Goal: Information Seeking & Learning: Check status

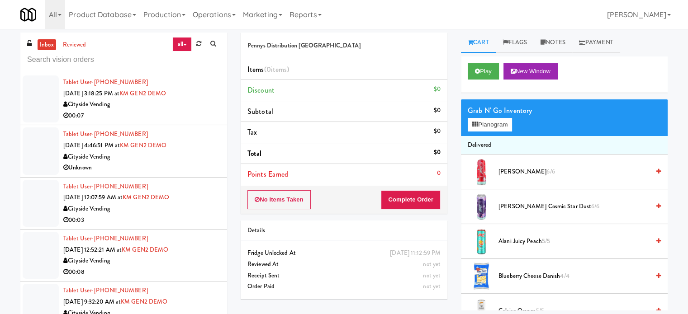
scroll to position [2991, 0]
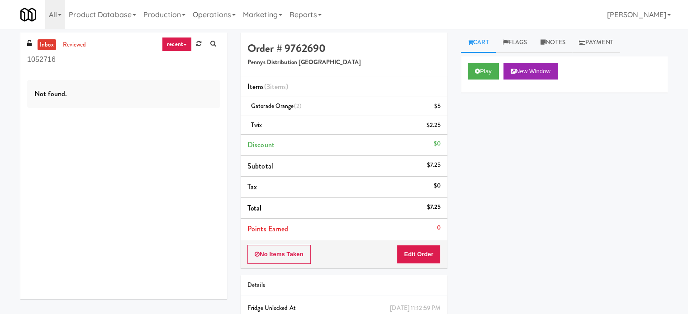
click at [172, 40] on link "recent" at bounding box center [177, 44] width 30 height 14
drag, startPoint x: 174, startPoint y: 69, endPoint x: 155, endPoint y: 66, distance: 19.6
click at [174, 68] on link "all" at bounding box center [184, 62] width 72 height 16
click at [98, 69] on div "inbox reviewed all all unclear take inventory issue suspicious failed recent ad…" at bounding box center [123, 53] width 207 height 41
click at [98, 64] on input "1052716" at bounding box center [123, 60] width 193 height 17
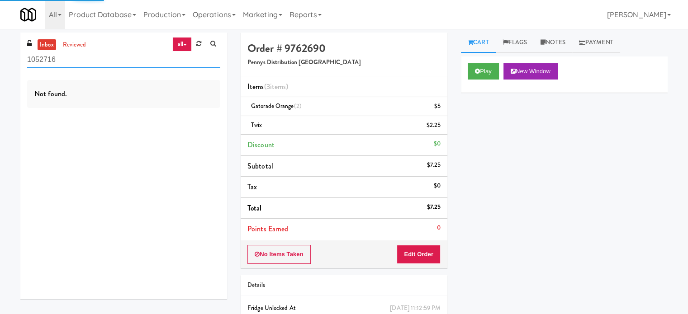
click at [98, 64] on input "1052716" at bounding box center [123, 60] width 193 height 17
click at [632, 137] on div "Play New Window Primary Flag Clear Flag if unable to determine what was taken o…" at bounding box center [564, 226] width 207 height 339
click at [135, 62] on input "text" at bounding box center [123, 60] width 193 height 17
click at [135, 61] on input "text" at bounding box center [123, 60] width 193 height 17
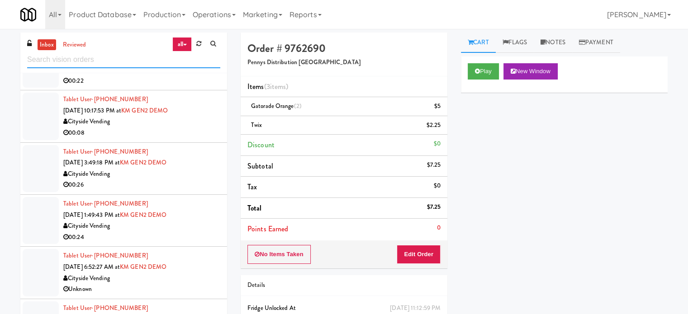
scroll to position [1357, 0]
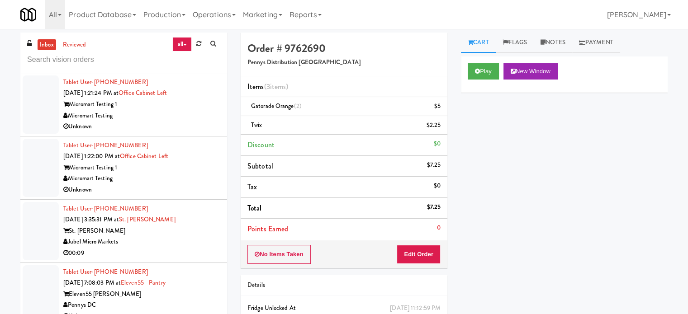
click at [192, 241] on div "Jubel Micro Markets" at bounding box center [141, 242] width 157 height 11
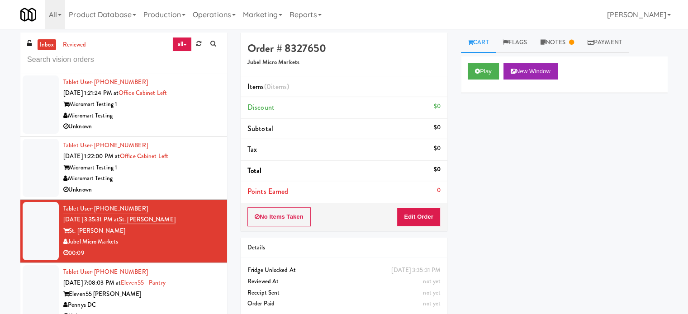
click at [203, 292] on div "Eleven55 [PERSON_NAME]" at bounding box center [141, 294] width 157 height 11
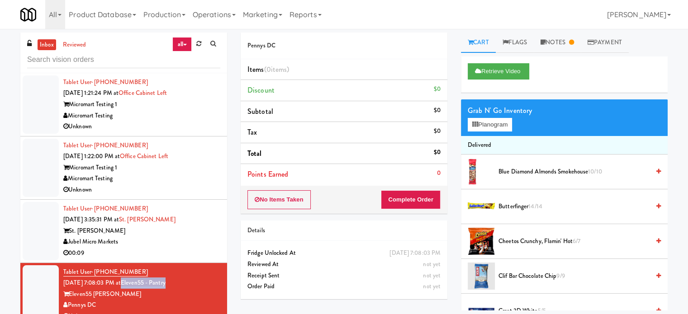
drag, startPoint x: 183, startPoint y: 282, endPoint x: 136, endPoint y: 282, distance: 47.0
click at [136, 282] on div "Tablet User · (202) 730-5156 Sep 19, 2025 7:08:03 PM at Eleven55 - Pantry Eleve…" at bounding box center [141, 295] width 157 height 56
copy link "Eleven55 - Pantry"
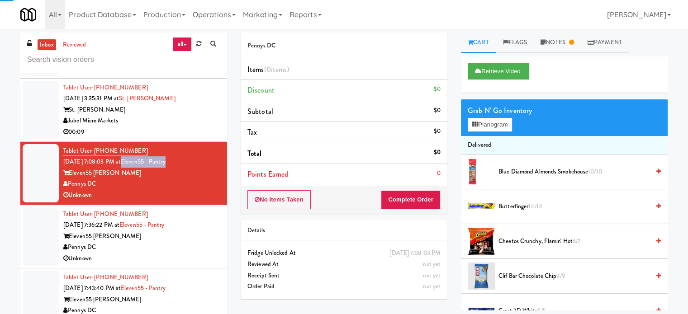
scroll to position [1484, 0]
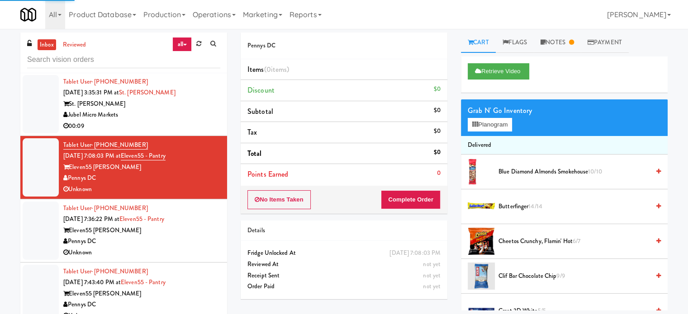
click at [209, 232] on div "Eleven55 [PERSON_NAME]" at bounding box center [141, 230] width 157 height 11
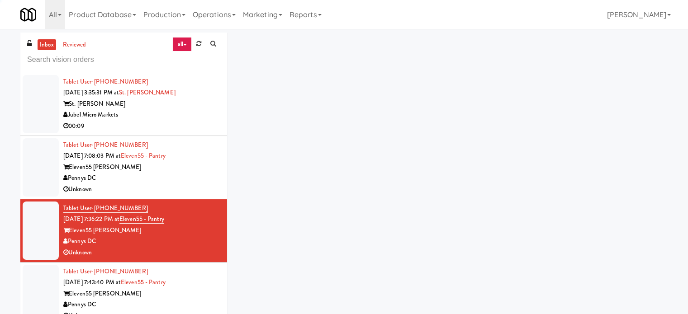
click at [211, 193] on li "Tablet User · (202) 730-5156 Sep 19, 2025 7:08:03 PM at Eleven55 - Pantry Eleve…" at bounding box center [123, 167] width 207 height 63
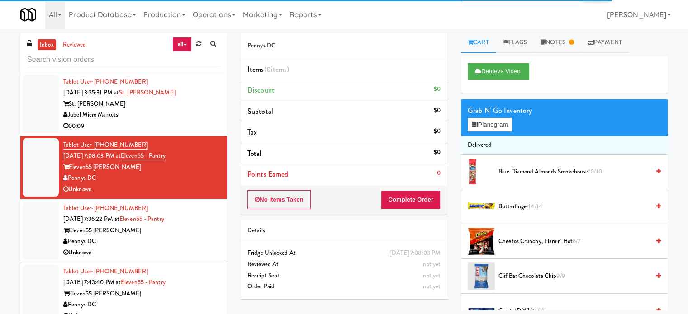
drag, startPoint x: 560, startPoint y: 46, endPoint x: 568, endPoint y: 61, distance: 17.4
click at [561, 46] on link "Notes" at bounding box center [557, 43] width 47 height 20
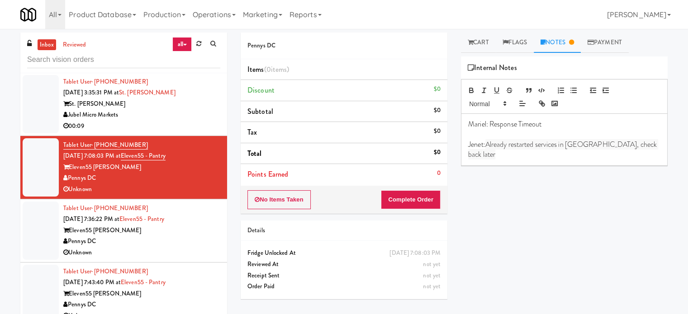
click at [642, 146] on p "Jenet: Already restarted services in Balena, check back later" at bounding box center [564, 150] width 192 height 20
drag, startPoint x: 200, startPoint y: 213, endPoint x: 264, endPoint y: 190, distance: 68.4
click at [202, 214] on div "Tablet User · (240) 585-2729 Sep 19, 2025 7:36:22 PM at Eleven55 - Pantry Eleve…" at bounding box center [141, 231] width 157 height 56
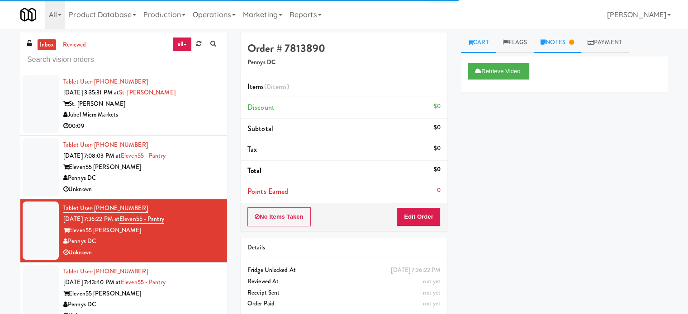
click at [570, 47] on link "Notes" at bounding box center [557, 43] width 47 height 20
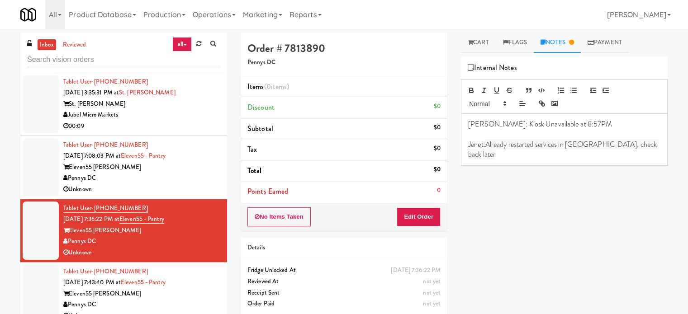
click at [645, 146] on div "Lyn: Kiosk Unavailable at 8:57PM Jenet: Already restarted services in Balena, c…" at bounding box center [564, 140] width 207 height 52
click at [203, 292] on div "Eleven55 Ripley" at bounding box center [141, 294] width 157 height 11
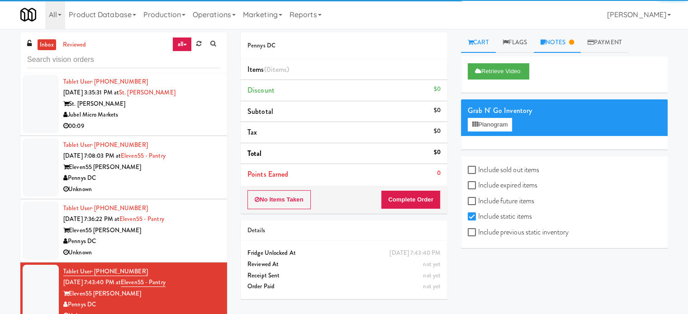
click at [573, 41] on icon at bounding box center [571, 42] width 5 height 6
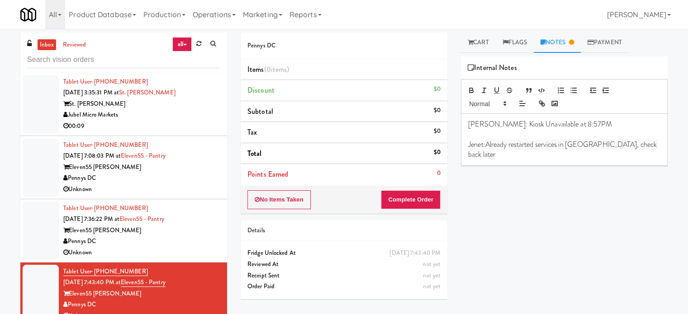
click at [644, 145] on div "Lyn: Kiosk Unavailable at 8:57PM Jenet: Already restarted services in Balena, c…" at bounding box center [564, 140] width 207 height 52
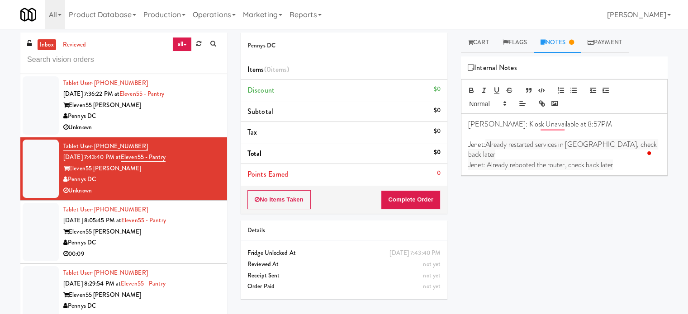
scroll to position [1650, 0]
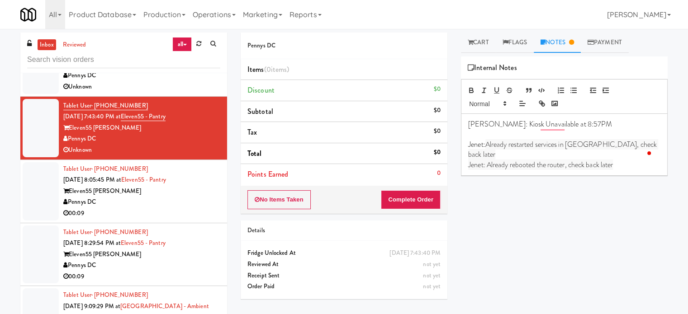
click at [212, 182] on div "Tablet User · (813) 858-5227 Sep 19, 2025 8:05:45 PM at Eleven55 - Pantry Eleve…" at bounding box center [141, 192] width 157 height 56
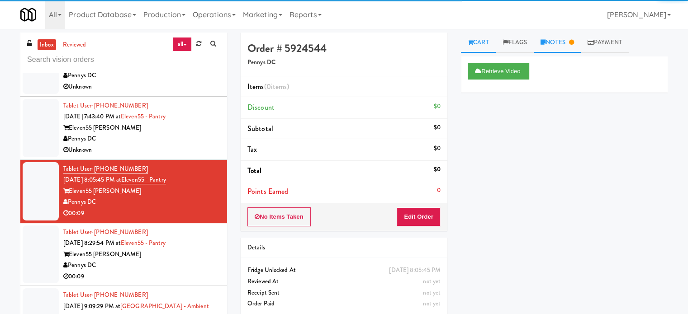
click at [567, 46] on link "Notes" at bounding box center [557, 43] width 47 height 20
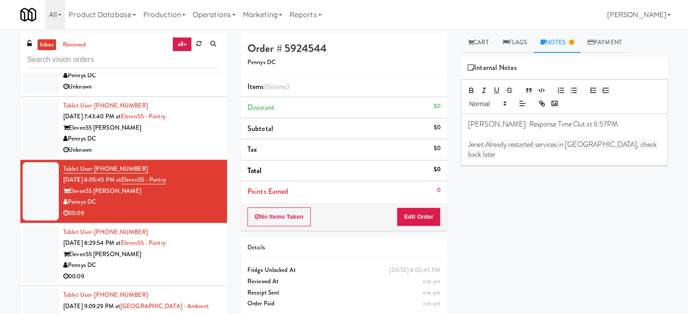
click at [640, 146] on div "Lyn: Response Time Out at 8:57PM Jenet: Already restarted services in Balena, c…" at bounding box center [564, 140] width 207 height 52
drag, startPoint x: 179, startPoint y: 265, endPoint x: 210, endPoint y: 246, distance: 36.9
click at [182, 265] on div "Pennys DC" at bounding box center [141, 265] width 157 height 11
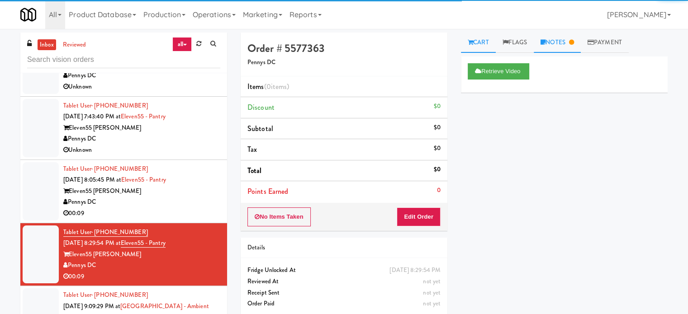
click at [561, 39] on link "Notes" at bounding box center [557, 43] width 47 height 20
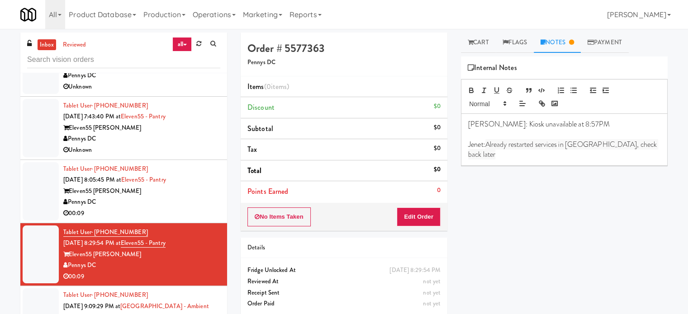
click at [645, 149] on div "Lyn: Kiosk unavailable at 8:57PM Jenet: Already restarted services in Balena, c…" at bounding box center [564, 140] width 207 height 52
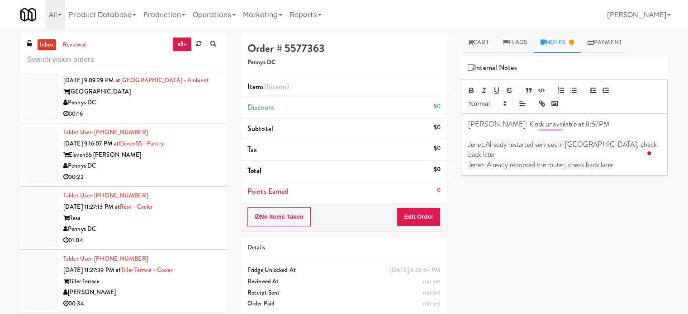
click at [199, 114] on div "00:16" at bounding box center [141, 114] width 157 height 11
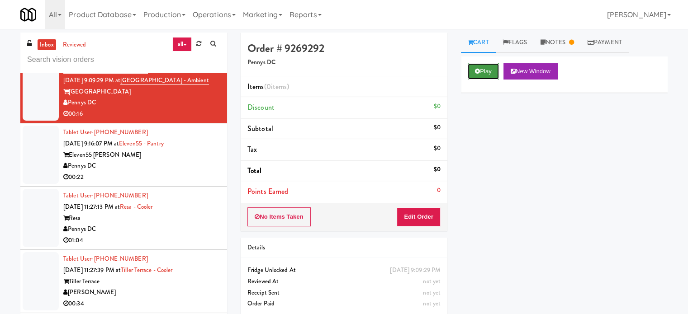
click at [487, 74] on button "Play" at bounding box center [483, 71] width 31 height 16
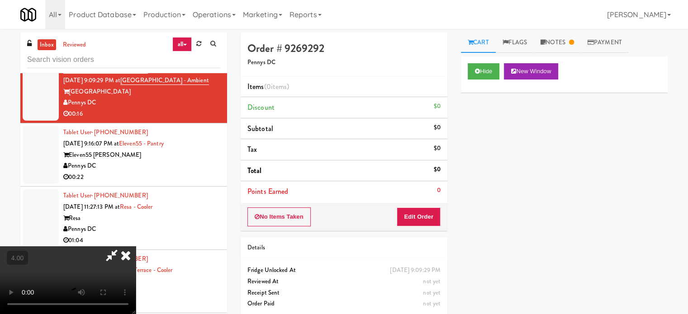
drag, startPoint x: 242, startPoint y: 172, endPoint x: 256, endPoint y: 146, distance: 29.3
click at [136, 246] on video at bounding box center [68, 280] width 136 height 68
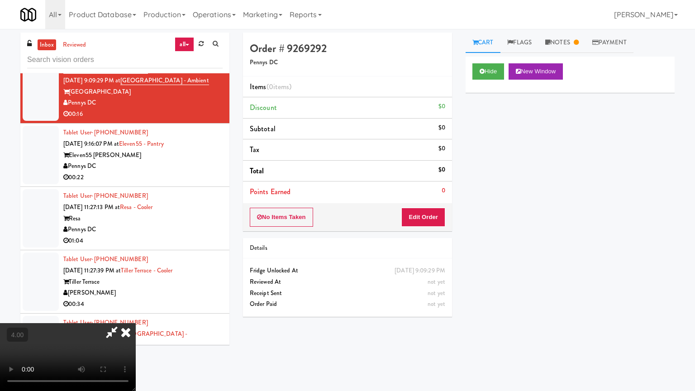
click at [136, 314] on video at bounding box center [68, 357] width 136 height 68
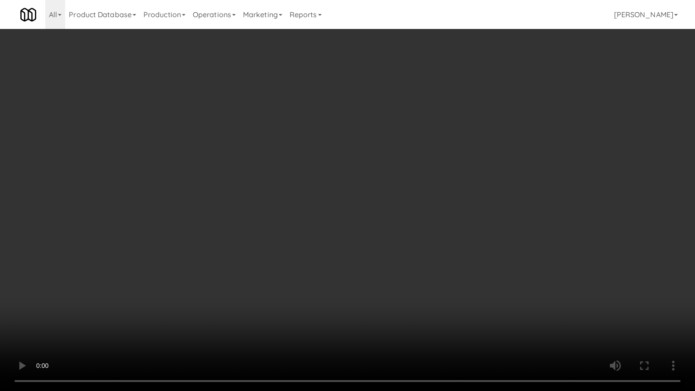
click at [288, 179] on video at bounding box center [347, 195] width 695 height 391
click at [297, 182] on video at bounding box center [347, 195] width 695 height 391
click at [318, 183] on video at bounding box center [347, 195] width 695 height 391
click at [406, 203] on video at bounding box center [347, 195] width 695 height 391
click at [383, 203] on video at bounding box center [347, 195] width 695 height 391
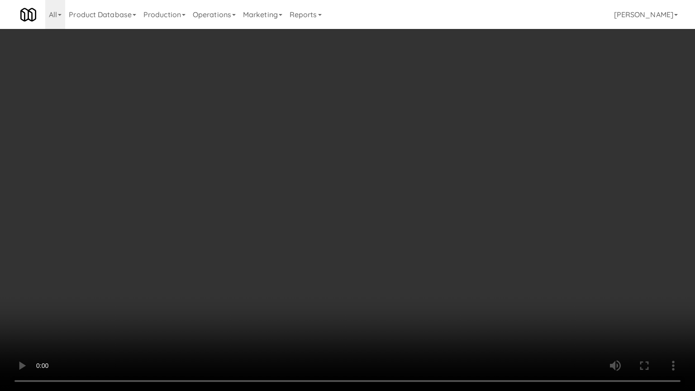
click at [411, 203] on video at bounding box center [347, 195] width 695 height 391
click at [353, 206] on video at bounding box center [347, 195] width 695 height 391
click at [363, 198] on video at bounding box center [347, 195] width 695 height 391
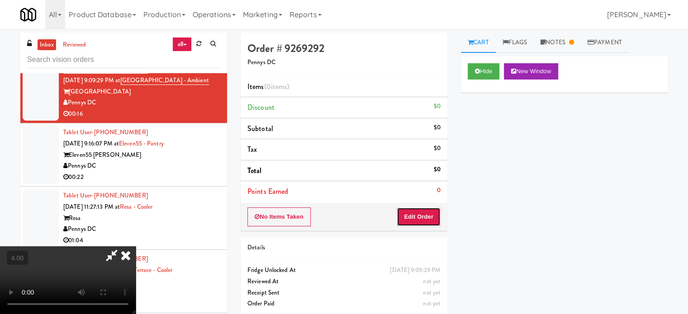
drag, startPoint x: 435, startPoint y: 211, endPoint x: 460, endPoint y: 193, distance: 30.4
click at [435, 211] on button "Edit Order" at bounding box center [419, 217] width 44 height 19
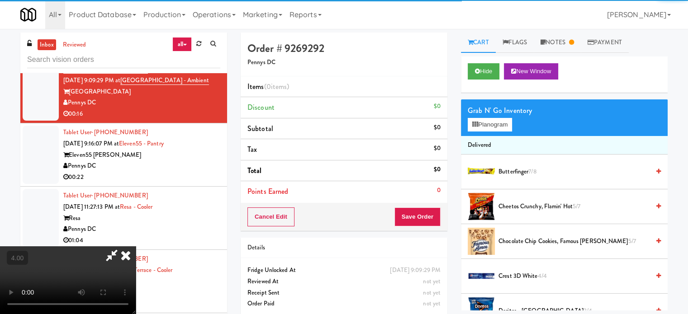
click at [534, 240] on span "Chocolate Chip Cookies, Famous Amos 5/7" at bounding box center [573, 241] width 151 height 11
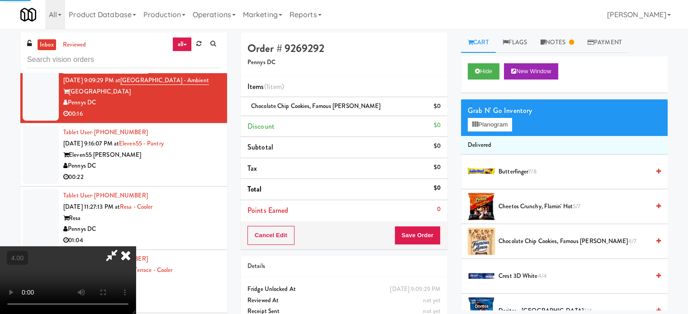
click at [136, 246] on video at bounding box center [68, 280] width 136 height 68
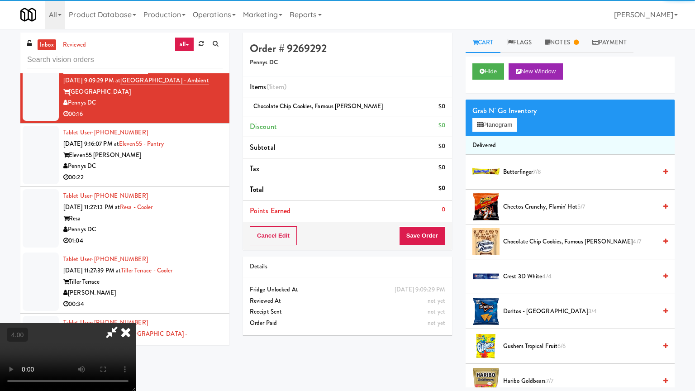
click at [136, 314] on video at bounding box center [68, 357] width 136 height 68
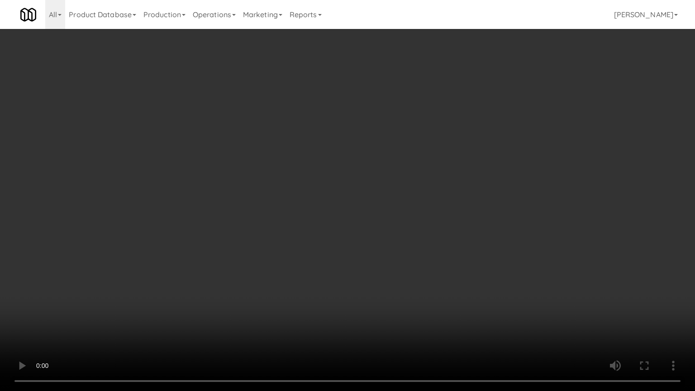
click at [345, 192] on video at bounding box center [347, 195] width 695 height 391
drag, startPoint x: 346, startPoint y: 190, endPoint x: 380, endPoint y: 93, distance: 102.6
click at [353, 184] on video at bounding box center [347, 195] width 695 height 391
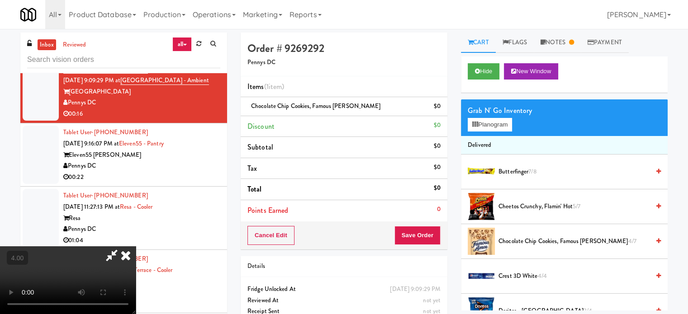
click at [136, 246] on icon at bounding box center [126, 255] width 20 height 18
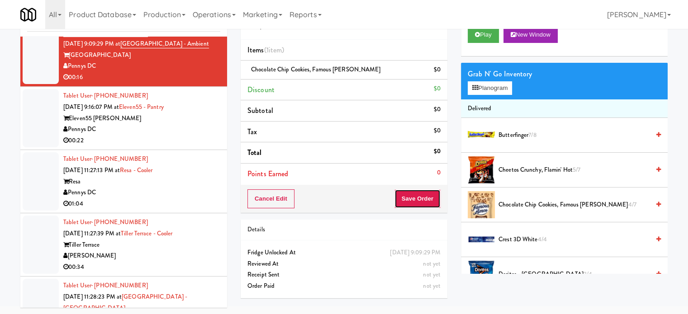
click at [414, 194] on button "Save Order" at bounding box center [417, 199] width 46 height 19
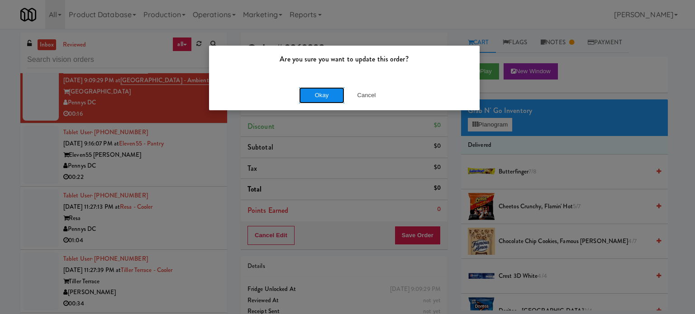
click at [318, 95] on button "Okay" at bounding box center [321, 95] width 45 height 16
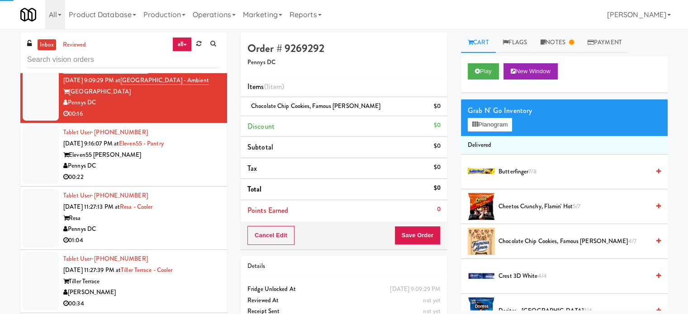
click at [190, 162] on div "Pennys DC" at bounding box center [141, 166] width 157 height 11
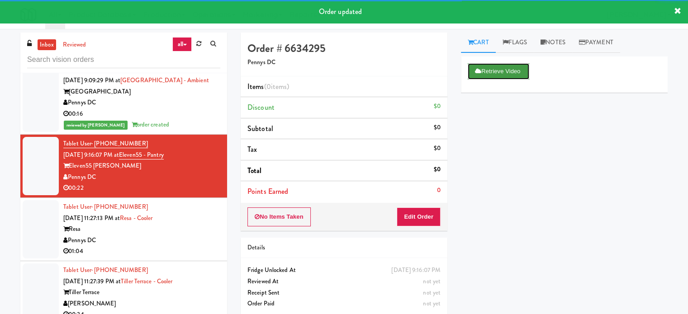
click at [500, 69] on button "Retrieve Video" at bounding box center [499, 71] width 62 height 16
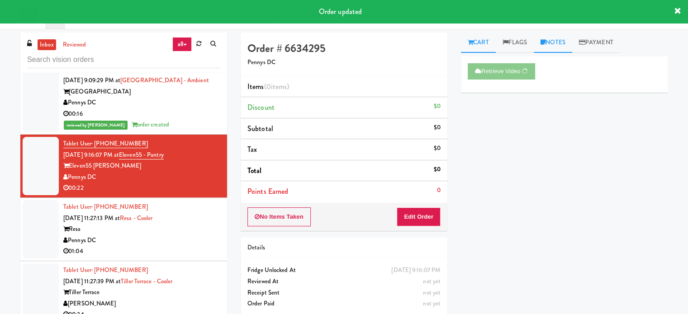
click at [562, 41] on link "Notes" at bounding box center [553, 43] width 38 height 20
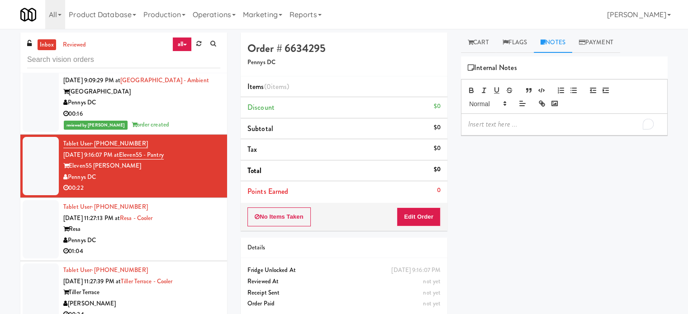
click at [518, 125] on p "To enrich screen reader interactions, please activate Accessibility in Grammarl…" at bounding box center [564, 124] width 192 height 10
drag, startPoint x: 139, startPoint y: 241, endPoint x: 397, endPoint y: 162, distance: 269.0
click at [140, 241] on div "Pennys DC" at bounding box center [141, 240] width 157 height 11
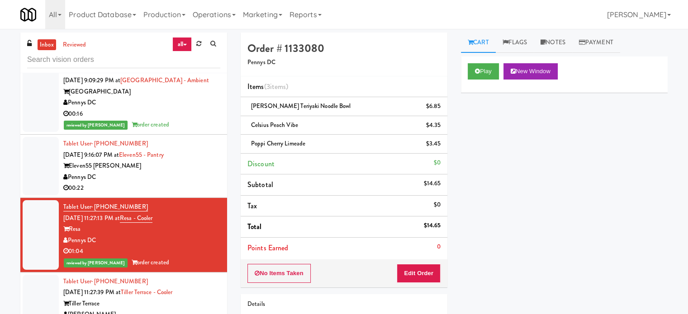
scroll to position [2102, 0]
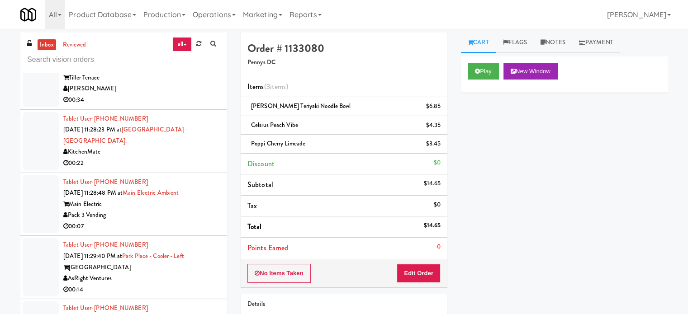
click at [185, 89] on div "[PERSON_NAME]" at bounding box center [141, 88] width 157 height 11
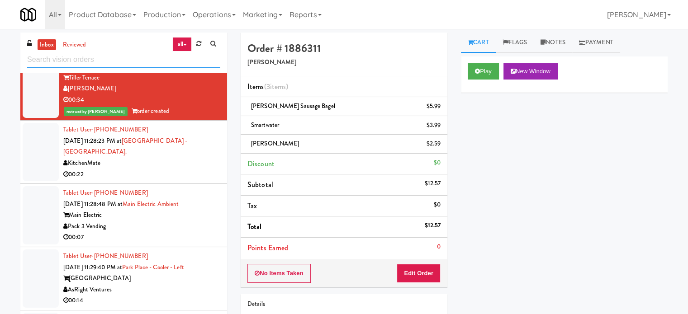
click at [139, 57] on input "text" at bounding box center [123, 60] width 193 height 17
click at [138, 58] on input "text" at bounding box center [123, 60] width 193 height 17
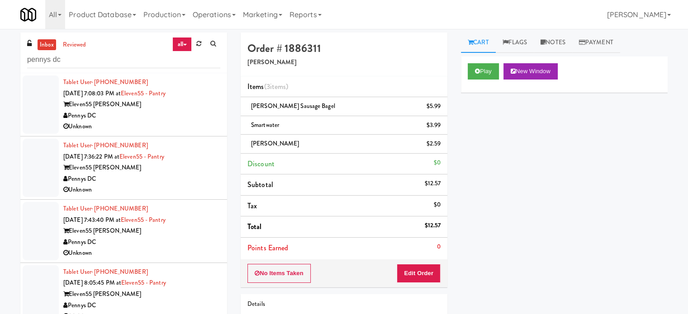
click at [170, 115] on div "Pennys DC" at bounding box center [141, 115] width 157 height 11
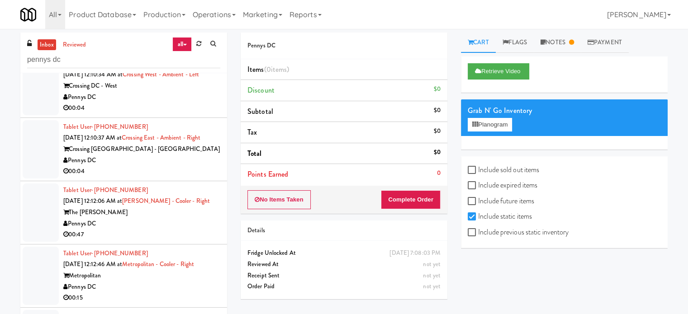
scroll to position [1583, 0]
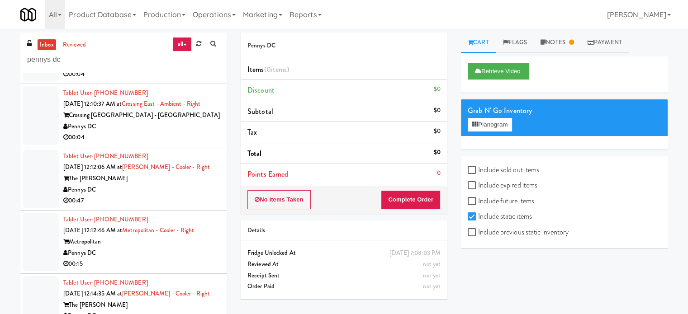
click at [185, 121] on div "Crossing DC - East" at bounding box center [141, 115] width 157 height 11
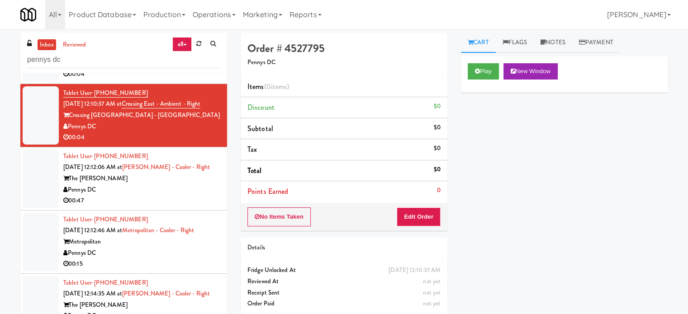
click at [128, 58] on div "Crossing DC - West" at bounding box center [141, 52] width 157 height 11
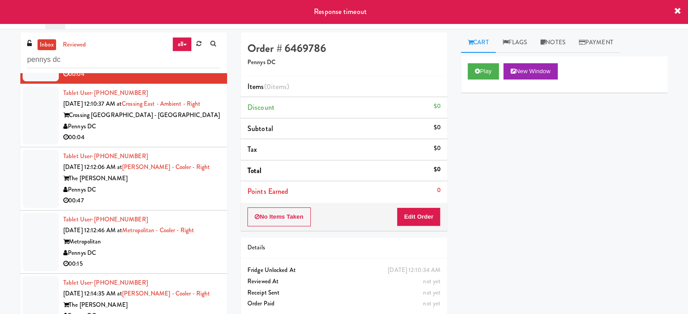
click at [173, 143] on div "Tablet User · (626) 354-1629 Sep 20, 2025 12:10:37 AM at Crossing East - Ambien…" at bounding box center [141, 116] width 157 height 56
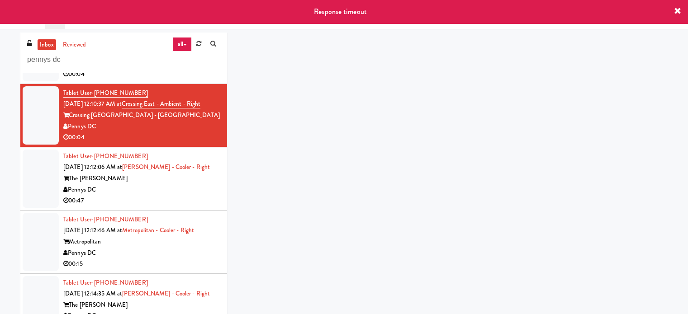
scroll to position [1357, 0]
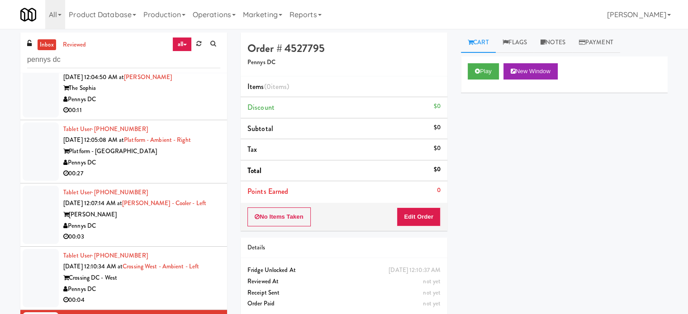
click at [206, 116] on div "00:11" at bounding box center [141, 110] width 157 height 11
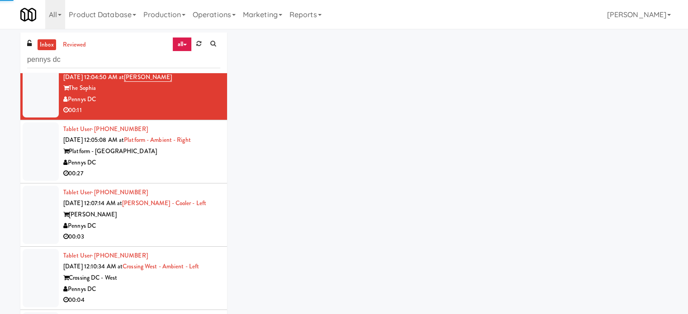
click at [207, 180] on div "00:27" at bounding box center [141, 173] width 157 height 11
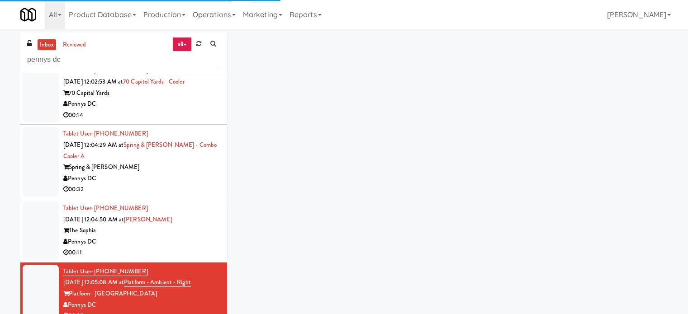
scroll to position [1292, 0]
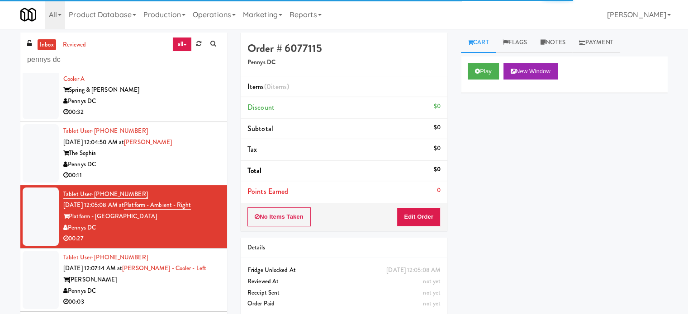
click at [206, 181] on div "00:11" at bounding box center [141, 175] width 157 height 11
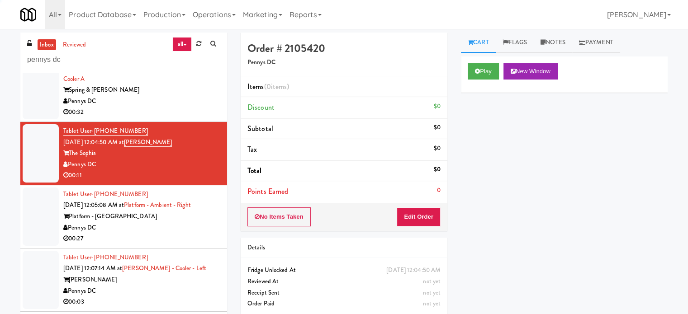
click at [213, 118] on div "00:32" at bounding box center [141, 112] width 157 height 11
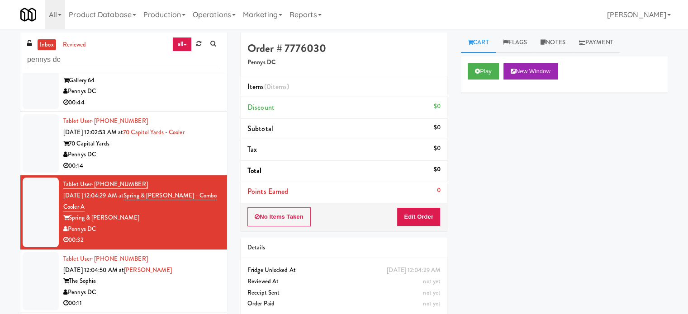
scroll to position [1134, 0]
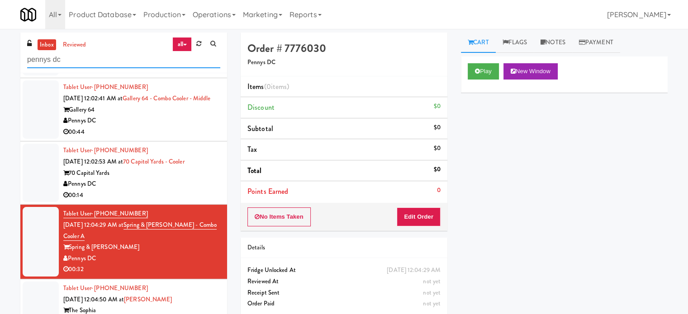
click at [85, 66] on input "pennys dc" at bounding box center [123, 60] width 193 height 17
click at [70, 62] on input "pennys dc" at bounding box center [123, 60] width 193 height 17
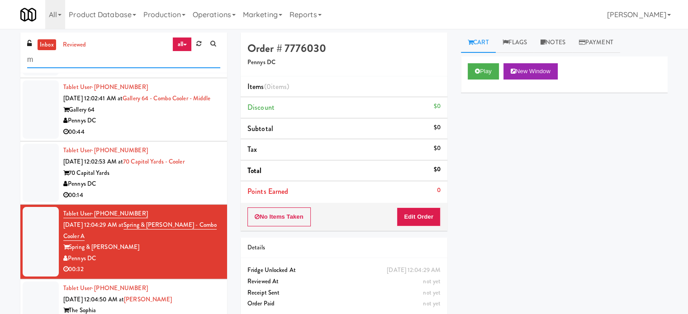
click at [71, 63] on input "m" at bounding box center [123, 60] width 193 height 17
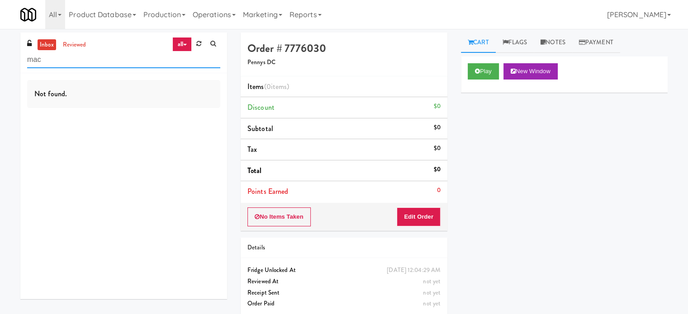
scroll to position [0, 0]
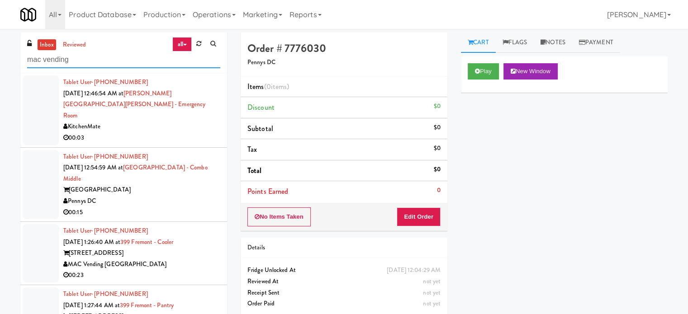
click at [131, 59] on input "mac vending" at bounding box center [123, 60] width 193 height 17
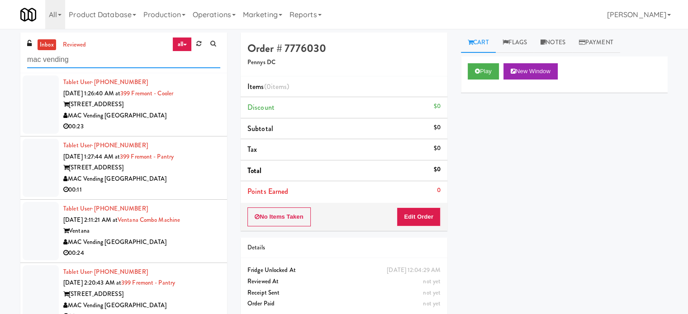
click at [102, 59] on input "mac vending" at bounding box center [123, 60] width 193 height 17
click at [92, 62] on input "mac vending" at bounding box center [123, 60] width 193 height 17
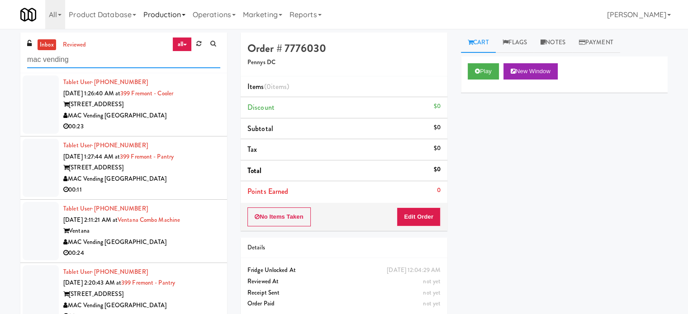
click at [92, 62] on input "mac vending" at bounding box center [123, 60] width 193 height 17
click at [106, 56] on input "mac vending" at bounding box center [123, 60] width 193 height 17
paste input "Goodwin - Cooler - Right"
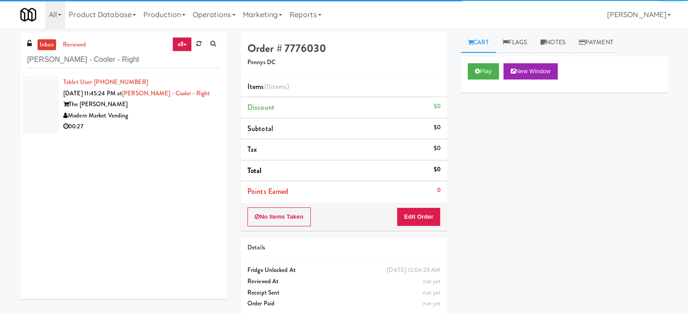
click at [157, 114] on div "Modern Market Vending" at bounding box center [141, 115] width 157 height 11
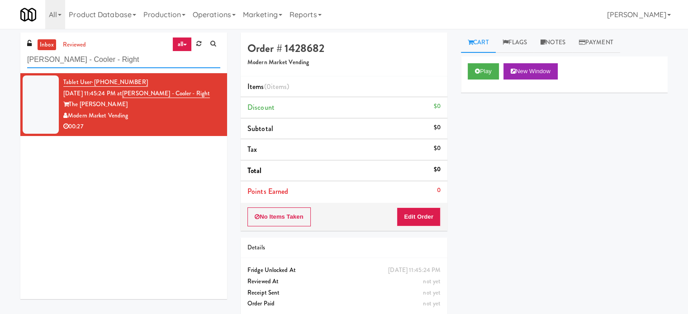
click at [116, 65] on input "Goodwin - Cooler - Right" at bounding box center [123, 60] width 193 height 17
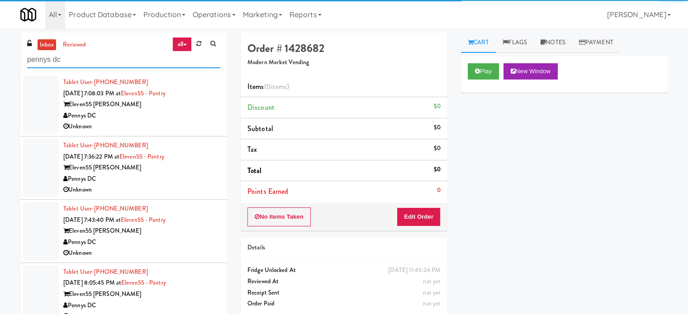
type input "pennys dc"
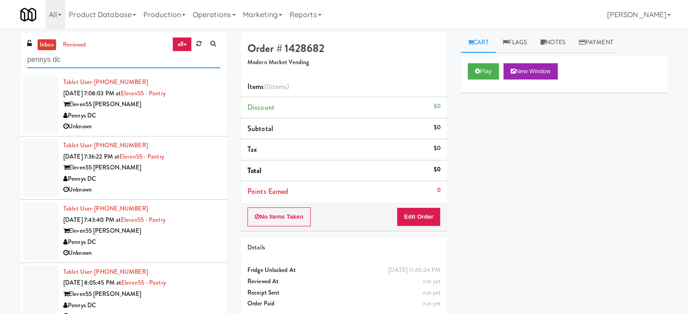
click at [87, 61] on input "pennys dc" at bounding box center [123, 60] width 193 height 17
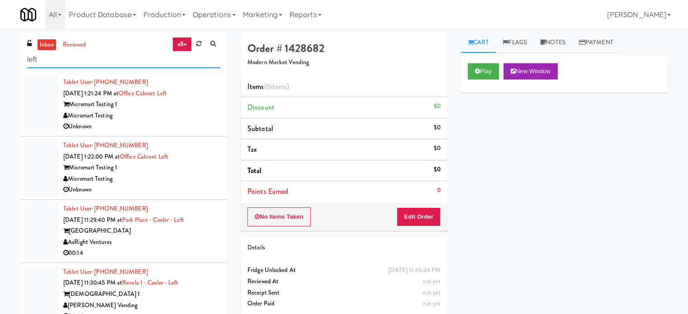
scroll to position [226, 0]
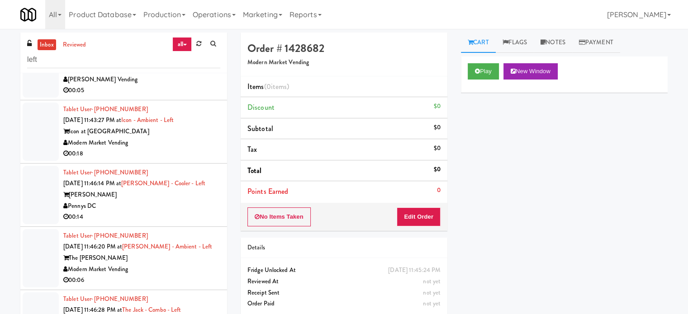
click at [179, 148] on div "00:18" at bounding box center [141, 153] width 157 height 11
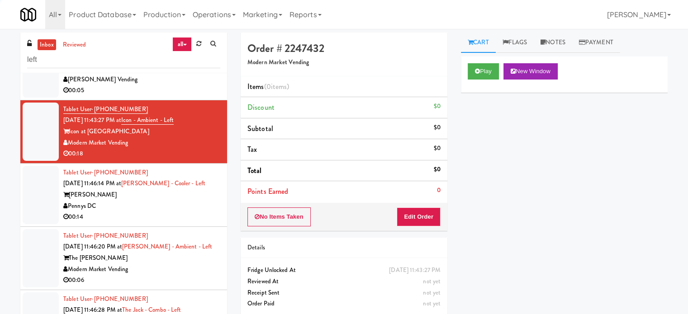
click at [188, 91] on div "00:05" at bounding box center [141, 90] width 157 height 11
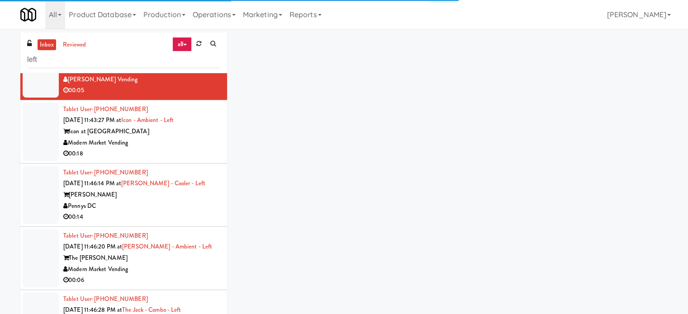
click at [179, 204] on div "Pennys DC" at bounding box center [141, 206] width 157 height 11
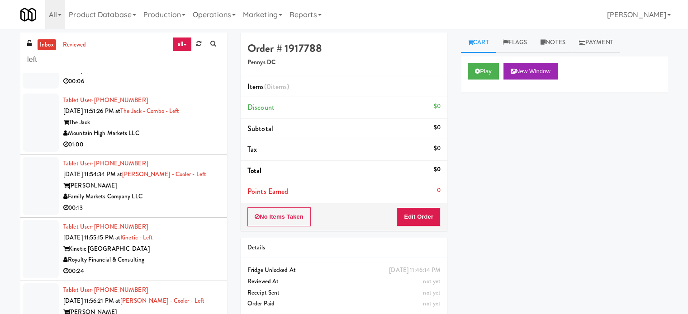
scroll to position [452, 0]
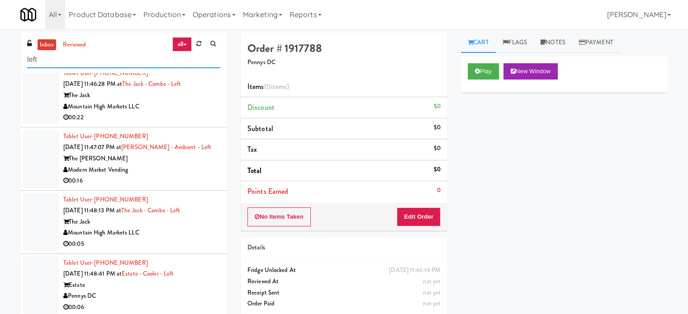
click at [92, 56] on input "left" at bounding box center [123, 60] width 193 height 17
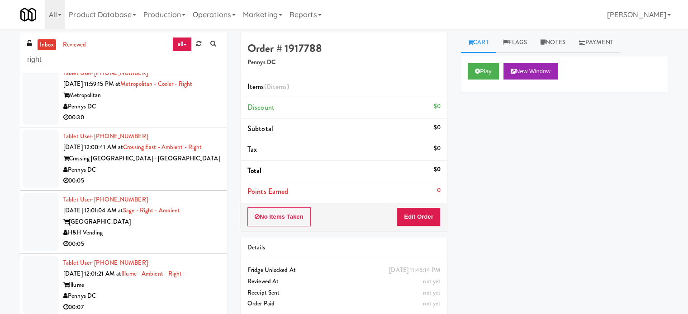
drag, startPoint x: 190, startPoint y: 116, endPoint x: 192, endPoint y: 126, distance: 10.1
click at [191, 116] on div "00:30" at bounding box center [141, 117] width 157 height 11
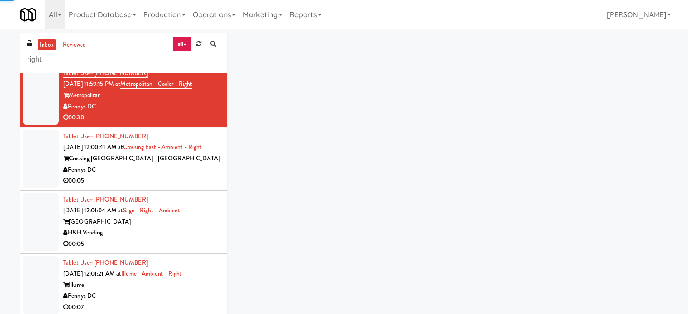
click at [190, 165] on div "Crossing DC - East" at bounding box center [141, 158] width 157 height 11
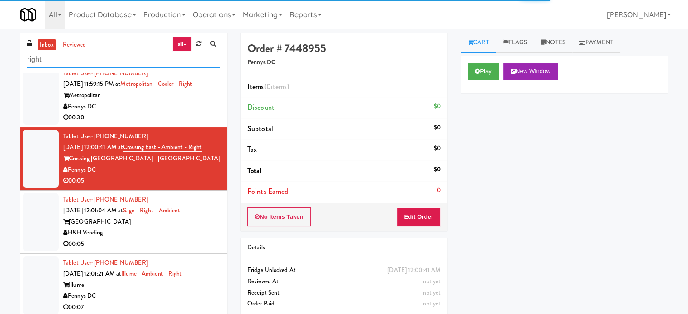
click at [111, 65] on input "right" at bounding box center [123, 60] width 193 height 17
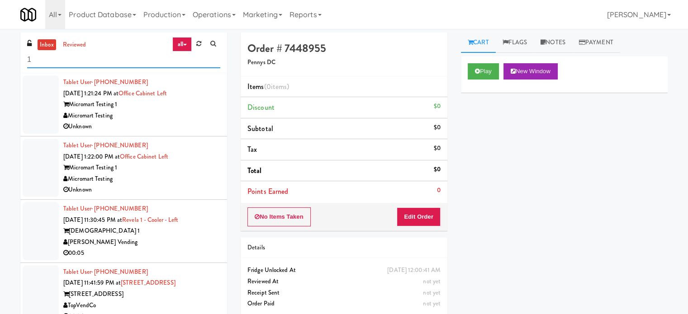
click at [89, 59] on input "1" at bounding box center [123, 60] width 193 height 17
paste input "Union Heights - Ambient"
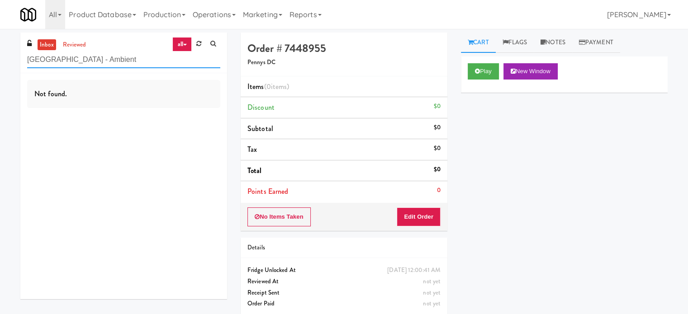
click at [133, 56] on input "Union Heights - Ambient" at bounding box center [123, 60] width 193 height 17
click at [129, 56] on input "Union Heights - Ambient" at bounding box center [123, 60] width 193 height 17
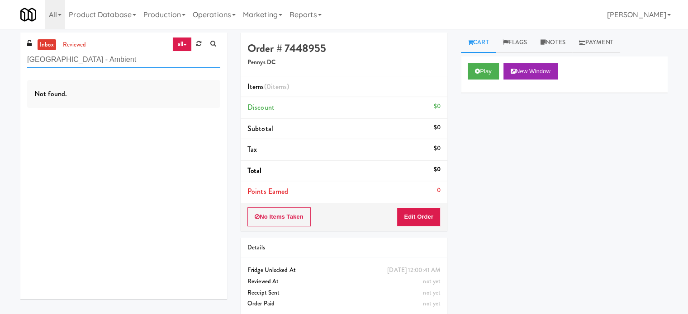
click at [129, 56] on input "Union Heights - Ambient" at bounding box center [123, 60] width 193 height 17
paste input "St. James Snack Fridge"
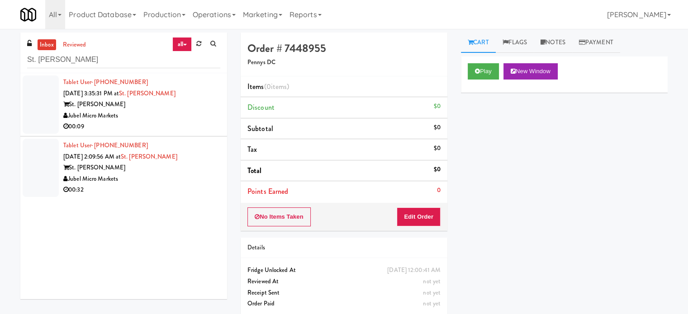
click at [159, 111] on div "Jubel Micro Markets" at bounding box center [141, 115] width 157 height 11
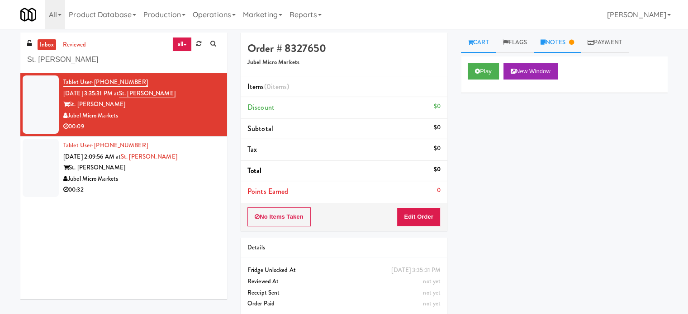
click at [557, 45] on link "Notes" at bounding box center [557, 43] width 47 height 20
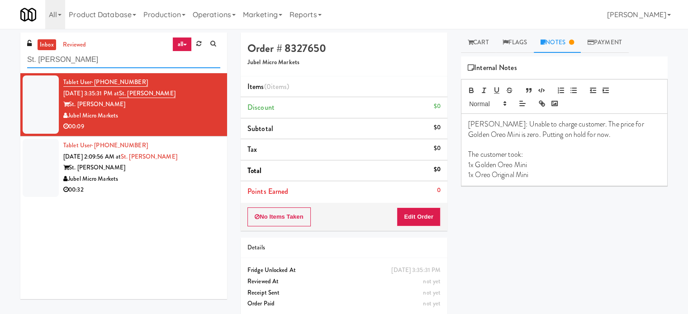
click at [118, 55] on input "St. James Snack Fridge" at bounding box center [123, 60] width 193 height 17
paste input "Eleven55 - Pantry"
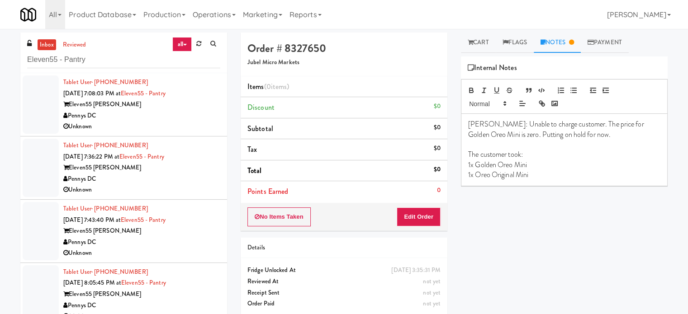
click at [158, 118] on div "Pennys DC" at bounding box center [141, 115] width 157 height 11
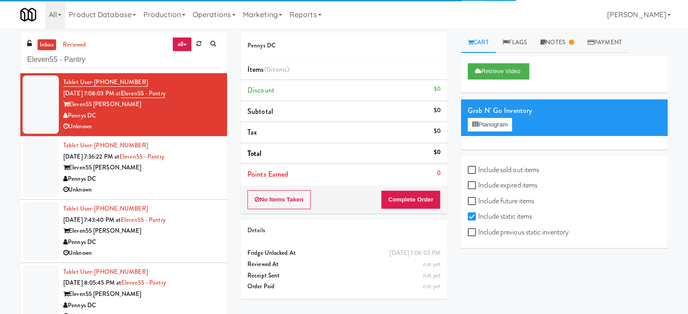
click at [179, 109] on div "Eleven55 Ripley" at bounding box center [141, 104] width 157 height 11
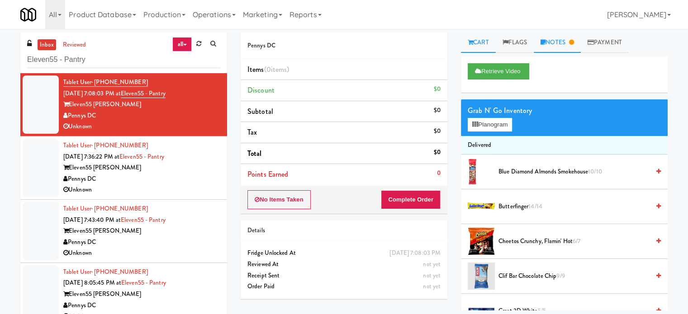
click at [557, 38] on link "Notes" at bounding box center [557, 43] width 47 height 20
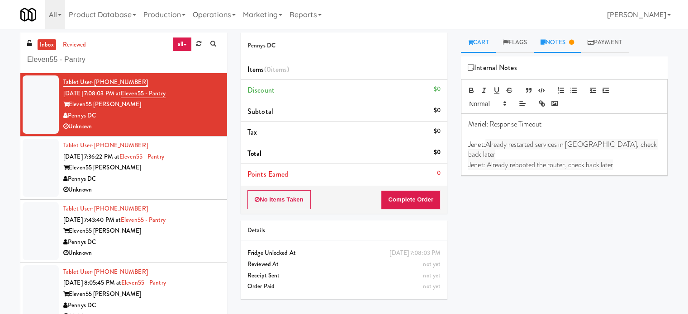
click at [474, 43] on link "Cart" at bounding box center [478, 43] width 35 height 20
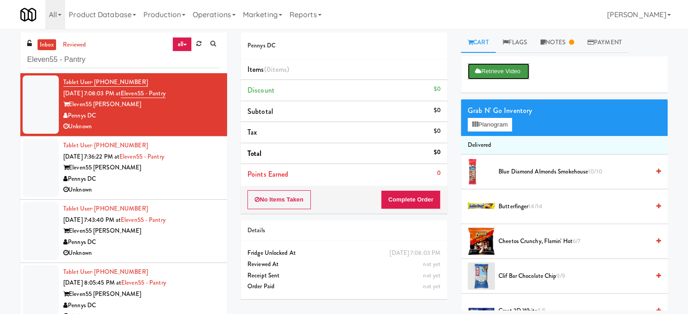
click at [483, 76] on button "Retrieve Video" at bounding box center [499, 71] width 62 height 16
click at [487, 74] on button "Retrieve Video" at bounding box center [501, 71] width 67 height 16
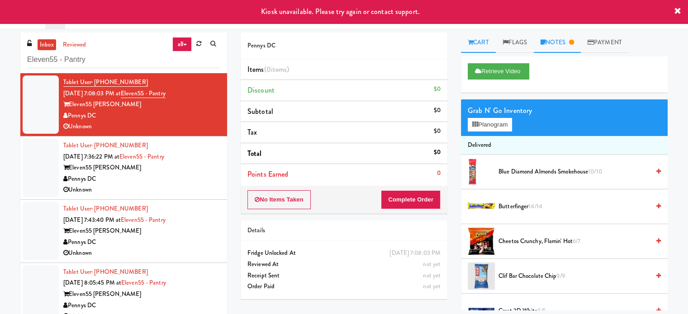
click at [554, 44] on link "Notes" at bounding box center [557, 43] width 47 height 20
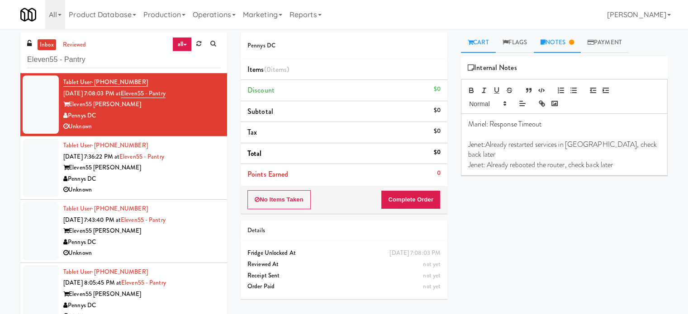
click at [481, 38] on link "Cart" at bounding box center [478, 43] width 35 height 20
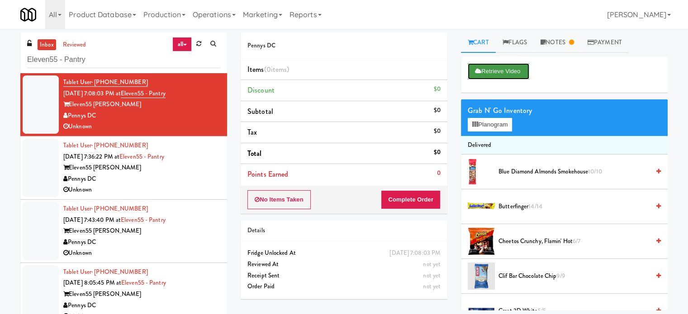
click at [501, 71] on button "Retrieve Video" at bounding box center [499, 71] width 62 height 16
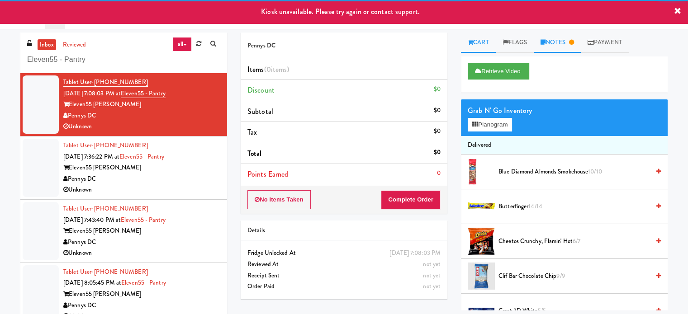
click at [561, 46] on link "Notes" at bounding box center [557, 43] width 47 height 20
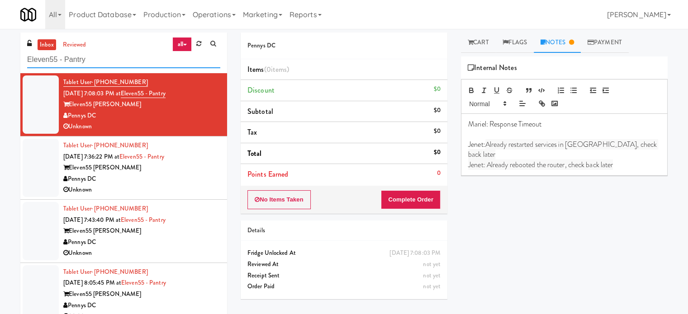
click at [130, 57] on input "Eleven55 - Pantry" at bounding box center [123, 60] width 193 height 17
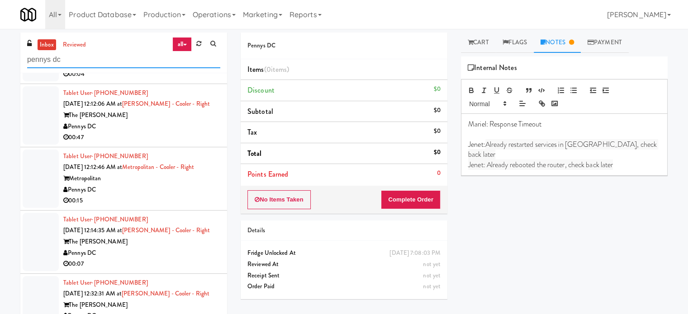
scroll to position [1357, 0]
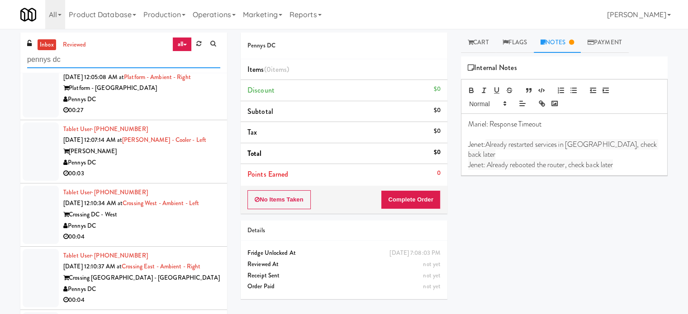
type input "pennys dc"
click at [190, 180] on div "00:03" at bounding box center [141, 173] width 157 height 11
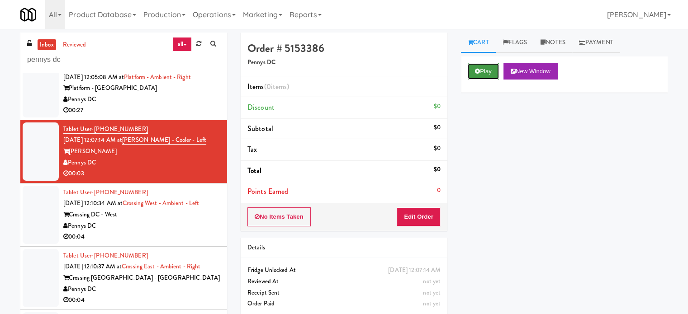
click at [481, 66] on button "Play" at bounding box center [483, 71] width 31 height 16
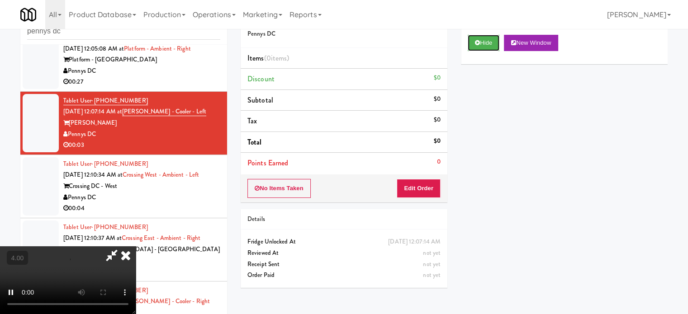
scroll to position [37, 0]
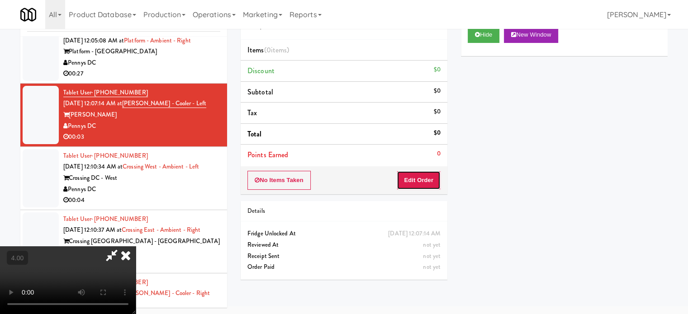
click at [418, 182] on button "Edit Order" at bounding box center [419, 180] width 44 height 19
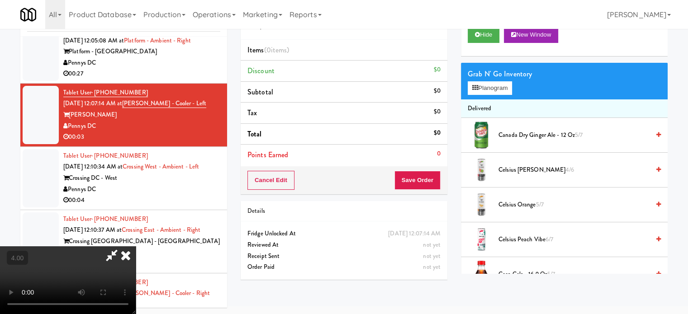
click at [136, 246] on video at bounding box center [68, 280] width 136 height 68
click at [505, 88] on button "Planogram" at bounding box center [490, 88] width 44 height 14
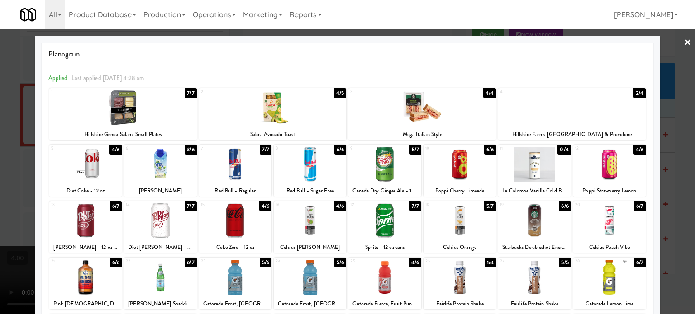
click at [678, 137] on div at bounding box center [347, 157] width 695 height 314
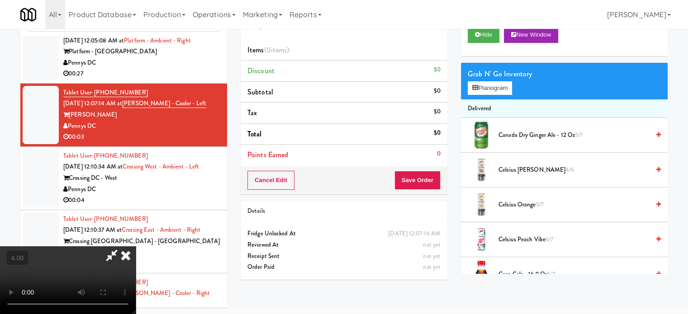
click at [136, 246] on video at bounding box center [68, 280] width 136 height 68
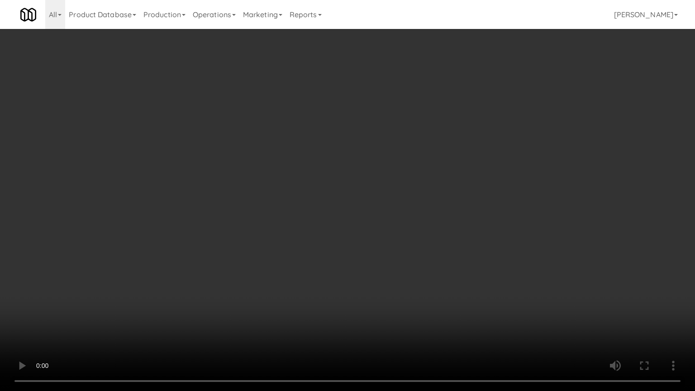
click at [289, 192] on video at bounding box center [347, 195] width 695 height 391
click at [286, 183] on video at bounding box center [347, 195] width 695 height 391
click at [290, 183] on video at bounding box center [347, 195] width 695 height 391
click at [350, 188] on video at bounding box center [347, 195] width 695 height 391
click at [347, 196] on video at bounding box center [347, 195] width 695 height 391
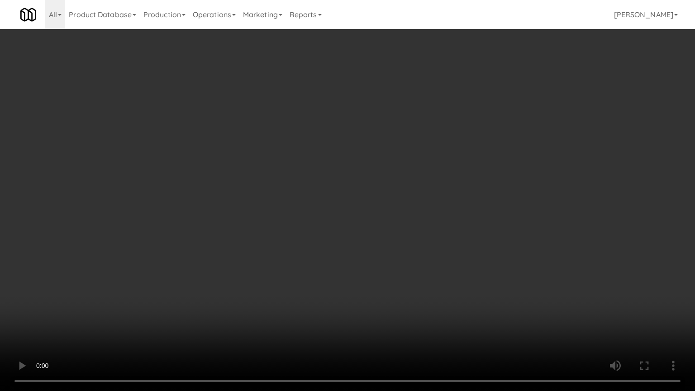
drag, startPoint x: 347, startPoint y: 193, endPoint x: 505, endPoint y: 96, distance: 184.8
click at [349, 192] on video at bounding box center [347, 195] width 695 height 391
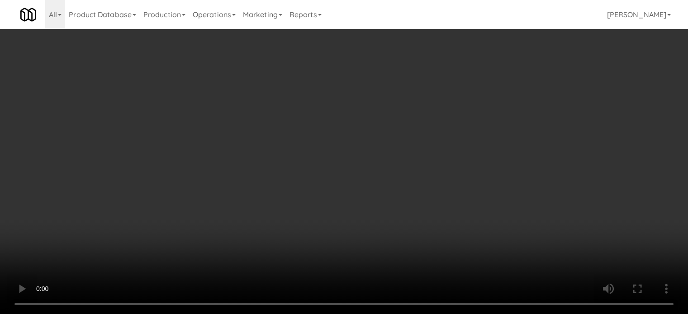
click at [298, 161] on video at bounding box center [344, 157] width 688 height 314
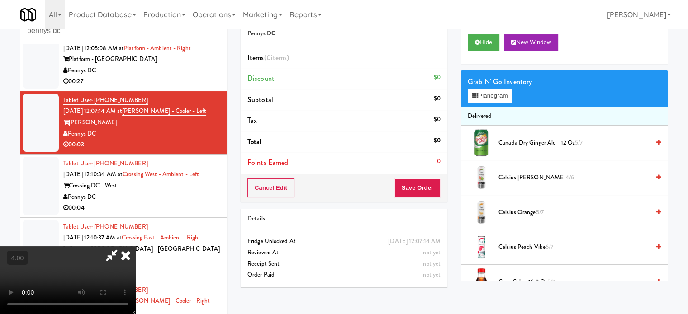
drag, startPoint x: 298, startPoint y: 159, endPoint x: 142, endPoint y: 305, distance: 213.7
click at [136, 246] on video at bounding box center [68, 280] width 136 height 68
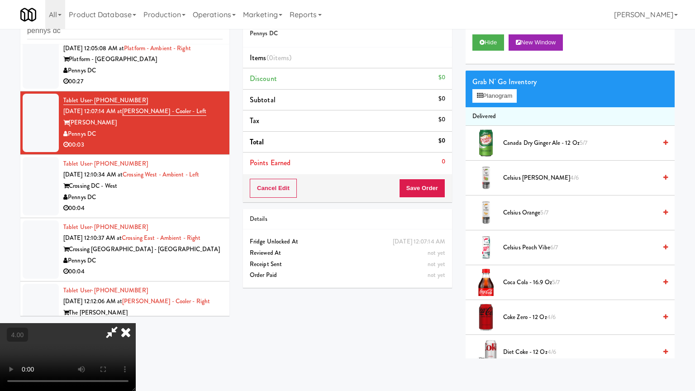
click at [136, 314] on video at bounding box center [68, 357] width 136 height 68
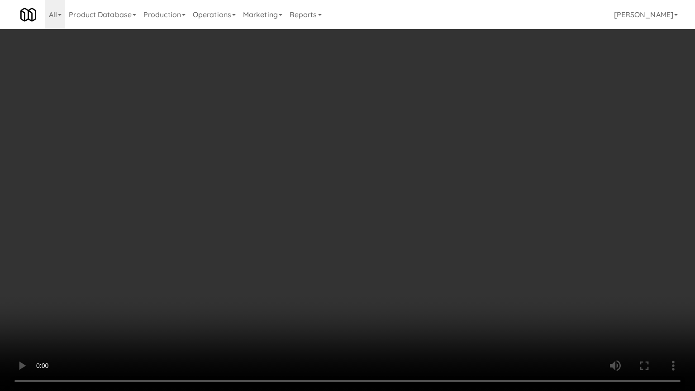
click at [339, 169] on video at bounding box center [347, 195] width 695 height 391
click at [340, 162] on video at bounding box center [347, 195] width 695 height 391
click at [371, 160] on video at bounding box center [347, 195] width 695 height 391
click at [232, 202] on video at bounding box center [347, 195] width 695 height 391
click at [233, 199] on video at bounding box center [347, 195] width 695 height 391
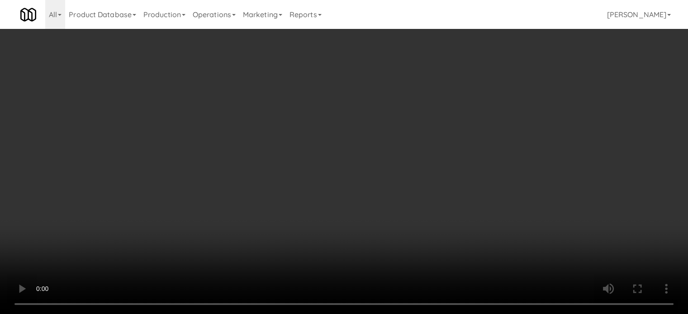
click at [241, 142] on video at bounding box center [344, 157] width 688 height 314
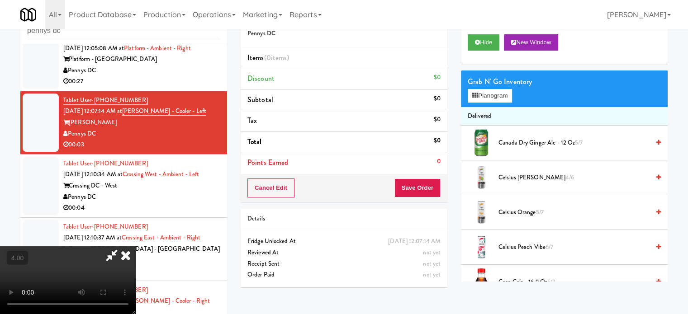
click at [136, 246] on video at bounding box center [68, 280] width 136 height 68
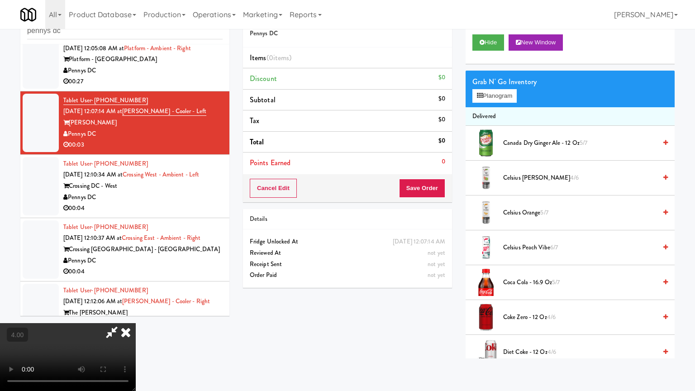
click at [136, 314] on video at bounding box center [68, 357] width 136 height 68
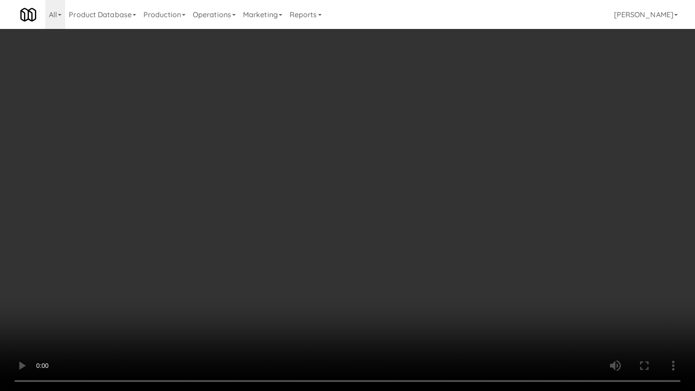
drag, startPoint x: 396, startPoint y: 206, endPoint x: 396, endPoint y: 201, distance: 5.0
click at [396, 201] on video at bounding box center [347, 195] width 695 height 391
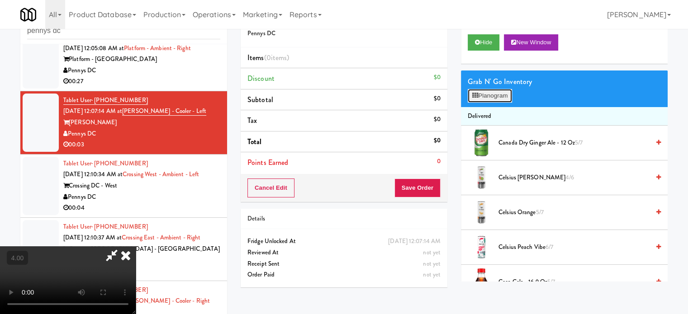
click at [493, 97] on button "Planogram" at bounding box center [490, 96] width 44 height 14
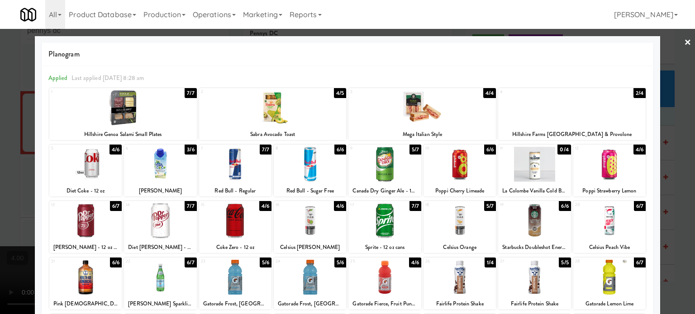
click at [669, 98] on div at bounding box center [347, 157] width 695 height 314
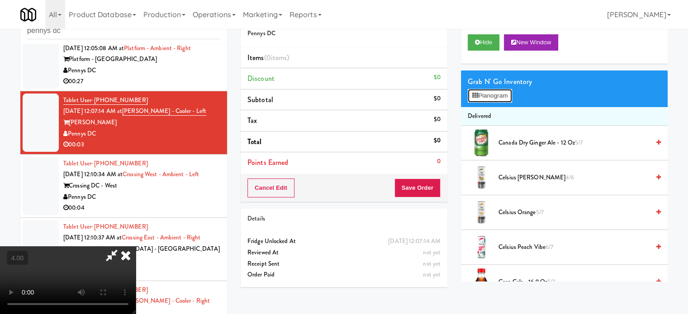
click at [485, 95] on button "Planogram" at bounding box center [490, 96] width 44 height 14
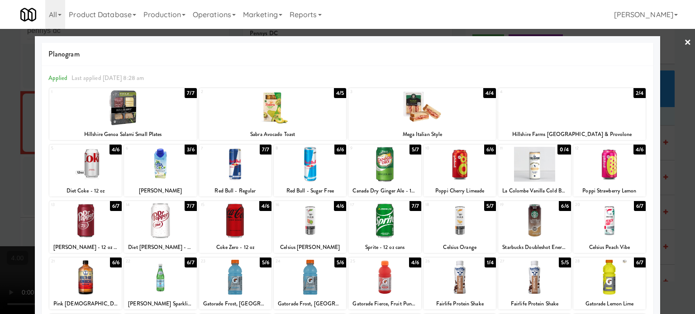
click at [410, 152] on div "5/7" at bounding box center [415, 150] width 12 height 10
click at [675, 133] on div at bounding box center [347, 157] width 695 height 314
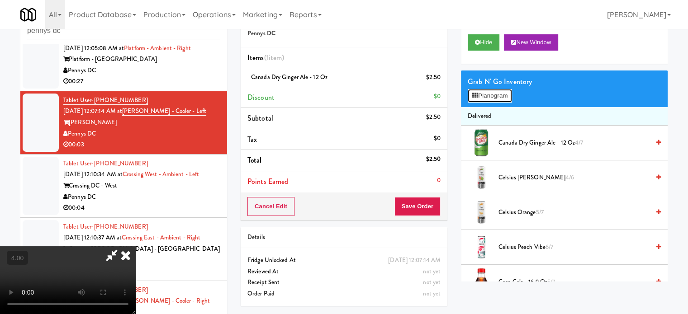
drag, startPoint x: 500, startPoint y: 101, endPoint x: 503, endPoint y: 96, distance: 5.7
click at [502, 101] on button "Planogram" at bounding box center [490, 96] width 44 height 14
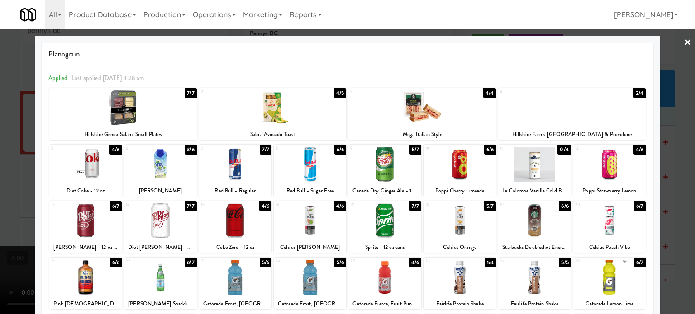
click at [675, 141] on div at bounding box center [347, 157] width 695 height 314
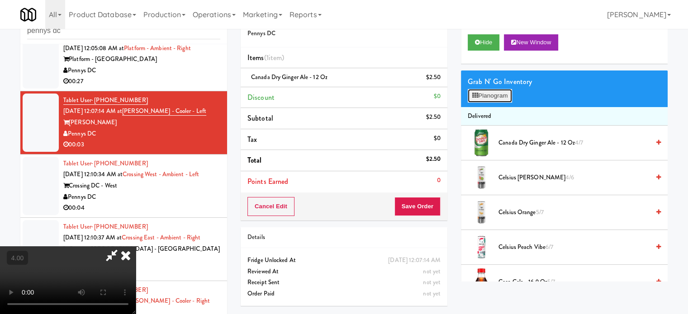
click at [488, 96] on button "Planogram" at bounding box center [490, 96] width 44 height 14
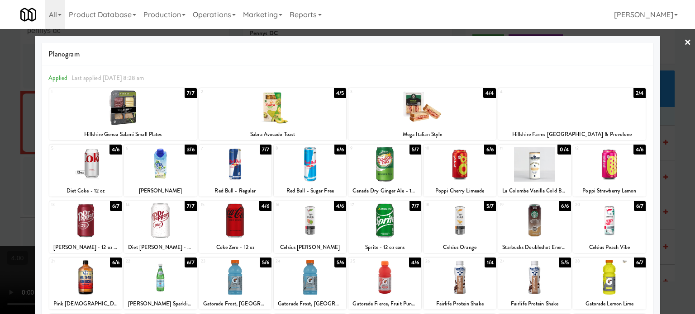
click at [673, 143] on div at bounding box center [347, 157] width 695 height 314
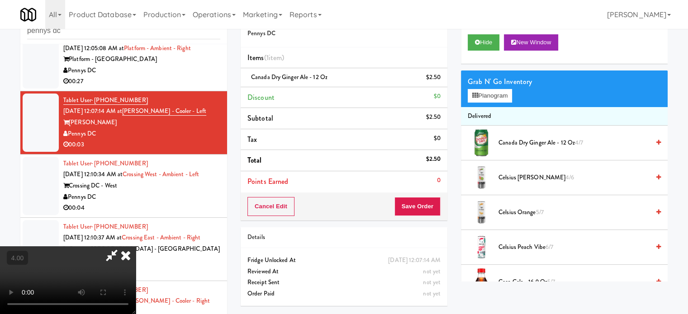
click at [136, 246] on video at bounding box center [68, 280] width 136 height 68
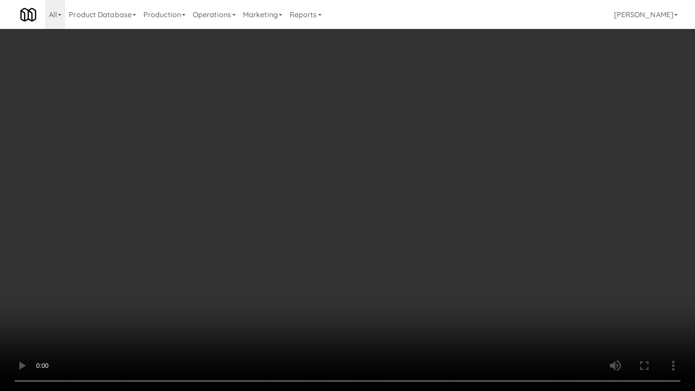
click at [353, 199] on video at bounding box center [347, 195] width 695 height 391
click at [365, 186] on video at bounding box center [347, 195] width 695 height 391
click at [372, 184] on video at bounding box center [347, 195] width 695 height 391
click at [376, 190] on video at bounding box center [347, 195] width 695 height 391
click at [380, 186] on video at bounding box center [347, 195] width 695 height 391
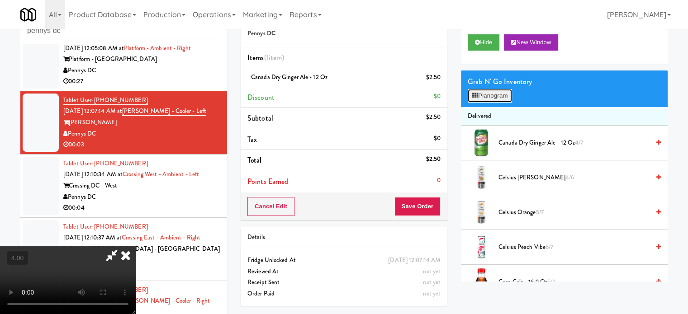
click at [490, 94] on button "Planogram" at bounding box center [490, 96] width 44 height 14
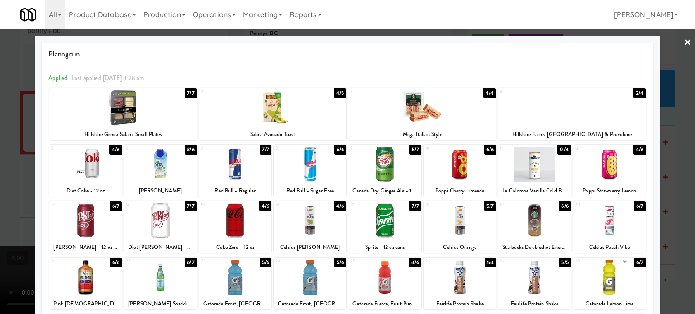
click at [678, 122] on div at bounding box center [347, 157] width 695 height 314
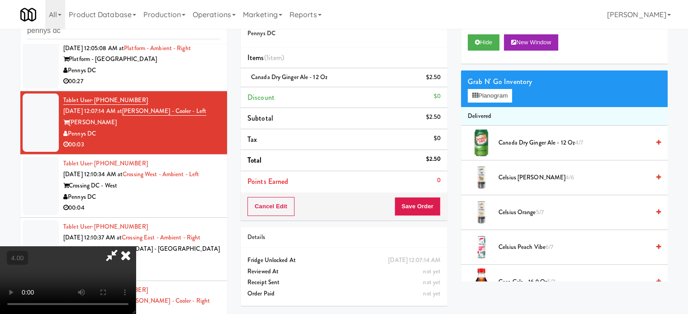
click at [136, 246] on icon at bounding box center [126, 255] width 20 height 18
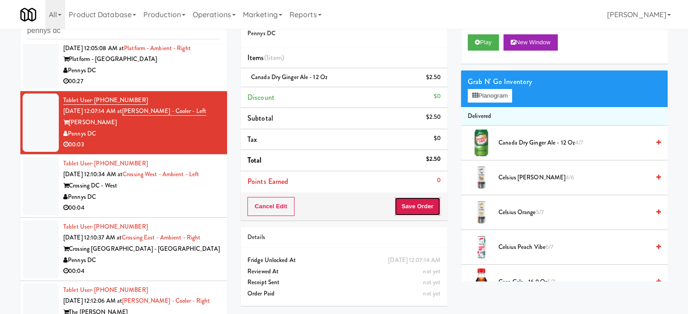
drag, startPoint x: 415, startPoint y: 204, endPoint x: 413, endPoint y: 195, distance: 8.8
click at [414, 204] on button "Save Order" at bounding box center [417, 206] width 46 height 19
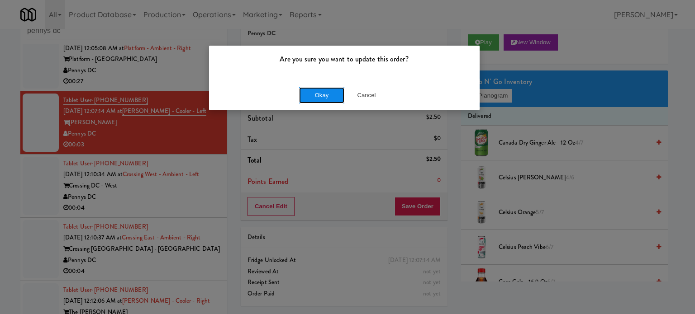
click at [323, 98] on button "Okay" at bounding box center [321, 95] width 45 height 16
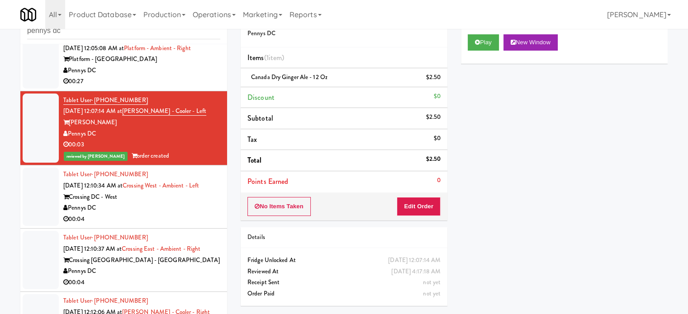
click at [196, 203] on div "Crossing DC - West" at bounding box center [141, 197] width 157 height 11
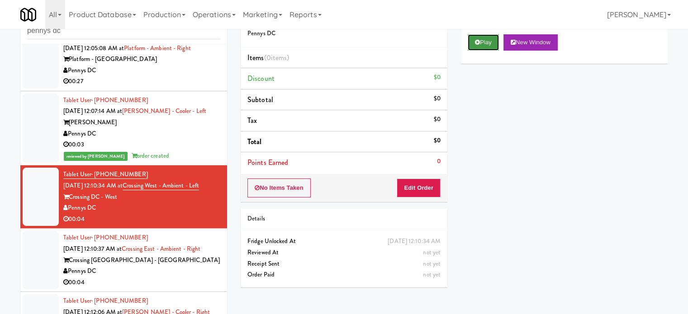
click at [476, 40] on icon at bounding box center [477, 42] width 5 height 6
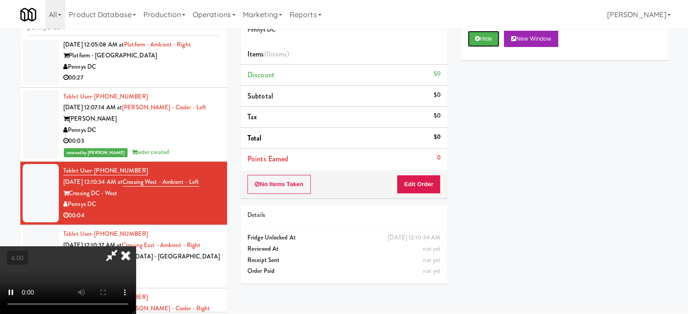
scroll to position [37, 0]
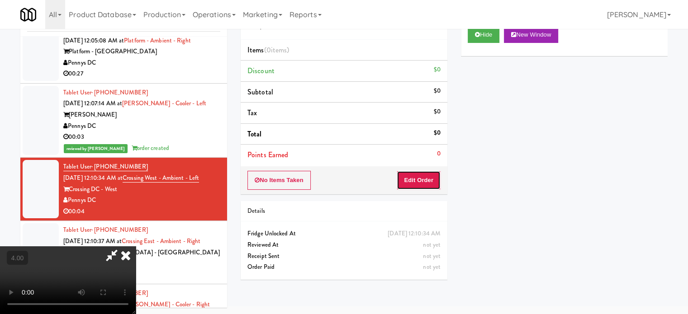
click at [410, 174] on button "Edit Order" at bounding box center [419, 180] width 44 height 19
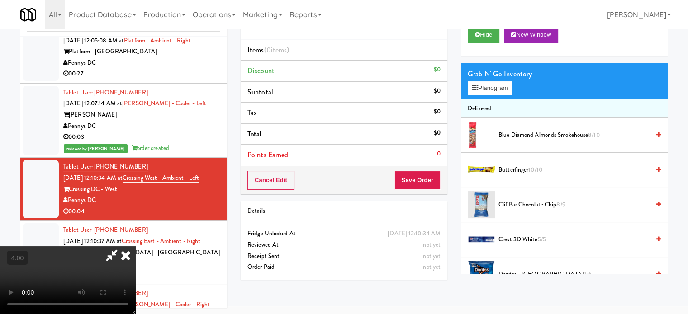
drag, startPoint x: 239, startPoint y: 207, endPoint x: 241, endPoint y: 203, distance: 4.7
click at [136, 246] on video at bounding box center [68, 280] width 136 height 68
drag, startPoint x: 241, startPoint y: 203, endPoint x: 241, endPoint y: 181, distance: 21.3
click at [136, 246] on video at bounding box center [68, 280] width 136 height 68
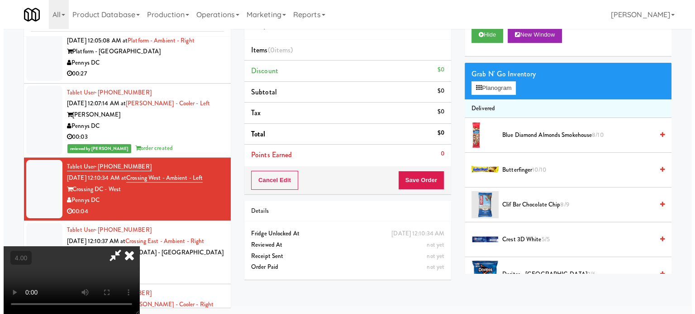
scroll to position [29, 0]
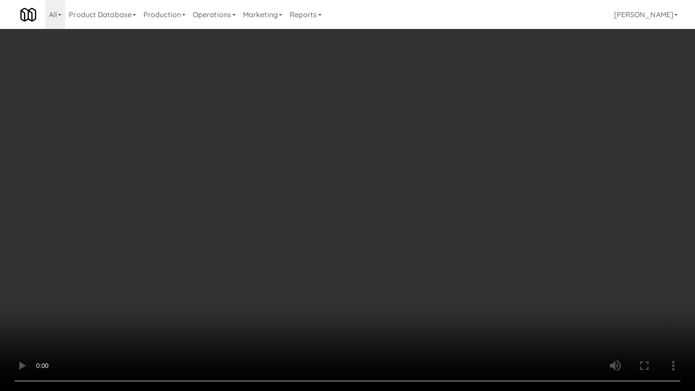
click at [322, 183] on video at bounding box center [347, 195] width 695 height 391
drag, startPoint x: 338, startPoint y: 194, endPoint x: 338, endPoint y: 187, distance: 7.2
click at [338, 194] on video at bounding box center [347, 195] width 695 height 391
click at [320, 199] on video at bounding box center [347, 195] width 695 height 391
click at [326, 194] on video at bounding box center [347, 195] width 695 height 391
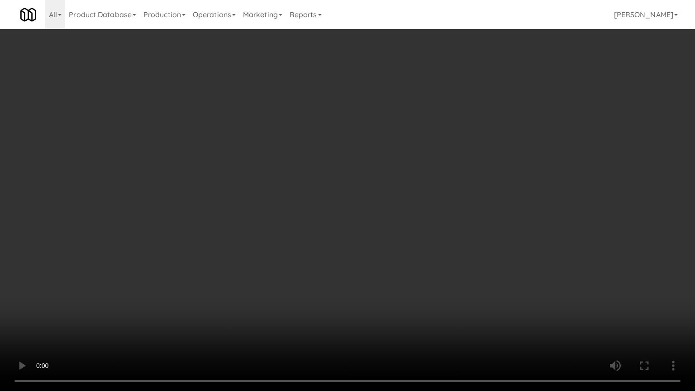
click at [328, 191] on video at bounding box center [347, 195] width 695 height 391
click at [327, 188] on video at bounding box center [347, 195] width 695 height 391
click at [255, 242] on video at bounding box center [347, 195] width 695 height 391
click at [320, 191] on video at bounding box center [347, 195] width 695 height 391
click at [338, 183] on video at bounding box center [347, 195] width 695 height 391
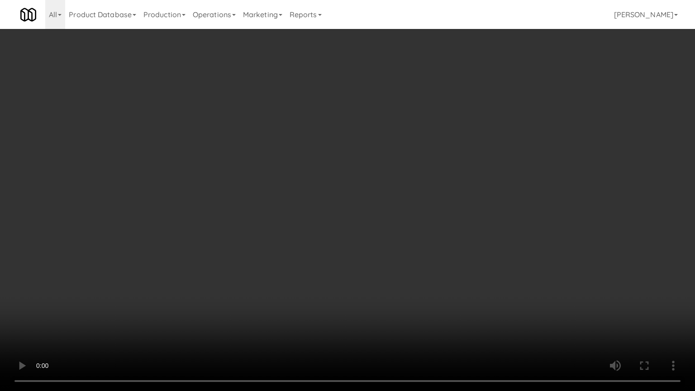
click at [293, 192] on video at bounding box center [347, 195] width 695 height 391
click at [299, 199] on video at bounding box center [347, 195] width 695 height 391
click at [302, 171] on video at bounding box center [347, 195] width 695 height 391
click at [321, 198] on video at bounding box center [347, 195] width 695 height 391
click at [319, 204] on video at bounding box center [347, 195] width 695 height 391
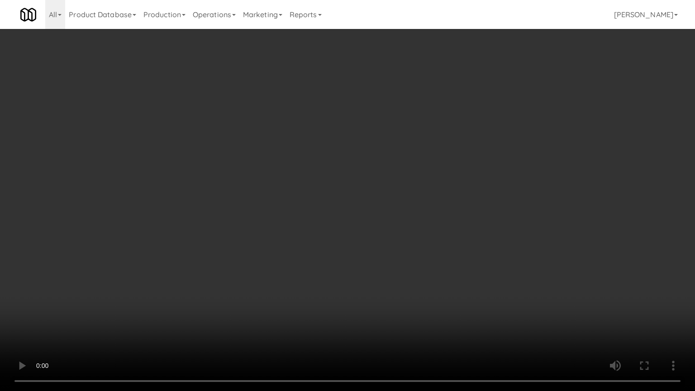
click at [386, 212] on video at bounding box center [347, 195] width 695 height 391
click at [363, 212] on video at bounding box center [347, 195] width 695 height 391
click at [404, 192] on video at bounding box center [347, 195] width 695 height 391
click at [408, 186] on video at bounding box center [347, 195] width 695 height 391
click at [405, 178] on video at bounding box center [347, 195] width 695 height 391
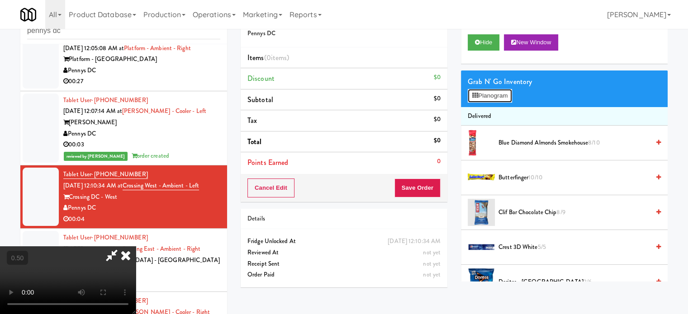
drag, startPoint x: 488, startPoint y: 96, endPoint x: 353, endPoint y: 100, distance: 135.7
click at [488, 95] on button "Planogram" at bounding box center [490, 96] width 44 height 14
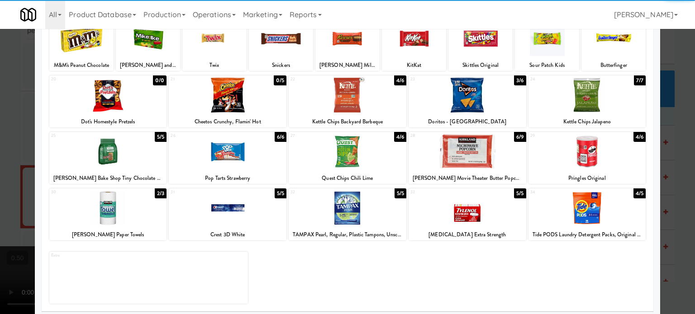
scroll to position [129, 0]
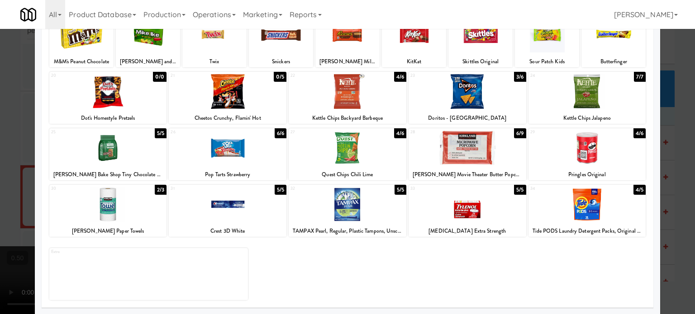
click at [395, 134] on div "4/6" at bounding box center [400, 133] width 12 height 10
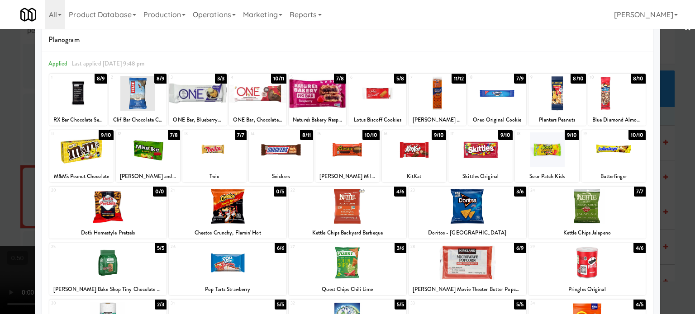
scroll to position [0, 0]
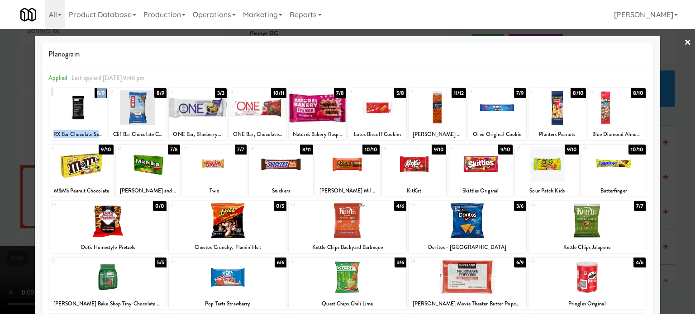
drag, startPoint x: 100, startPoint y: 132, endPoint x: 49, endPoint y: 130, distance: 51.6
click at [48, 135] on div "1 8/9 RX Bar Chocolate Sea Salt 2 8/9 Clif Bar Chocolate Chip 3 3/3 ONE Bar, Bl…" at bounding box center [347, 258] width 598 height 343
copy div "1 8/9 RX Bar Chocolate Sea"
click at [675, 99] on div at bounding box center [347, 157] width 695 height 314
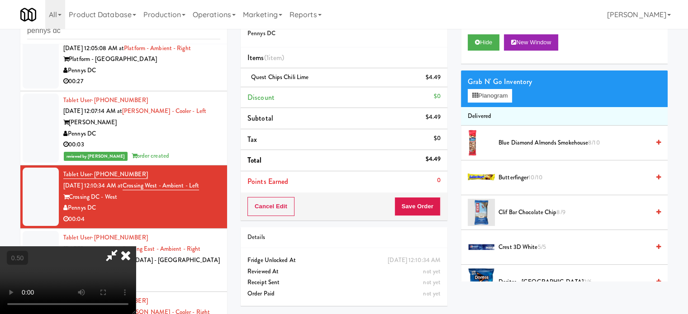
click at [136, 246] on video at bounding box center [68, 280] width 136 height 68
drag, startPoint x: 304, startPoint y: 141, endPoint x: 299, endPoint y: 232, distance: 90.6
click at [136, 246] on video at bounding box center [68, 280] width 136 height 68
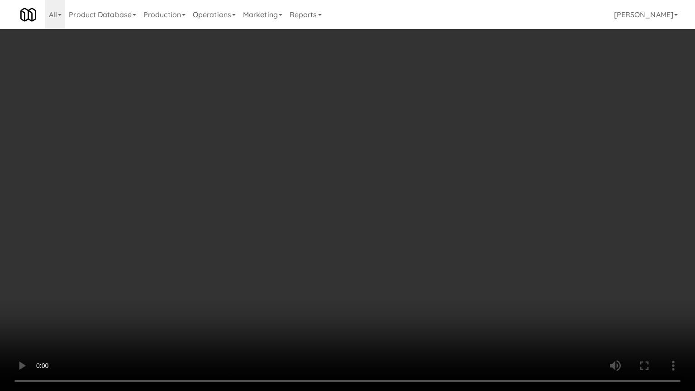
click at [439, 196] on video at bounding box center [347, 195] width 695 height 391
click at [387, 131] on video at bounding box center [347, 195] width 695 height 391
click at [388, 129] on video at bounding box center [347, 195] width 695 height 391
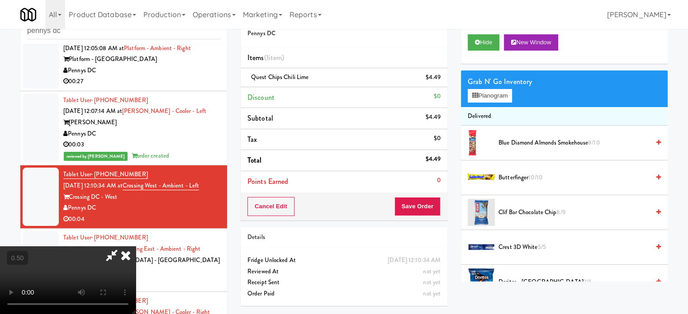
click at [136, 246] on video at bounding box center [68, 280] width 136 height 68
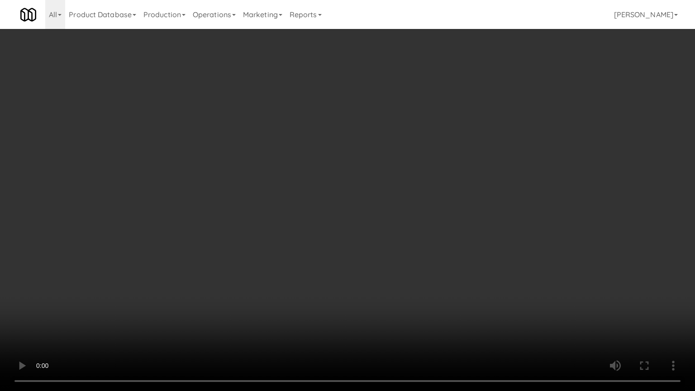
click at [327, 213] on video at bounding box center [347, 195] width 695 height 391
click at [333, 199] on video at bounding box center [347, 195] width 695 height 391
click at [360, 182] on video at bounding box center [347, 195] width 695 height 391
click at [354, 180] on video at bounding box center [347, 195] width 695 height 391
click at [352, 176] on video at bounding box center [347, 195] width 695 height 391
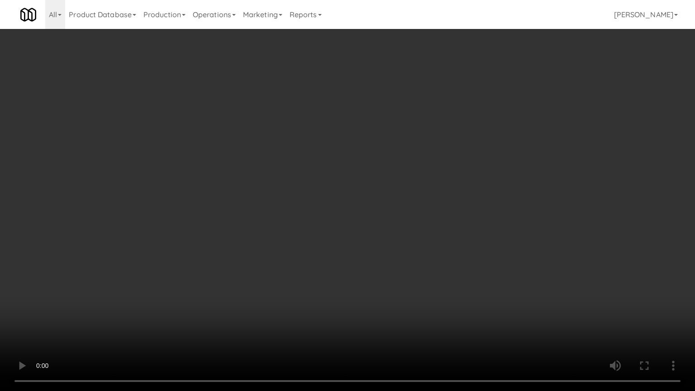
click at [362, 175] on video at bounding box center [347, 195] width 695 height 391
drag, startPoint x: 355, startPoint y: 184, endPoint x: 360, endPoint y: 180, distance: 5.2
click at [356, 183] on video at bounding box center [347, 195] width 695 height 391
click at [370, 168] on video at bounding box center [347, 195] width 695 height 391
drag, startPoint x: 371, startPoint y: 168, endPoint x: 389, endPoint y: 85, distance: 85.2
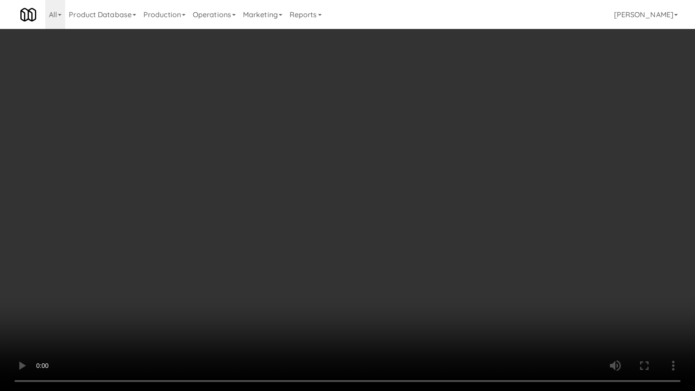
click at [371, 168] on video at bounding box center [347, 195] width 695 height 391
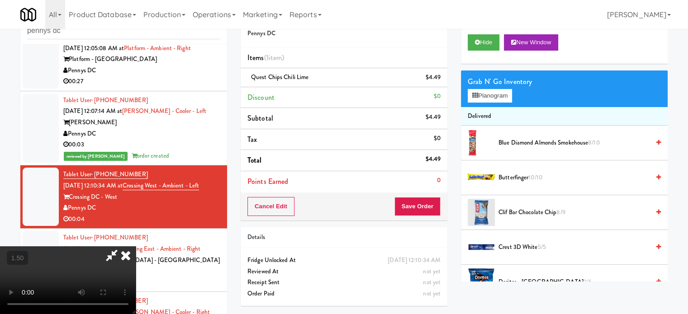
click at [136, 246] on icon at bounding box center [126, 255] width 20 height 18
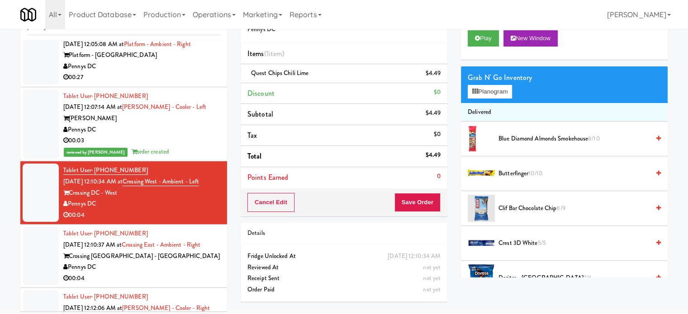
scroll to position [37, 0]
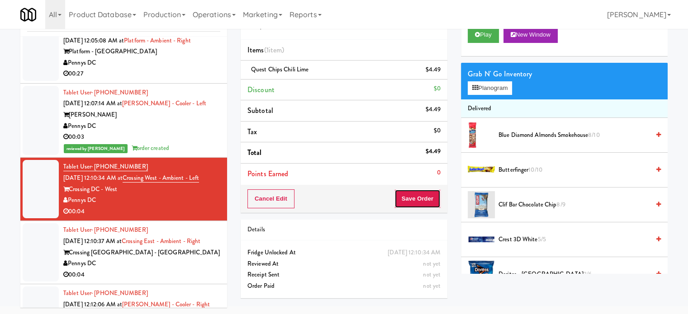
click at [425, 197] on button "Save Order" at bounding box center [417, 199] width 46 height 19
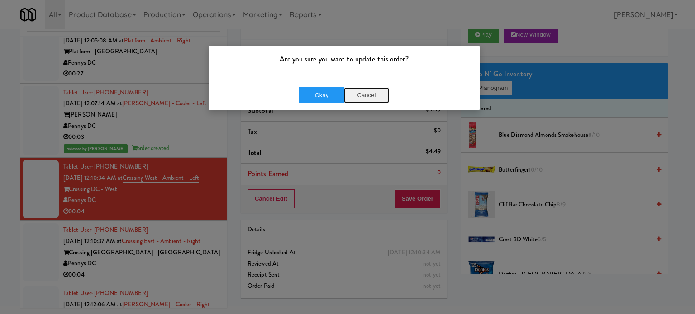
click at [365, 95] on button "Cancel" at bounding box center [366, 95] width 45 height 16
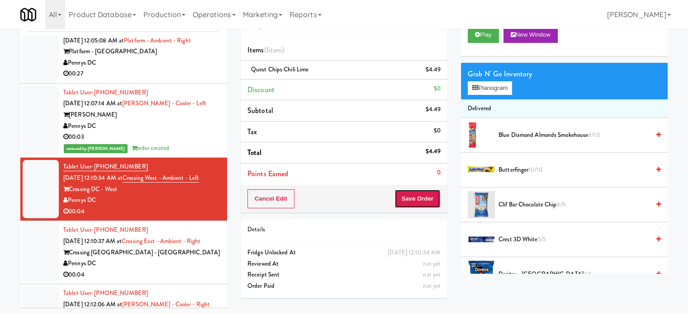
drag, startPoint x: 416, startPoint y: 198, endPoint x: 410, endPoint y: 179, distance: 20.3
click at [416, 198] on button "Save Order" at bounding box center [417, 199] width 46 height 19
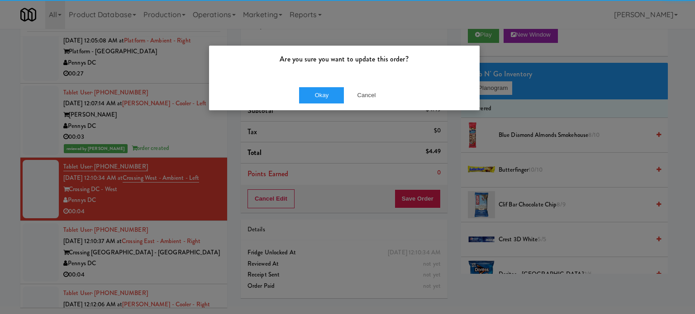
click at [318, 84] on div "Okay Cancel" at bounding box center [344, 95] width 270 height 30
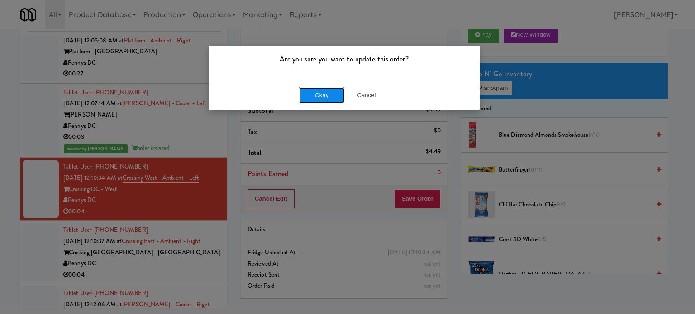
click at [321, 93] on button "Okay" at bounding box center [321, 95] width 45 height 16
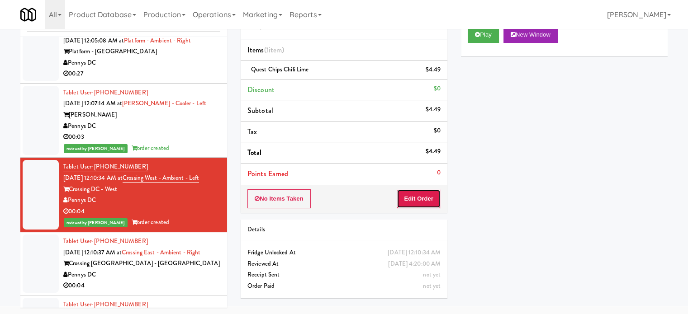
click at [422, 199] on button "Edit Order" at bounding box center [419, 199] width 44 height 19
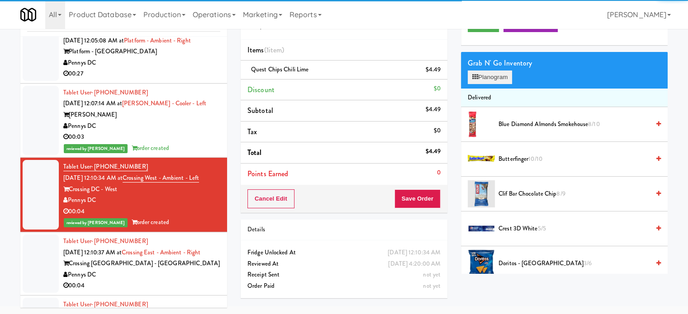
scroll to position [0, 0]
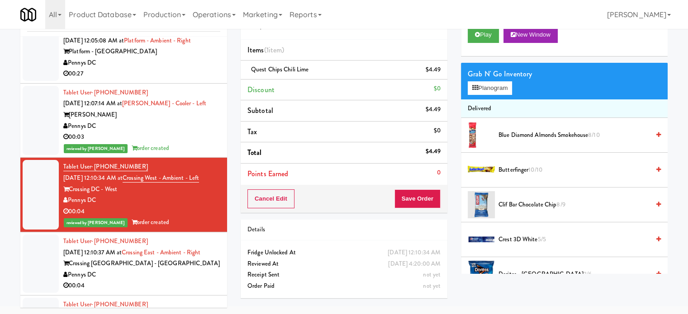
click at [487, 76] on div "Grab N' Go Inventory" at bounding box center [564, 74] width 193 height 14
click at [488, 85] on button "Planogram" at bounding box center [490, 88] width 44 height 14
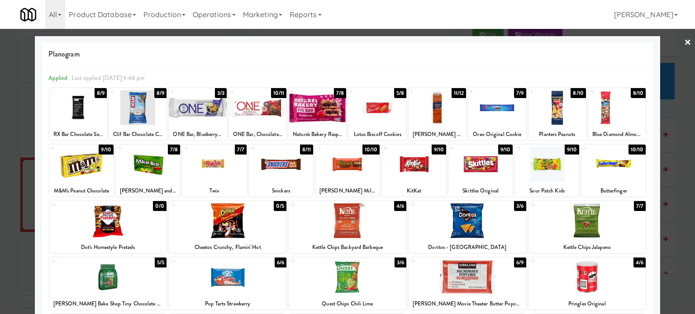
click at [666, 90] on div at bounding box center [347, 157] width 695 height 314
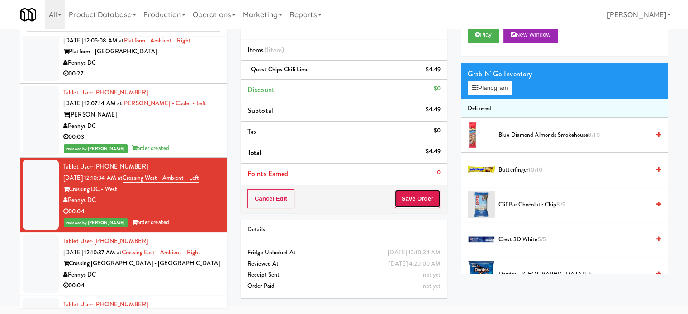
click at [419, 199] on button "Save Order" at bounding box center [417, 199] width 46 height 19
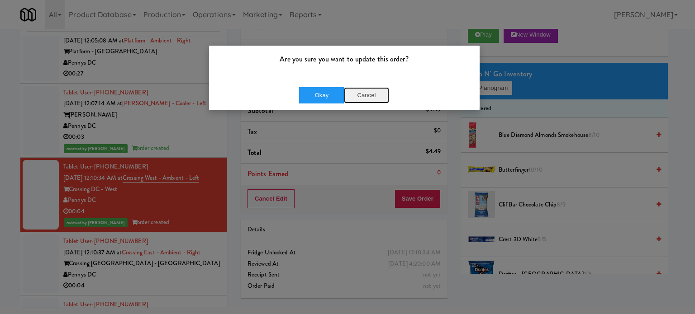
click at [366, 97] on button "Cancel" at bounding box center [366, 95] width 45 height 16
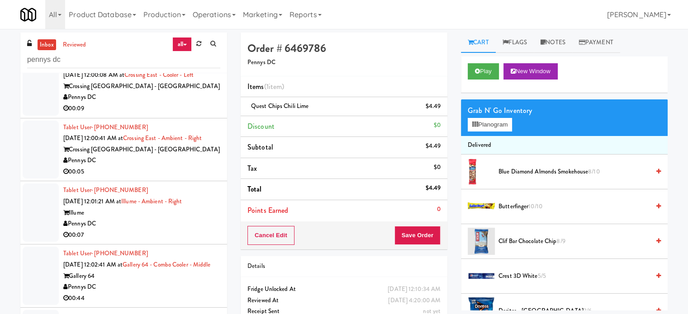
drag, startPoint x: 189, startPoint y: 159, endPoint x: 200, endPoint y: 141, distance: 21.5
click at [189, 156] on div "Crossing DC - East" at bounding box center [141, 149] width 157 height 11
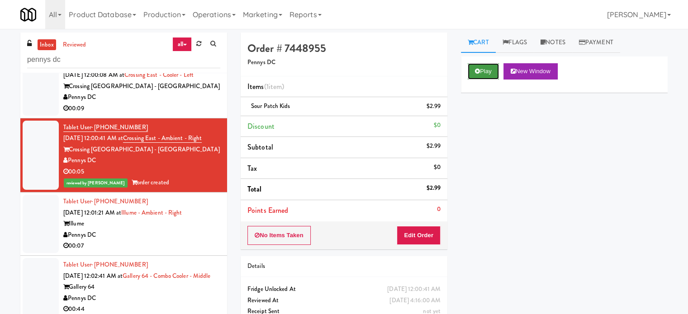
click at [481, 71] on button "Play" at bounding box center [483, 71] width 31 height 16
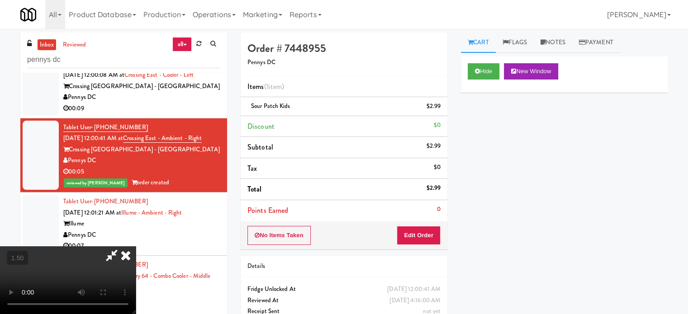
click at [136, 246] on video at bounding box center [68, 280] width 136 height 68
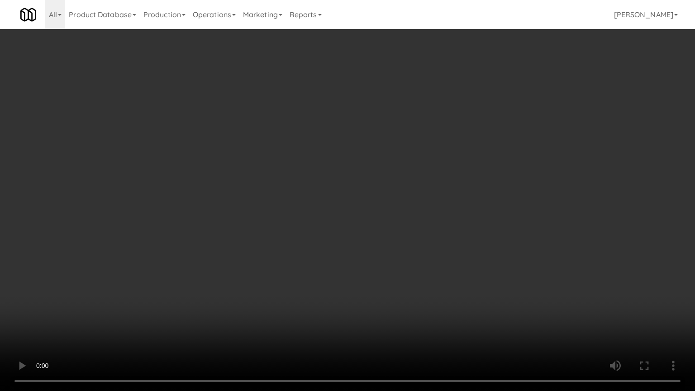
click at [371, 175] on video at bounding box center [347, 195] width 695 height 391
click at [376, 172] on video at bounding box center [347, 195] width 695 height 391
click at [355, 192] on video at bounding box center [347, 195] width 695 height 391
click at [178, 207] on video at bounding box center [347, 195] width 695 height 391
click at [271, 181] on video at bounding box center [347, 195] width 695 height 391
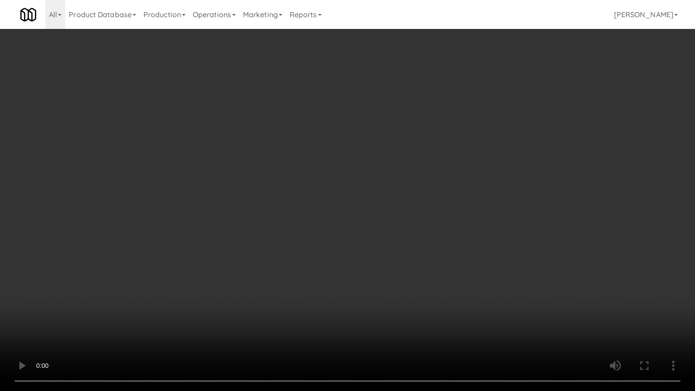
click at [171, 132] on video at bounding box center [347, 195] width 695 height 391
click at [275, 144] on video at bounding box center [347, 195] width 695 height 391
click at [291, 145] on video at bounding box center [347, 195] width 695 height 391
click at [249, 119] on video at bounding box center [347, 195] width 695 height 391
click at [207, 109] on video at bounding box center [347, 195] width 695 height 391
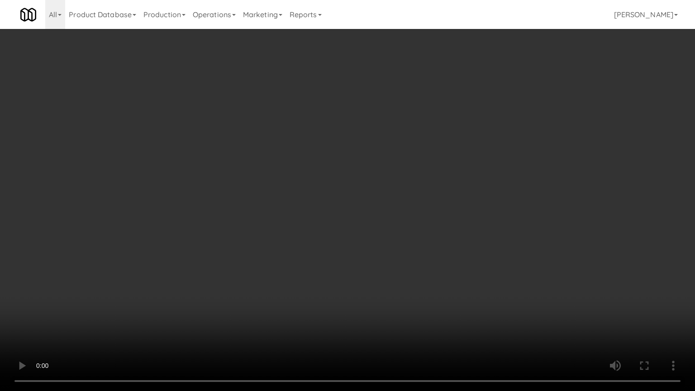
click at [213, 118] on video at bounding box center [347, 195] width 695 height 391
drag, startPoint x: 349, startPoint y: 190, endPoint x: 355, endPoint y: 180, distance: 11.7
click at [355, 184] on video at bounding box center [347, 195] width 695 height 391
click at [355, 180] on video at bounding box center [347, 195] width 695 height 391
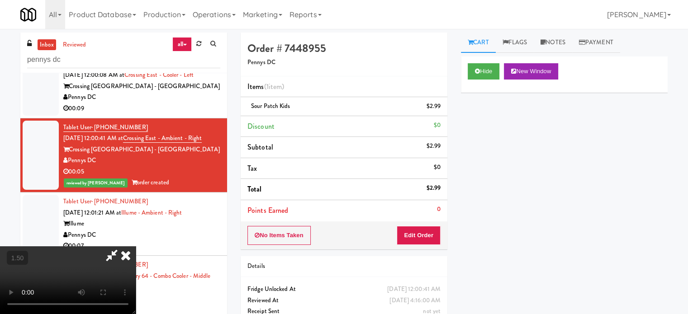
click at [136, 246] on icon at bounding box center [126, 255] width 20 height 18
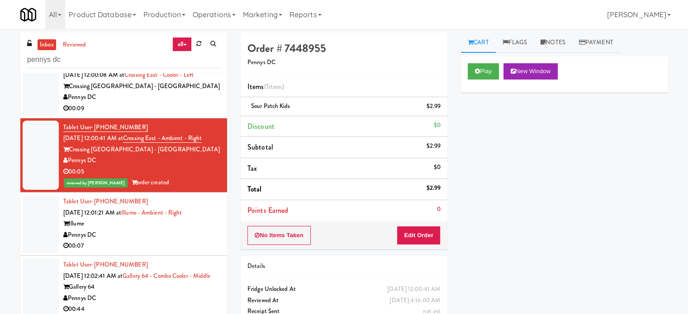
scroll to position [1131, 0]
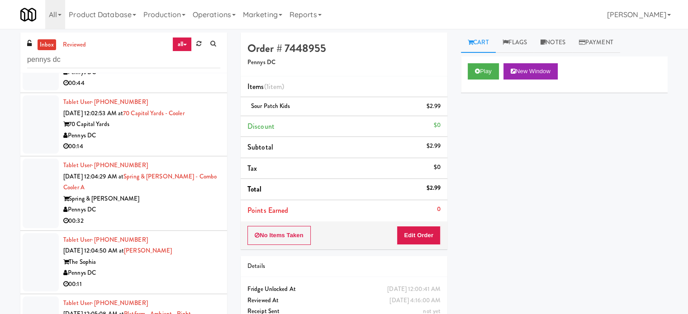
click at [192, 89] on div "00:44" at bounding box center [141, 83] width 157 height 11
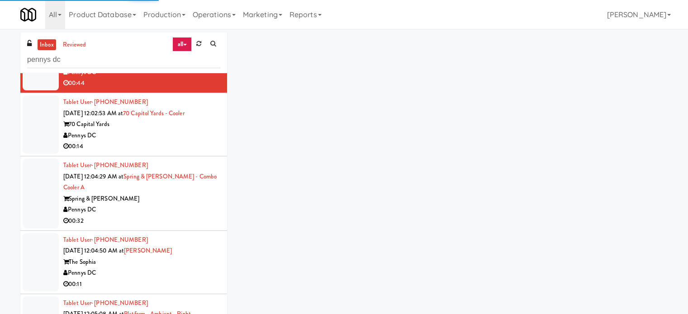
click at [175, 152] on div "00:14" at bounding box center [141, 146] width 157 height 11
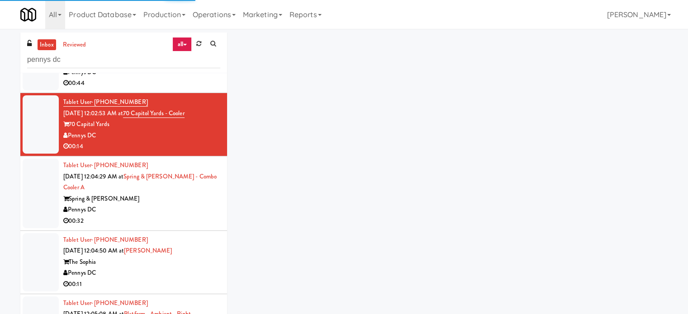
scroll to position [1357, 0]
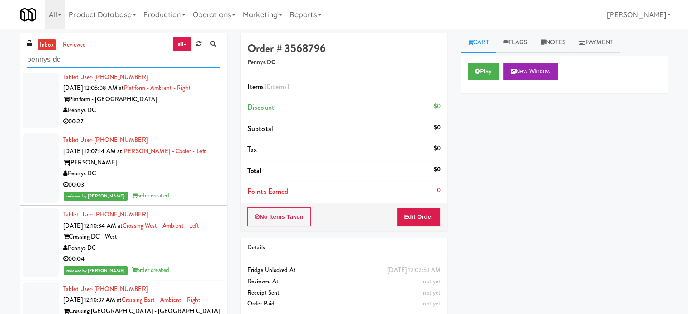
click at [119, 62] on input "pennys dc" at bounding box center [123, 60] width 193 height 17
click at [106, 63] on input "pennys dc" at bounding box center [123, 60] width 193 height 17
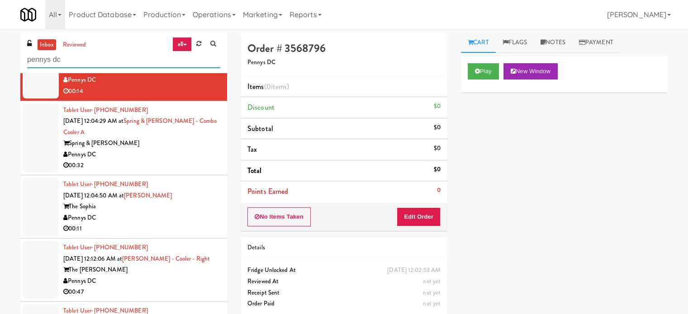
scroll to position [696, 0]
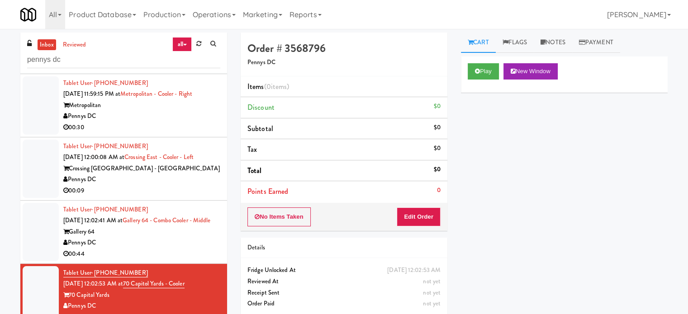
click at [188, 167] on div "Crossing DC - East" at bounding box center [141, 168] width 157 height 11
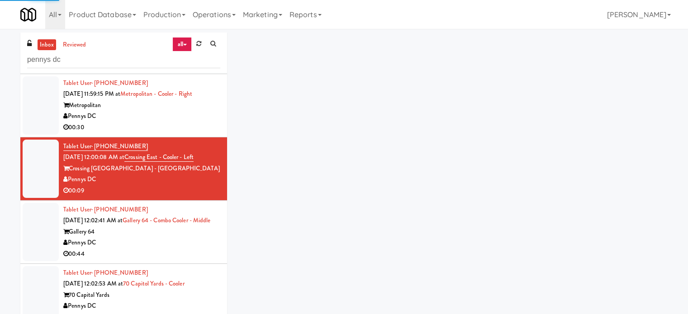
click at [185, 131] on div "00:30" at bounding box center [141, 127] width 157 height 11
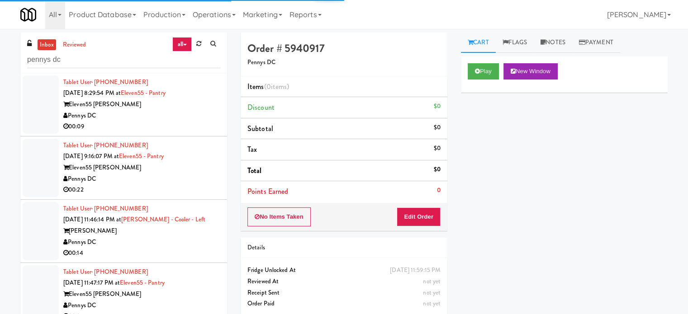
scroll to position [243, 0]
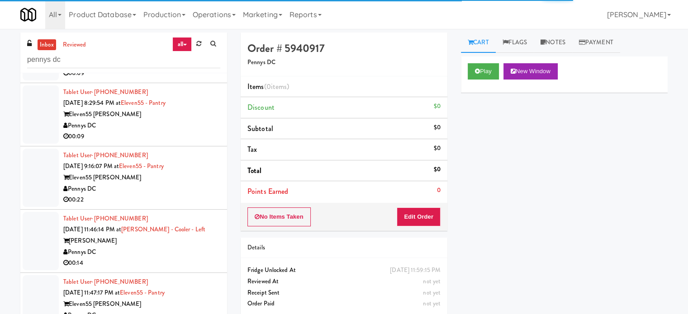
click at [185, 133] on div "00:09" at bounding box center [141, 136] width 157 height 11
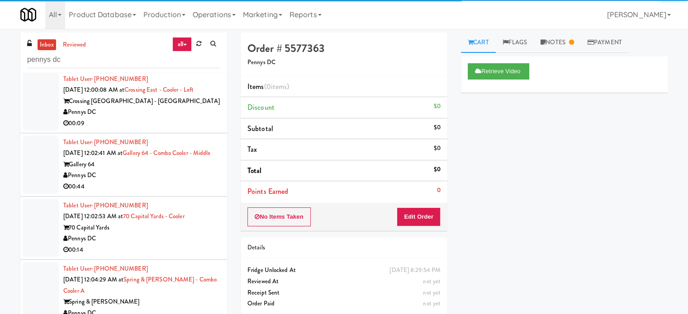
scroll to position [1374, 0]
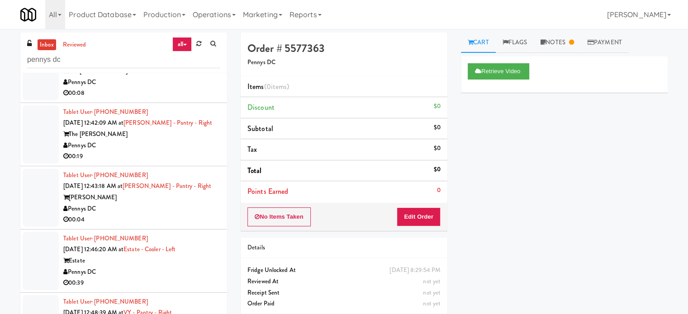
click at [187, 162] on div "00:19" at bounding box center [141, 156] width 157 height 11
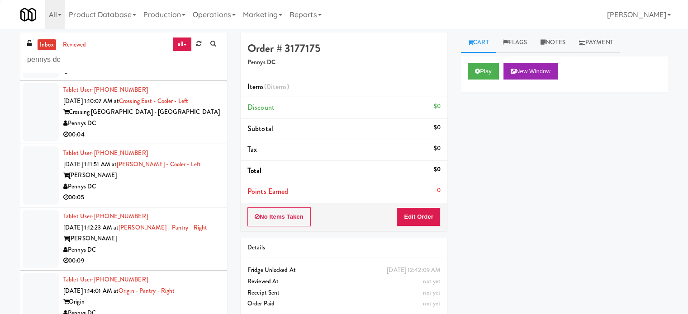
scroll to position [2292, 0]
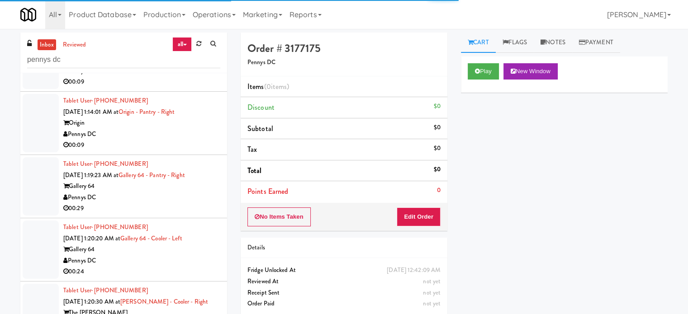
click at [189, 225] on div "Tablet User · (202) 880-9010 Sep 20, 2025 1:20:20 AM at Gallery 64 - Cooler - L…" at bounding box center [141, 250] width 157 height 56
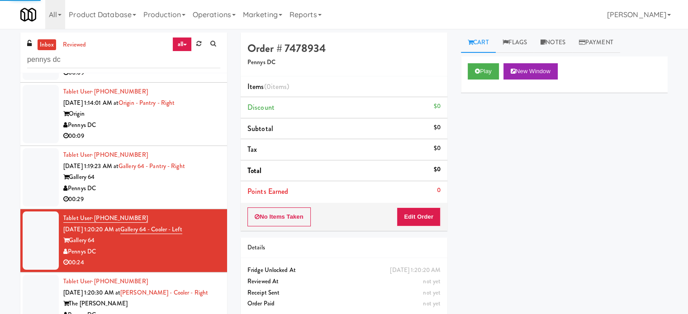
scroll to position [2518, 0]
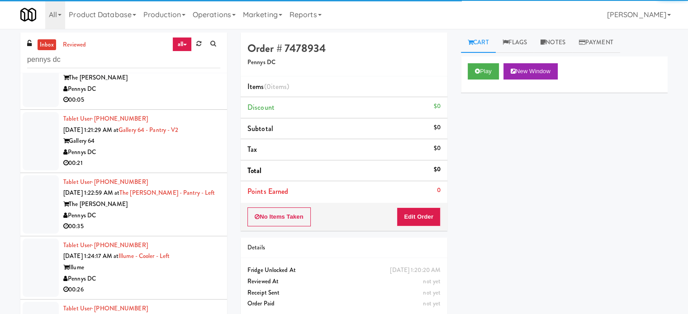
click at [190, 169] on div "00:21" at bounding box center [141, 163] width 157 height 11
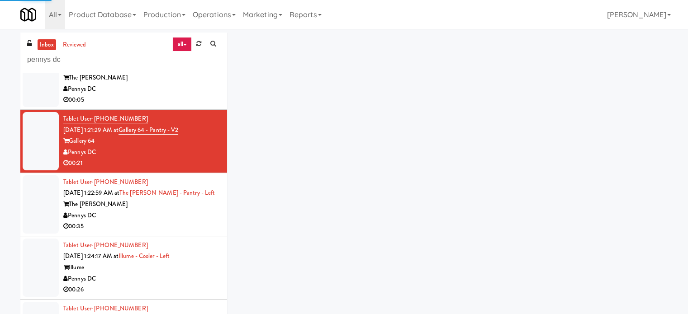
click at [188, 237] on li "Tablet User · (904) 924-5828 Sep 20, 2025 1:22:59 AM at The Kiley - Pantry - Le…" at bounding box center [123, 204] width 207 height 63
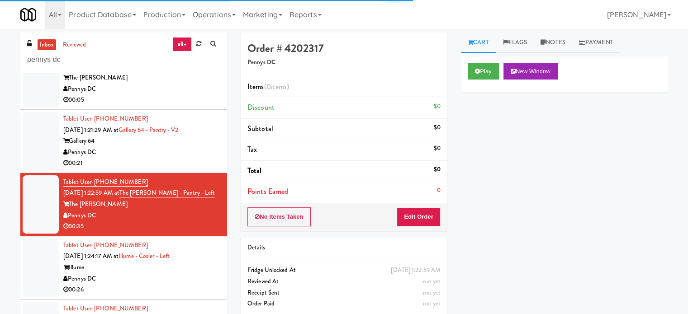
click at [195, 274] on div "Illume" at bounding box center [141, 267] width 157 height 11
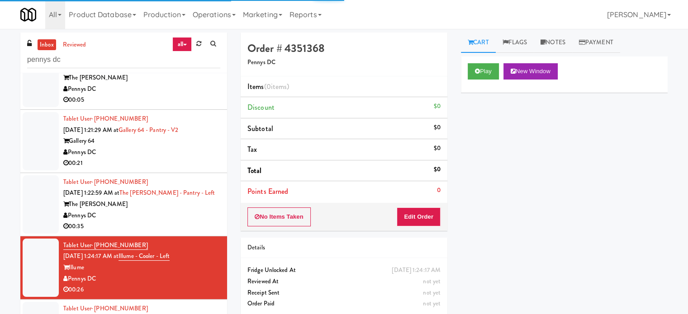
scroll to position [2970, 0]
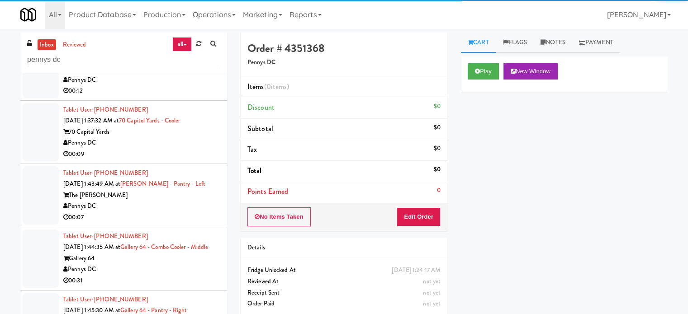
click at [204, 160] on div "00:09" at bounding box center [141, 154] width 157 height 11
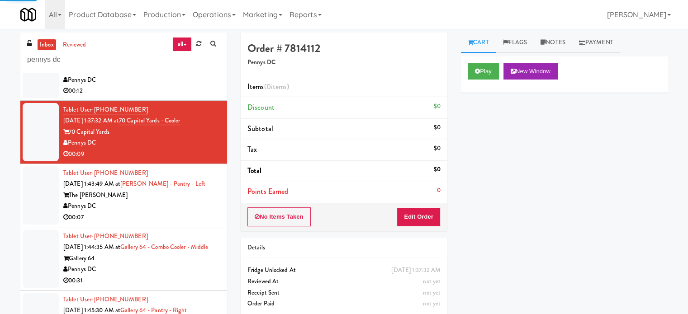
click at [201, 223] on div "00:07" at bounding box center [141, 217] width 157 height 11
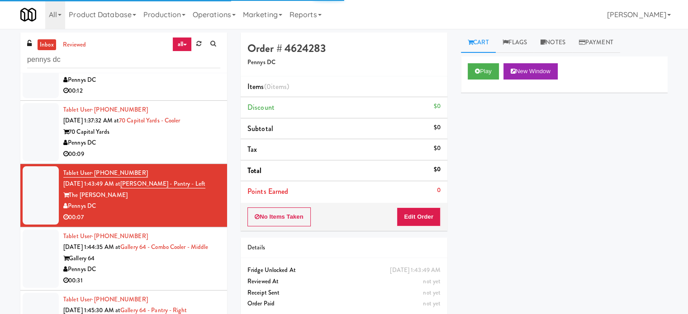
scroll to position [3196, 0]
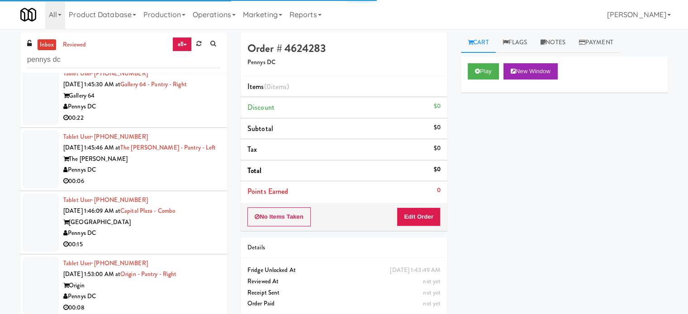
click at [202, 124] on div "00:22" at bounding box center [141, 118] width 157 height 11
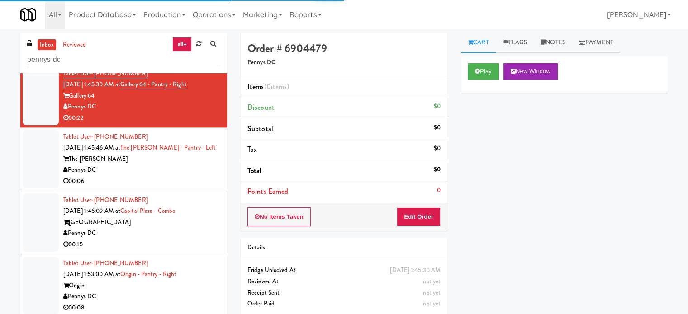
click at [195, 187] on div "00:06" at bounding box center [141, 181] width 157 height 11
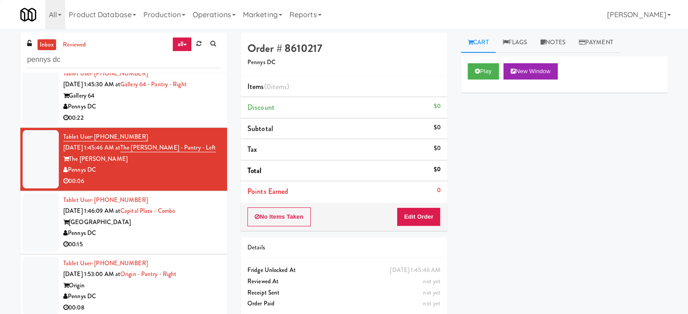
scroll to position [3422, 0]
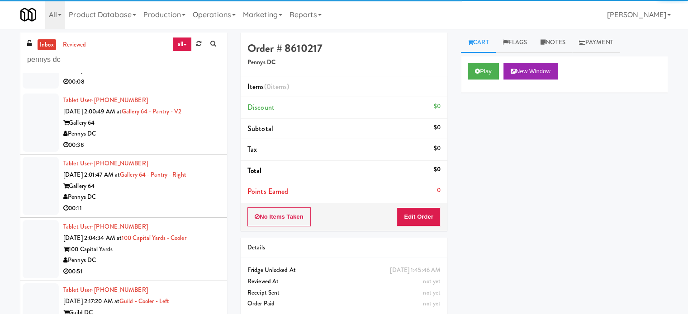
click at [207, 151] on div "00:38" at bounding box center [141, 145] width 157 height 11
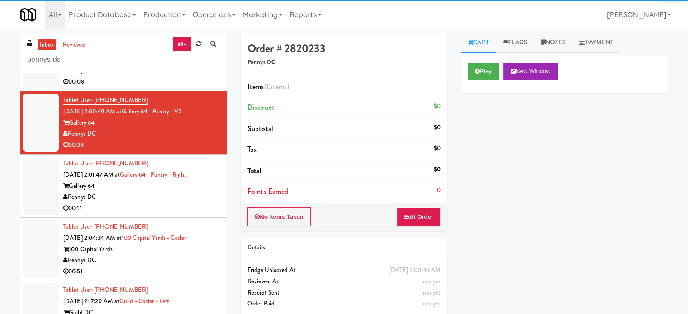
click at [199, 88] on div "00:08" at bounding box center [141, 81] width 157 height 11
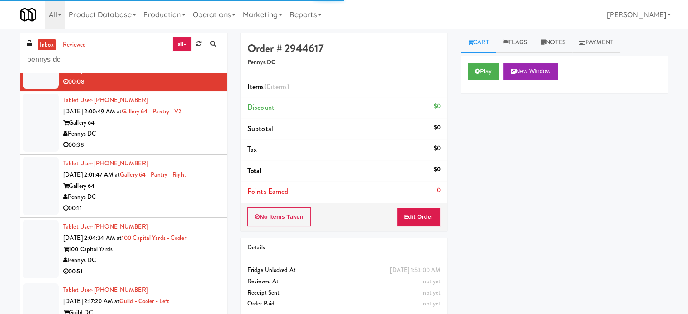
scroll to position [3649, 0]
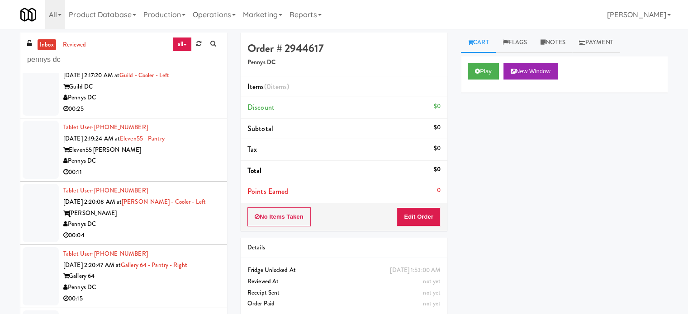
click at [176, 167] on div "Pennys DC" at bounding box center [141, 161] width 157 height 11
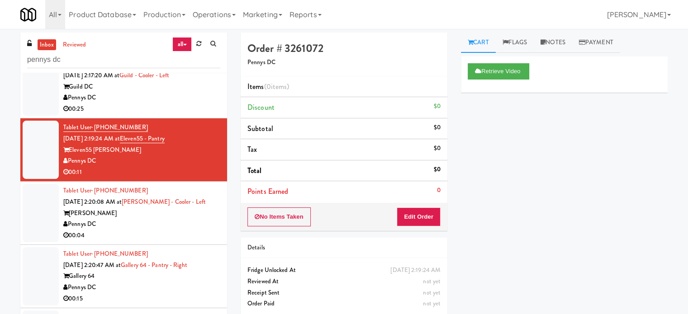
click at [175, 230] on div "Pennys DC" at bounding box center [141, 224] width 157 height 11
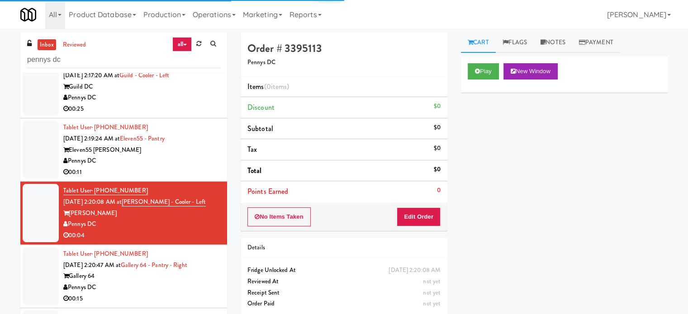
scroll to position [3875, 0]
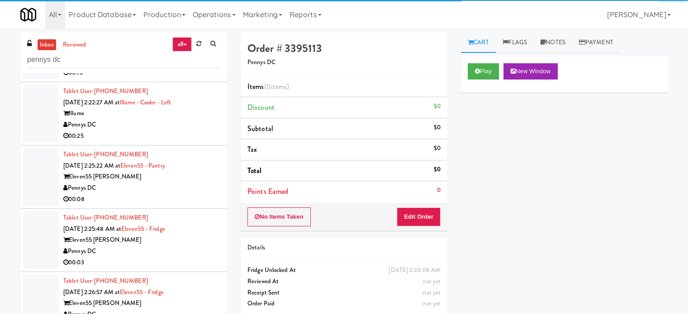
click at [191, 131] on div "Pennys DC" at bounding box center [141, 124] width 157 height 11
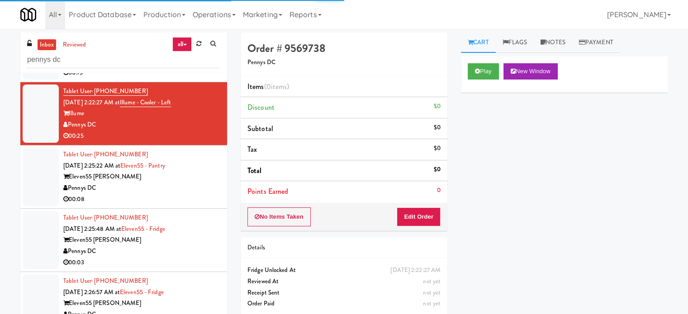
click at [186, 67] on div "Pennys DC" at bounding box center [141, 61] width 157 height 11
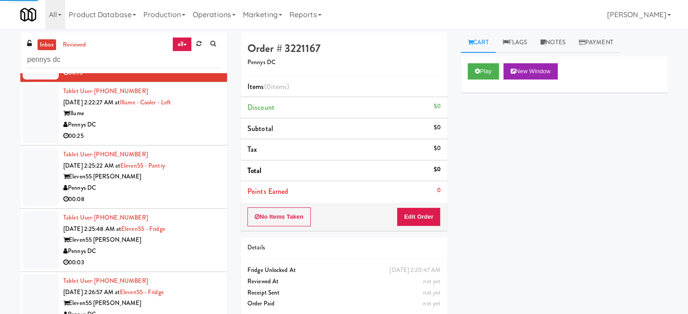
click at [195, 142] on div "00:25" at bounding box center [141, 136] width 157 height 11
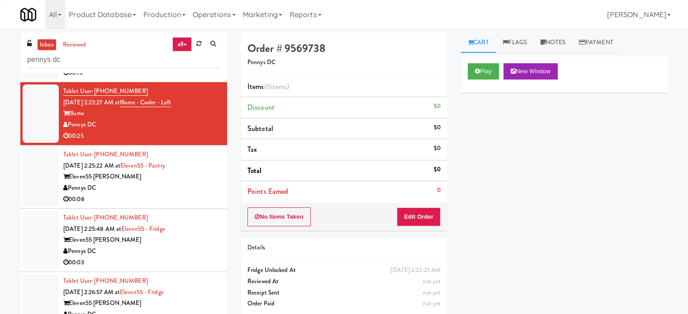
click at [199, 194] on div "Pennys DC" at bounding box center [141, 188] width 157 height 11
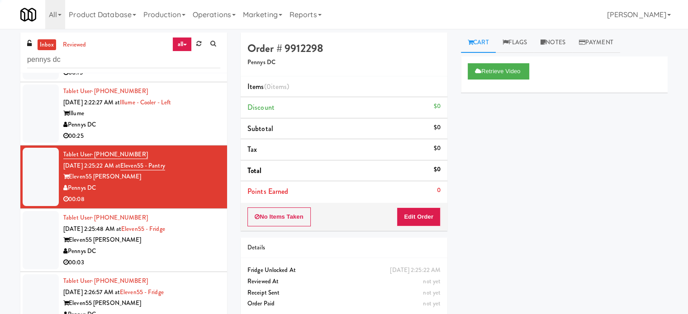
click at [201, 246] on div "Eleven55 Ripley" at bounding box center [141, 240] width 157 height 11
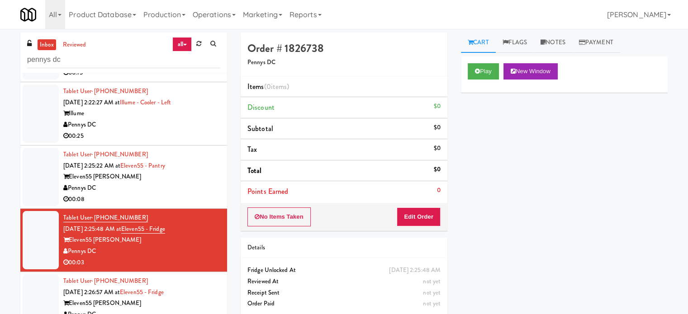
scroll to position [4101, 0]
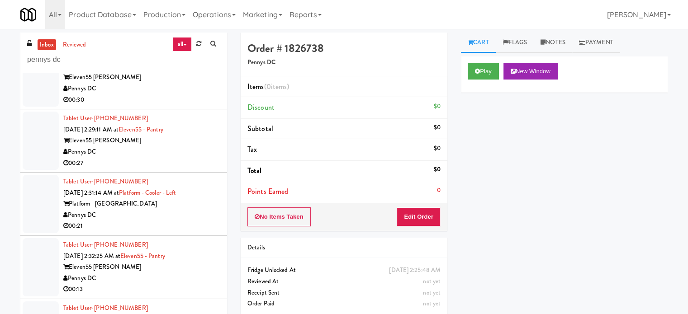
click at [204, 106] on div "00:30" at bounding box center [141, 100] width 157 height 11
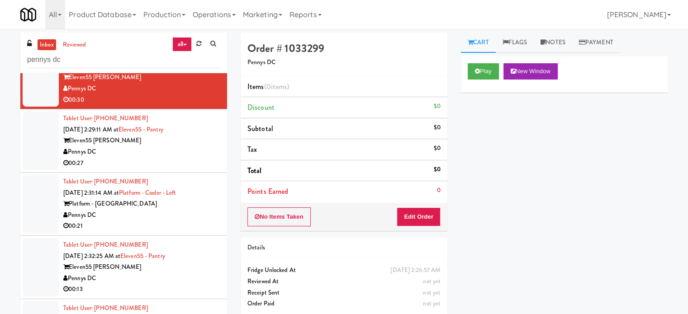
click at [151, 158] on div "Pennys DC" at bounding box center [141, 152] width 157 height 11
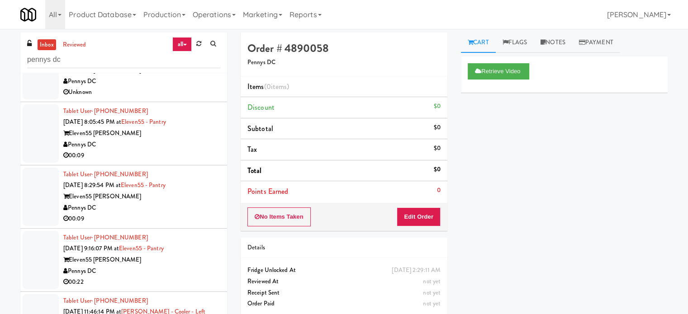
scroll to position [30, 0]
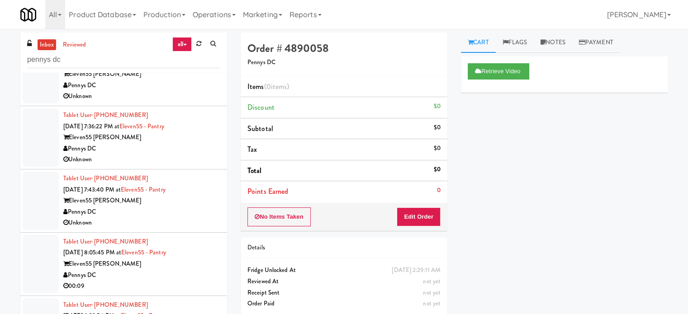
drag, startPoint x: 194, startPoint y: 143, endPoint x: 200, endPoint y: 142, distance: 5.6
click at [194, 144] on div "Pennys DC" at bounding box center [141, 148] width 157 height 11
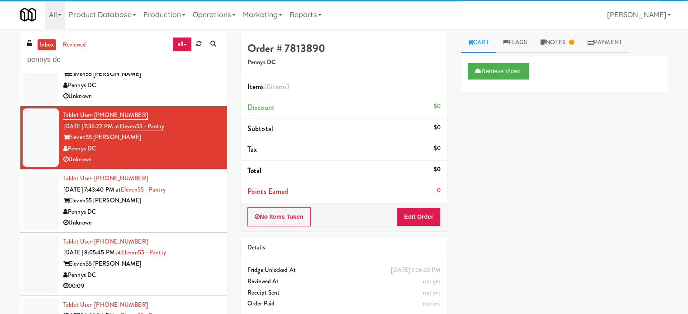
drag, startPoint x: 191, startPoint y: 86, endPoint x: 205, endPoint y: 106, distance: 24.1
click at [190, 88] on div "Pennys DC" at bounding box center [141, 85] width 157 height 11
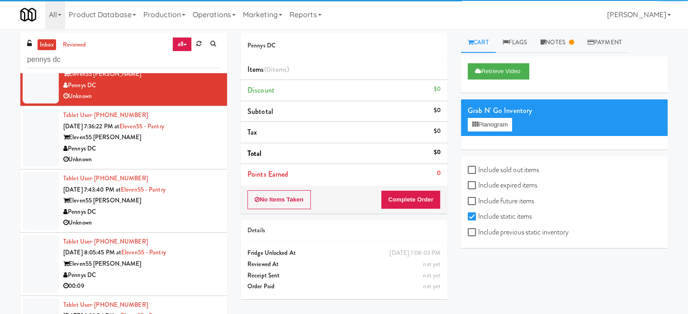
click at [199, 157] on div "Unknown" at bounding box center [141, 159] width 157 height 11
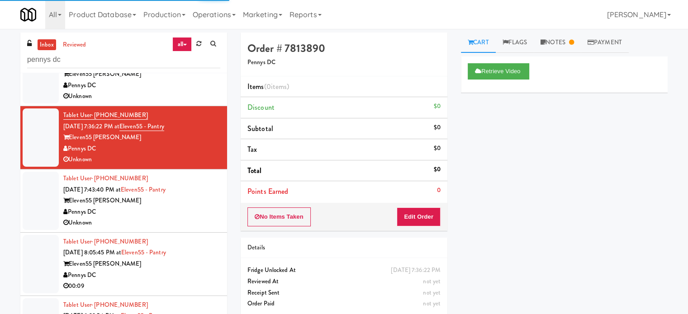
click at [197, 183] on div "Tablet User · (202) 422-7306 Sep 19, 2025 7:43:40 PM at Eleven55 - Pantry Eleve…" at bounding box center [141, 201] width 157 height 56
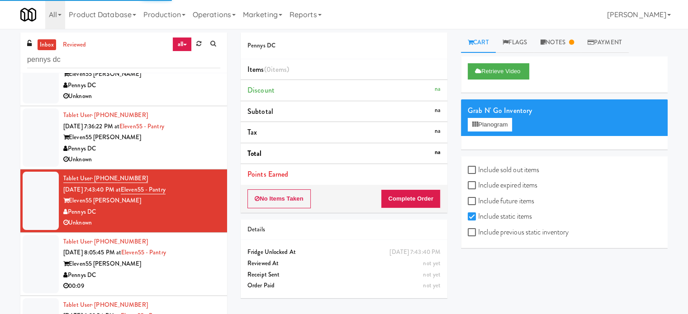
drag, startPoint x: 195, startPoint y: 280, endPoint x: 198, endPoint y: 240, distance: 39.4
click at [197, 280] on div "Tablet User · (813) 858-5227 Sep 19, 2025 8:05:45 PM at Eleven55 - Pantry Eleve…" at bounding box center [141, 265] width 157 height 56
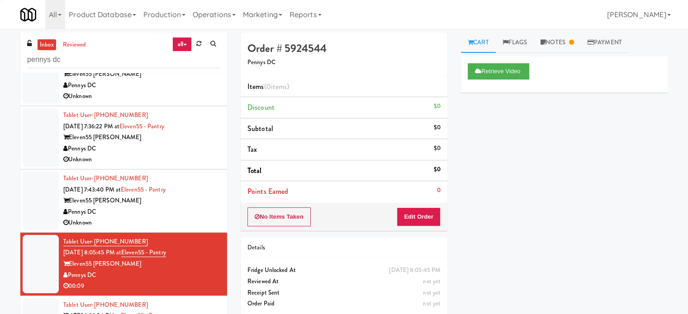
scroll to position [256, 0]
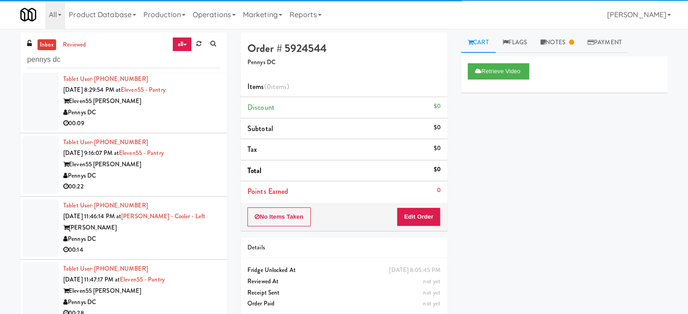
drag, startPoint x: 190, startPoint y: 121, endPoint x: 185, endPoint y: 175, distance: 54.0
click at [190, 122] on div "00:09" at bounding box center [141, 123] width 157 height 11
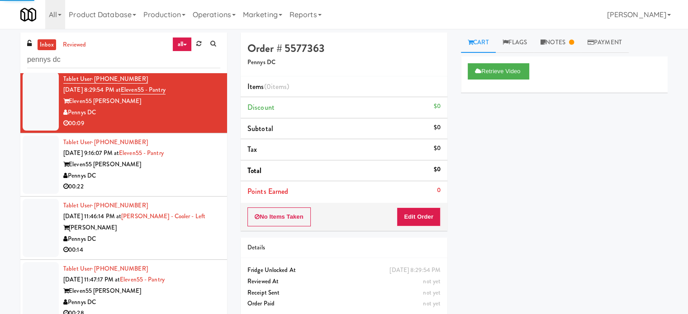
click at [188, 239] on div "Pennys DC" at bounding box center [141, 239] width 157 height 11
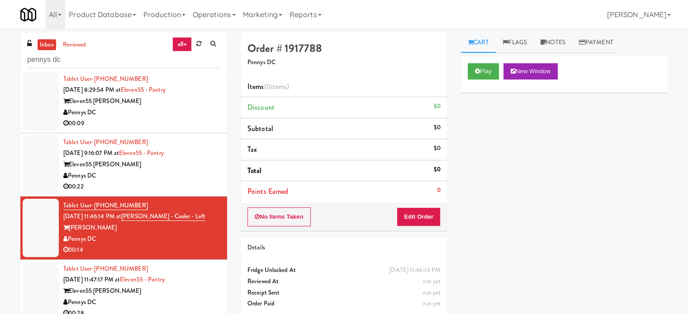
scroll to position [483, 0]
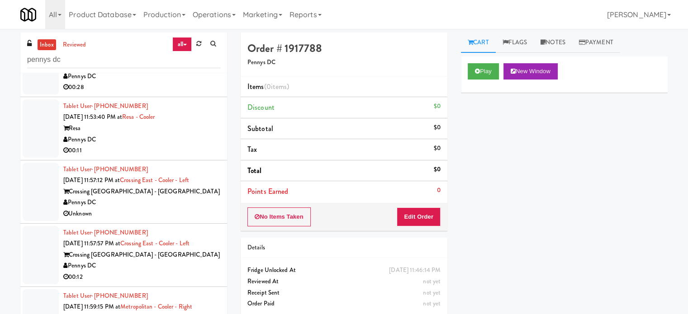
click at [193, 137] on div "Pennys DC" at bounding box center [141, 139] width 157 height 11
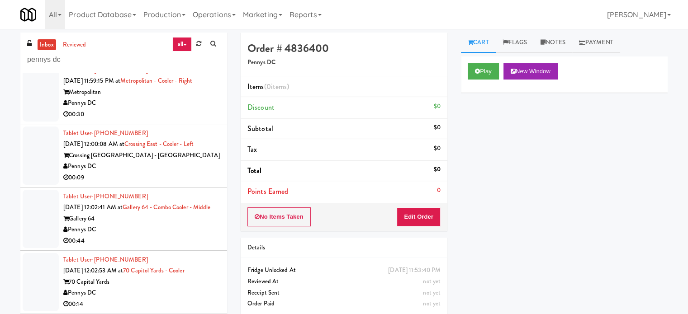
scroll to position [935, 0]
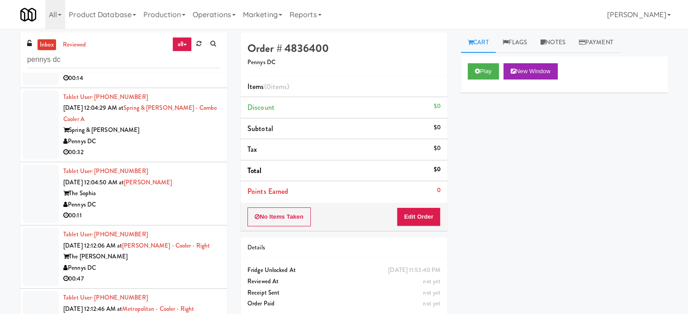
click at [182, 222] on div "00:11" at bounding box center [141, 215] width 157 height 11
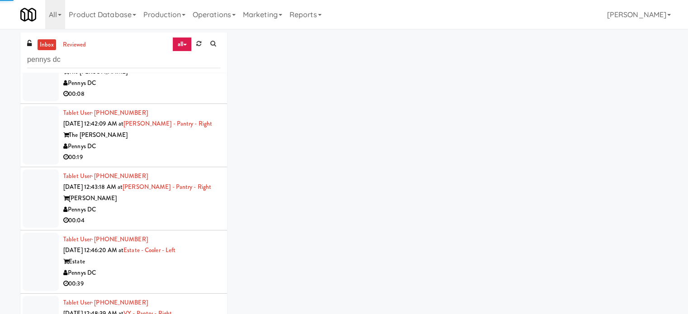
scroll to position [1387, 0]
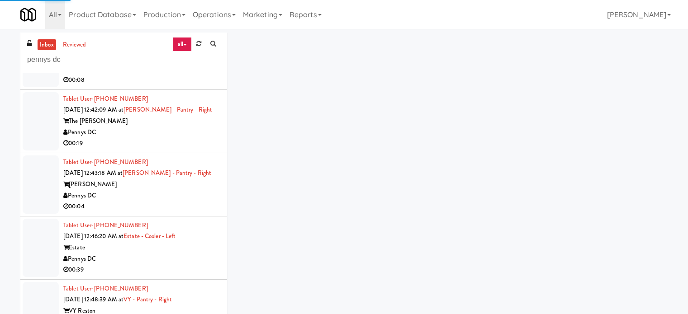
click at [183, 149] on div "00:19" at bounding box center [141, 143] width 157 height 11
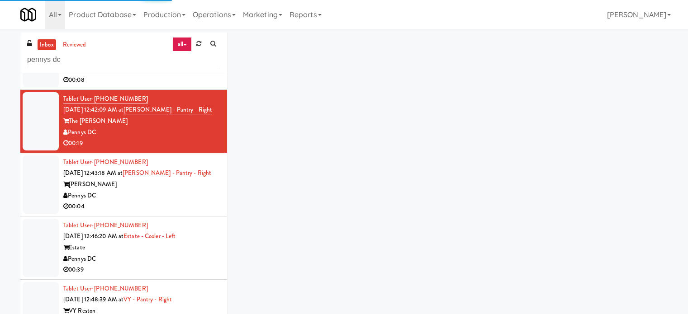
click at [178, 213] on div "00:04" at bounding box center [141, 206] width 157 height 11
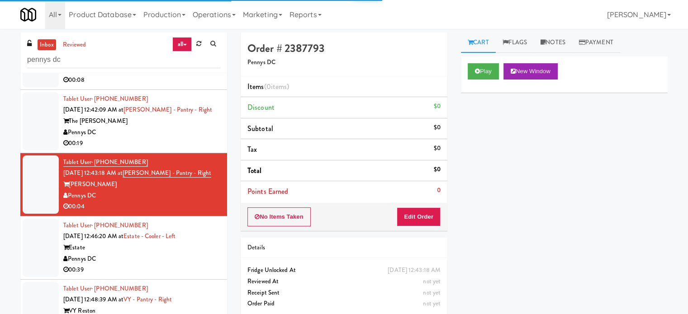
click at [196, 276] on div "00:39" at bounding box center [141, 270] width 157 height 11
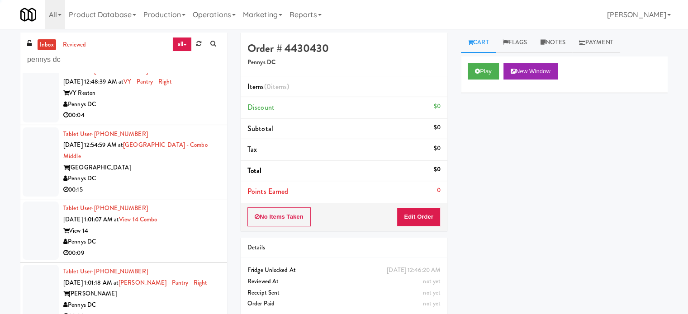
scroll to position [1839, 0]
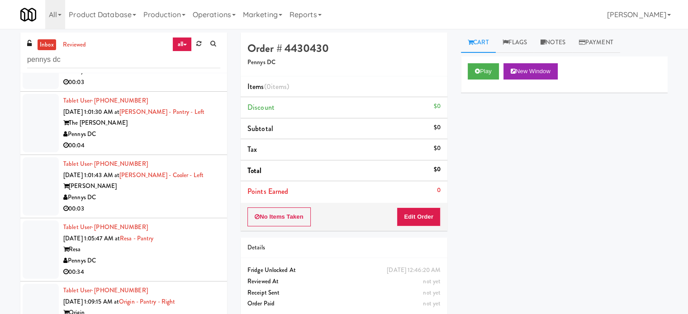
click at [166, 140] on div "Pennys DC" at bounding box center [141, 134] width 157 height 11
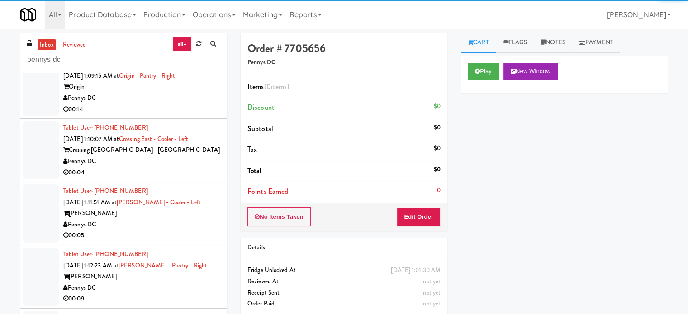
scroll to position [1839, 0]
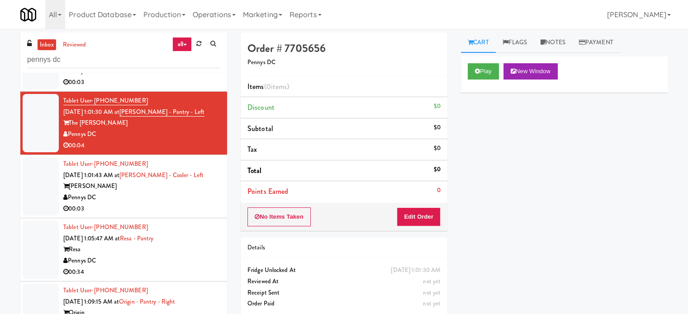
click at [181, 192] on div "Vela" at bounding box center [141, 186] width 157 height 11
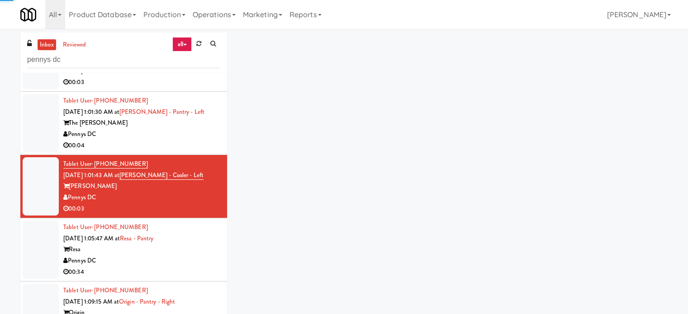
click at [179, 152] on div "00:04" at bounding box center [141, 145] width 157 height 11
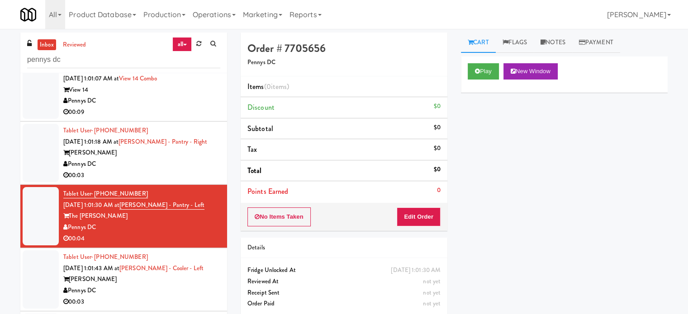
scroll to position [1790, 0]
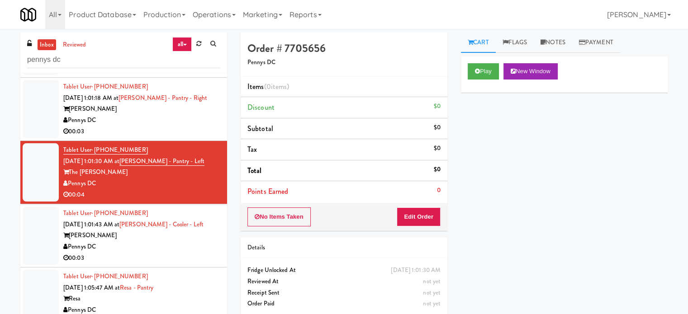
click at [178, 126] on div "Pennys DC" at bounding box center [141, 120] width 157 height 11
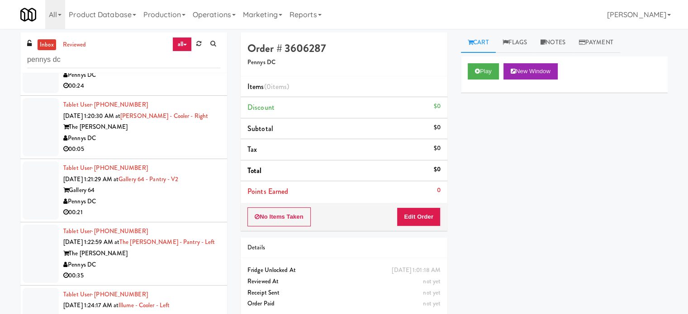
scroll to position [2242, 0]
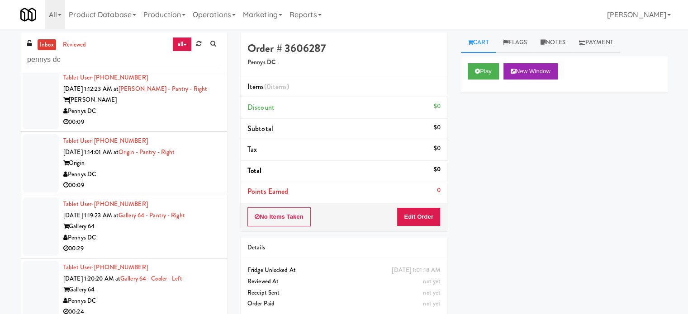
click at [162, 244] on div "Pennys DC" at bounding box center [141, 237] width 157 height 11
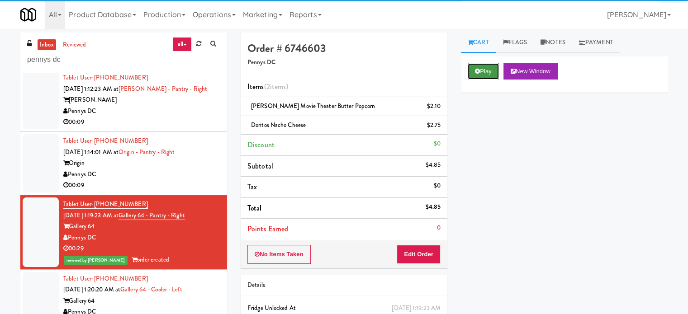
click at [483, 69] on button "Play" at bounding box center [483, 71] width 31 height 16
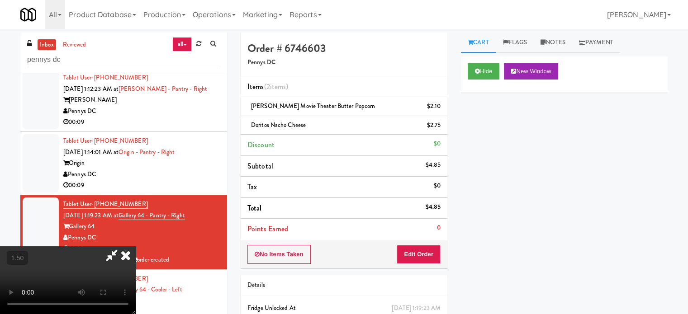
click at [136, 246] on video at bounding box center [68, 280] width 136 height 68
drag, startPoint x: 258, startPoint y: 222, endPoint x: 256, endPoint y: 213, distance: 9.7
click at [136, 246] on video at bounding box center [68, 280] width 136 height 68
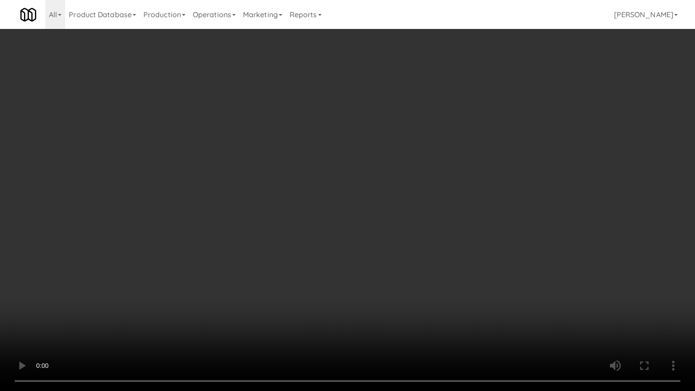
click at [224, 198] on video at bounding box center [347, 195] width 695 height 391
click at [235, 202] on video at bounding box center [347, 195] width 695 height 391
click at [255, 205] on video at bounding box center [347, 195] width 695 height 391
click at [269, 211] on video at bounding box center [347, 195] width 695 height 391
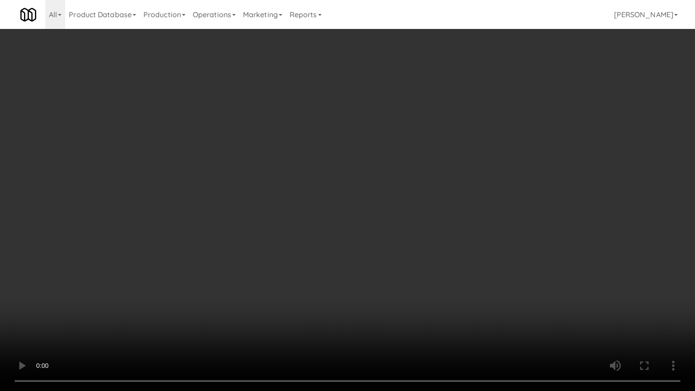
click at [268, 212] on video at bounding box center [347, 195] width 695 height 391
click at [278, 218] on video at bounding box center [347, 195] width 695 height 391
click at [286, 213] on video at bounding box center [347, 195] width 695 height 391
click at [289, 210] on video at bounding box center [347, 195] width 695 height 391
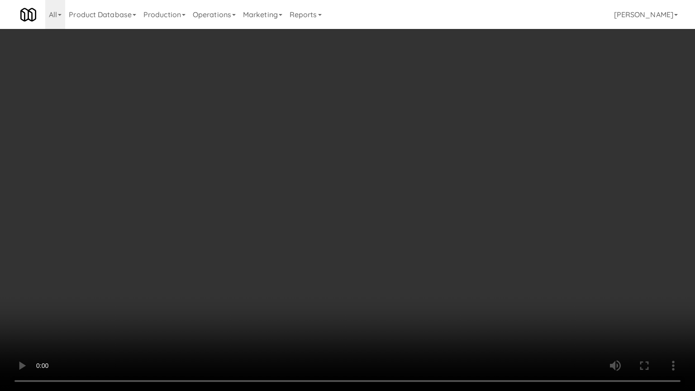
drag, startPoint x: 289, startPoint y: 209, endPoint x: 302, endPoint y: 131, distance: 79.3
click at [289, 208] on video at bounding box center [347, 195] width 695 height 391
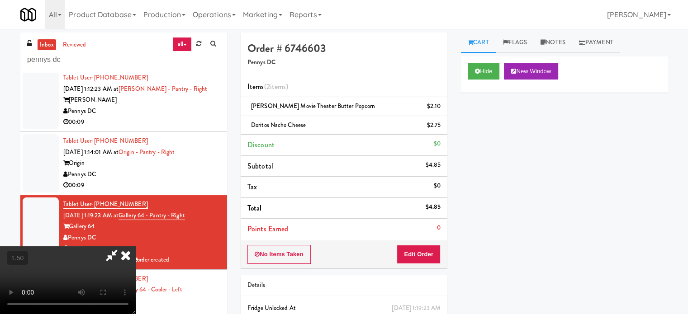
click at [136, 246] on icon at bounding box center [126, 255] width 20 height 18
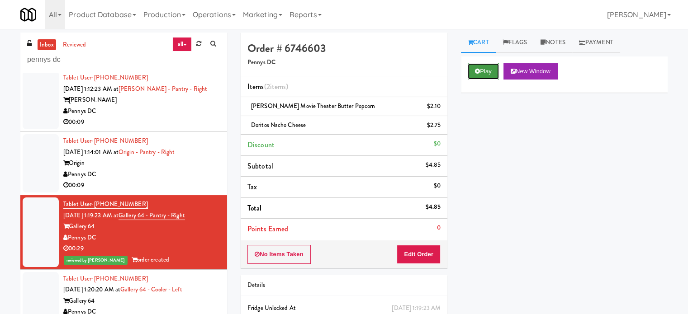
click at [492, 69] on button "Play" at bounding box center [483, 71] width 31 height 16
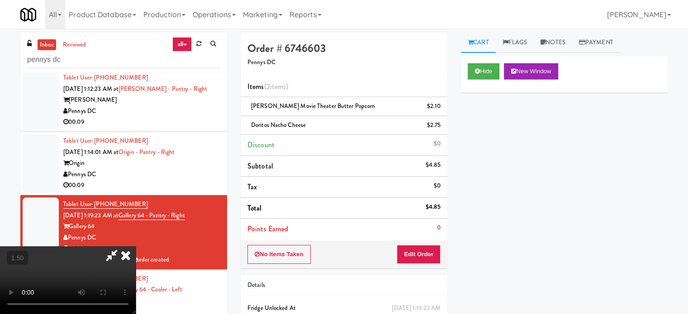
drag, startPoint x: 276, startPoint y: 193, endPoint x: 278, endPoint y: 187, distance: 6.6
click at [136, 246] on video at bounding box center [68, 280] width 136 height 68
drag, startPoint x: 278, startPoint y: 187, endPoint x: 271, endPoint y: 157, distance: 30.5
click at [136, 246] on video at bounding box center [68, 280] width 136 height 68
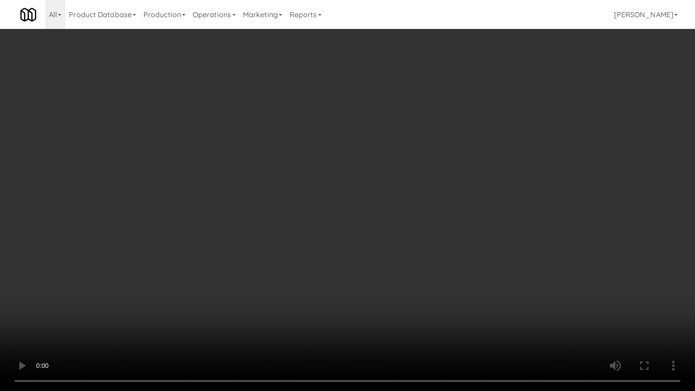
click at [379, 272] on video at bounding box center [347, 195] width 695 height 391
click at [384, 274] on video at bounding box center [347, 195] width 695 height 391
click at [409, 282] on video at bounding box center [347, 195] width 695 height 391
drag, startPoint x: 381, startPoint y: 275, endPoint x: 384, endPoint y: 269, distance: 6.7
click at [381, 273] on video at bounding box center [347, 195] width 695 height 391
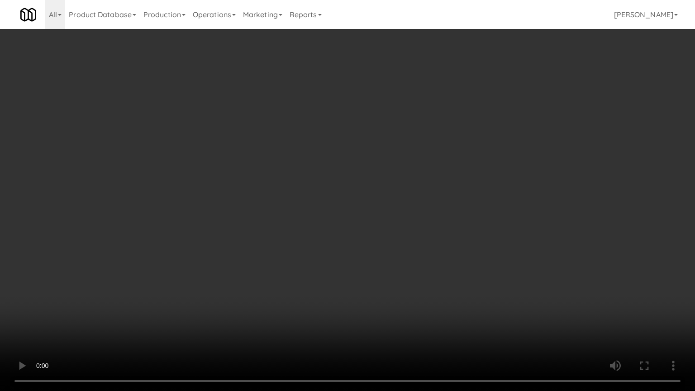
click at [402, 271] on video at bounding box center [347, 195] width 695 height 391
click at [330, 263] on video at bounding box center [347, 195] width 695 height 391
click at [335, 255] on video at bounding box center [347, 195] width 695 height 391
click at [339, 244] on video at bounding box center [347, 195] width 695 height 391
click at [344, 243] on video at bounding box center [347, 195] width 695 height 391
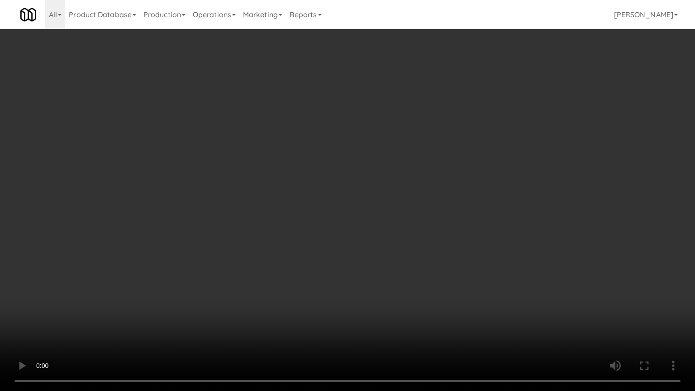
click at [329, 249] on video at bounding box center [347, 195] width 695 height 391
drag, startPoint x: 316, startPoint y: 247, endPoint x: 322, endPoint y: 242, distance: 7.7
click at [318, 246] on video at bounding box center [347, 195] width 695 height 391
click at [323, 241] on video at bounding box center [347, 195] width 695 height 391
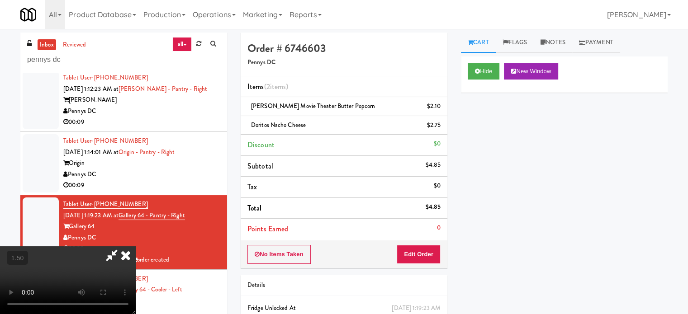
click at [136, 246] on icon at bounding box center [126, 255] width 20 height 18
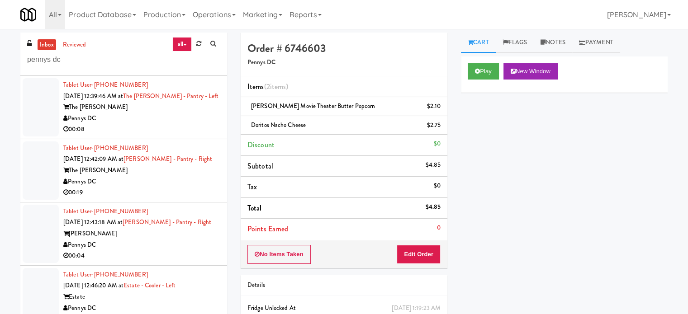
scroll to position [1564, 0]
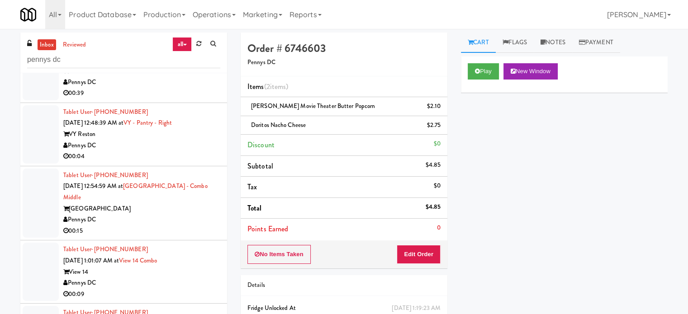
click at [196, 274] on div "Tablet User · (617) 852-7332 Sep 20, 2025 1:01:07 AM at View 14 Combo View 14 P…" at bounding box center [141, 272] width 157 height 56
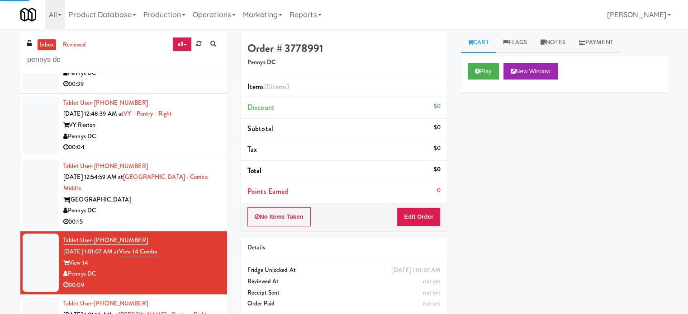
scroll to position [1632, 0]
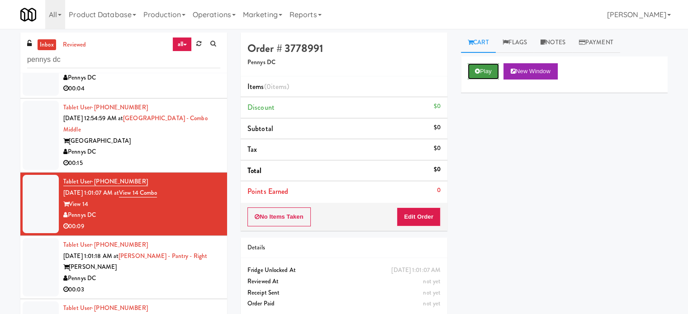
click at [487, 68] on button "Play" at bounding box center [483, 71] width 31 height 16
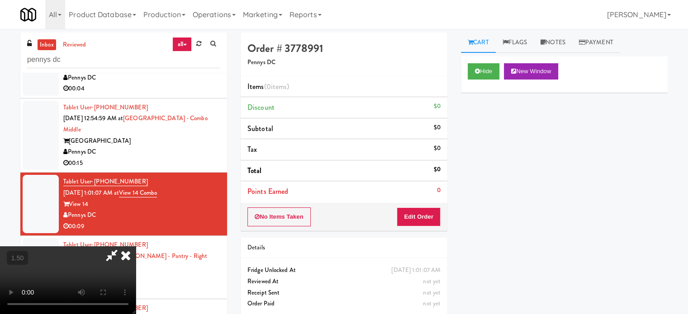
drag, startPoint x: 244, startPoint y: 214, endPoint x: 244, endPoint y: 209, distance: 4.5
click at [136, 246] on video at bounding box center [68, 280] width 136 height 68
drag, startPoint x: 244, startPoint y: 209, endPoint x: 273, endPoint y: 175, distance: 44.6
click at [136, 246] on video at bounding box center [68, 280] width 136 height 68
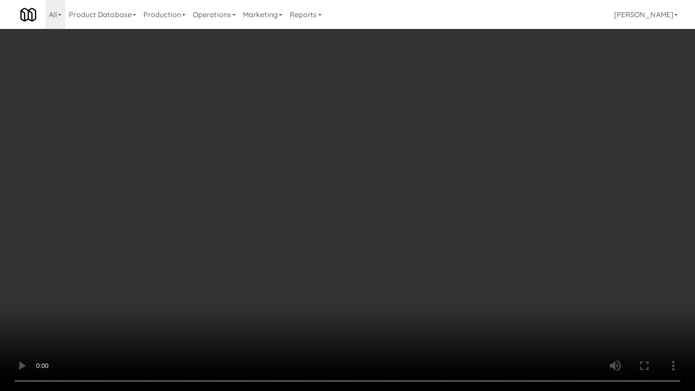
click at [296, 183] on video at bounding box center [347, 195] width 695 height 391
click at [302, 174] on video at bounding box center [347, 195] width 695 height 391
click at [316, 157] on video at bounding box center [347, 195] width 695 height 391
drag, startPoint x: 316, startPoint y: 157, endPoint x: 387, endPoint y: 41, distance: 136.1
click at [317, 152] on video at bounding box center [347, 195] width 695 height 391
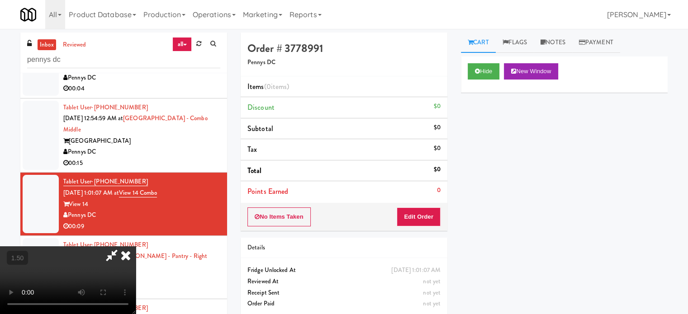
click at [136, 246] on icon at bounding box center [126, 255] width 20 height 18
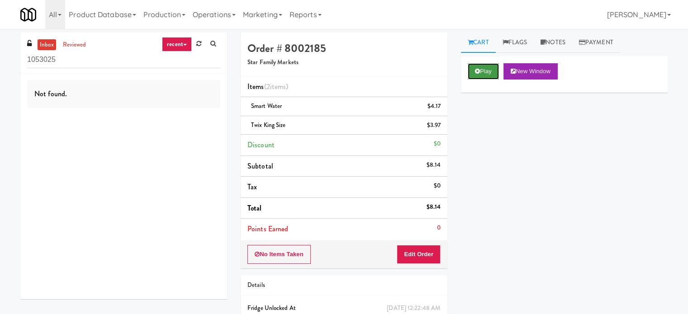
click at [494, 66] on button "Play" at bounding box center [483, 71] width 31 height 16
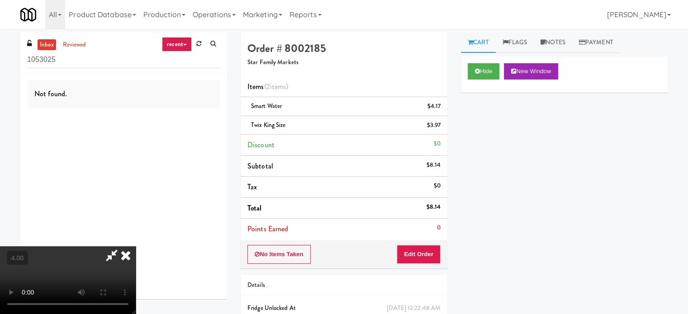
click at [136, 246] on video at bounding box center [68, 280] width 136 height 68
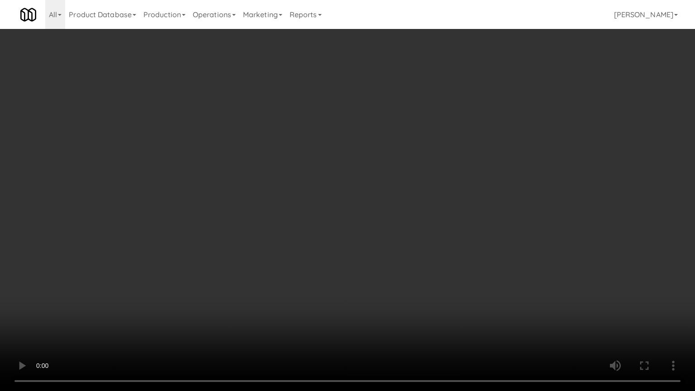
click at [215, 226] on video at bounding box center [347, 195] width 695 height 391
click at [226, 226] on video at bounding box center [347, 195] width 695 height 391
click at [344, 227] on video at bounding box center [347, 195] width 695 height 391
click at [348, 233] on video at bounding box center [347, 195] width 695 height 391
click at [433, 307] on video at bounding box center [347, 195] width 695 height 391
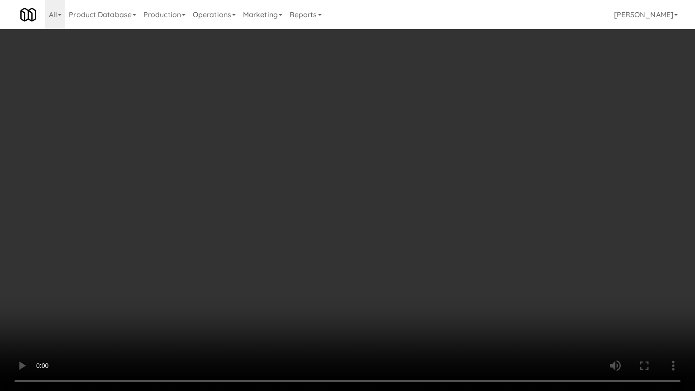
click at [391, 218] on video at bounding box center [347, 195] width 695 height 391
click at [400, 215] on video at bounding box center [347, 195] width 695 height 391
click at [406, 212] on video at bounding box center [347, 195] width 695 height 391
click at [510, 196] on video at bounding box center [347, 195] width 695 height 391
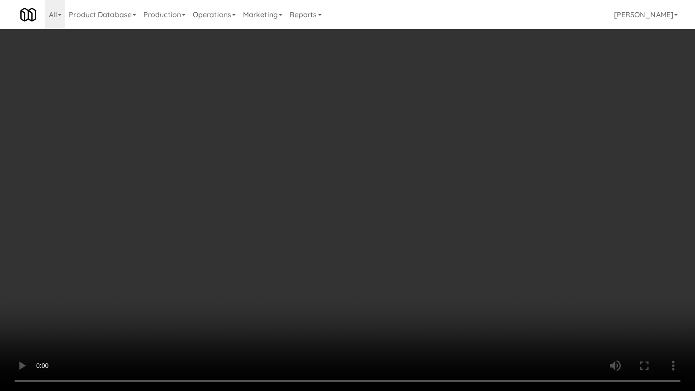
click at [510, 196] on video at bounding box center [347, 195] width 695 height 391
click at [512, 195] on video at bounding box center [347, 195] width 695 height 391
drag, startPoint x: 185, startPoint y: 255, endPoint x: 190, endPoint y: 252, distance: 5.3
click at [190, 252] on video at bounding box center [347, 195] width 695 height 391
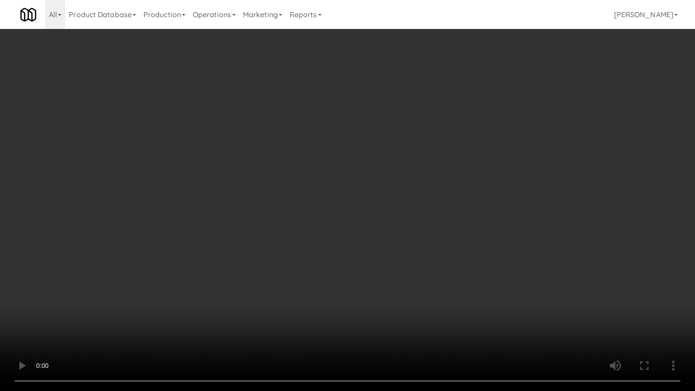
click at [402, 93] on video at bounding box center [347, 195] width 695 height 391
click at [414, 88] on video at bounding box center [347, 195] width 695 height 391
click at [461, 85] on video at bounding box center [347, 195] width 695 height 391
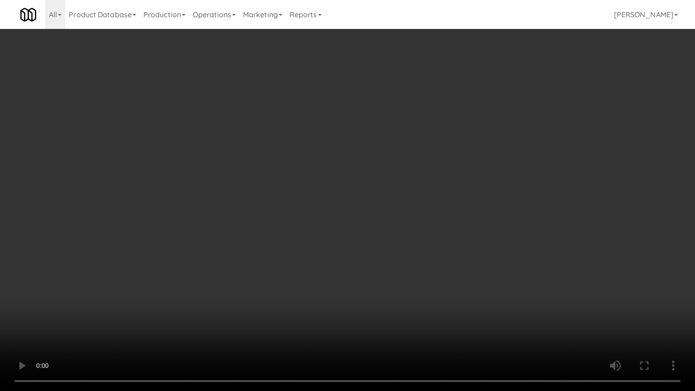
click at [461, 87] on video at bounding box center [347, 195] width 695 height 391
click at [464, 91] on video at bounding box center [347, 195] width 695 height 391
click at [425, 156] on video at bounding box center [347, 195] width 695 height 391
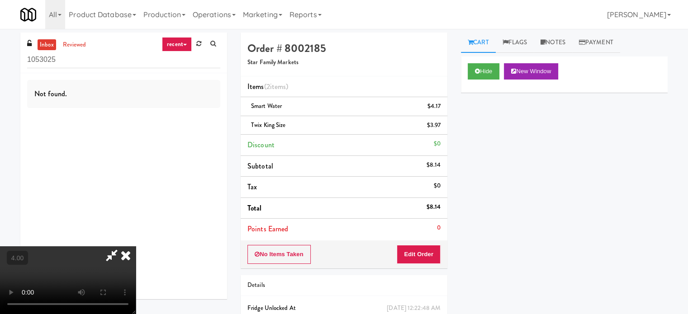
click at [136, 246] on icon at bounding box center [126, 255] width 20 height 18
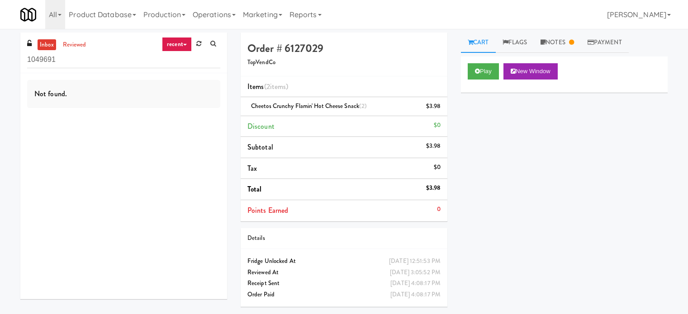
click at [80, 57] on input "1049691" at bounding box center [123, 60] width 193 height 17
type input "104969"
click at [172, 41] on link "recent" at bounding box center [177, 44] width 30 height 14
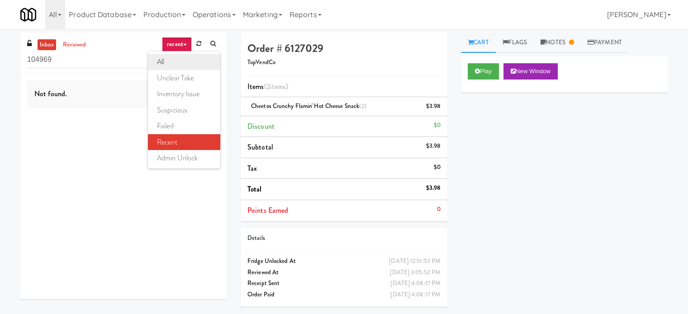
click at [176, 61] on link "all" at bounding box center [184, 62] width 72 height 16
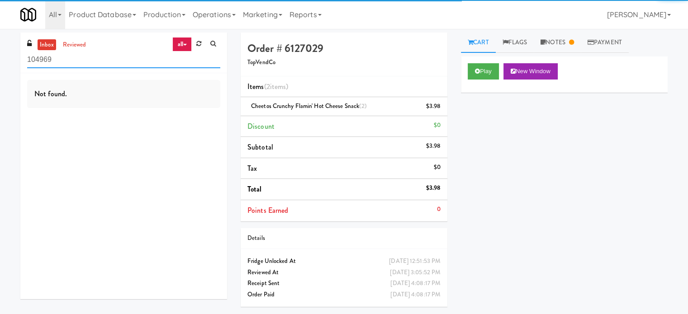
click at [135, 57] on input "104969" at bounding box center [123, 60] width 193 height 17
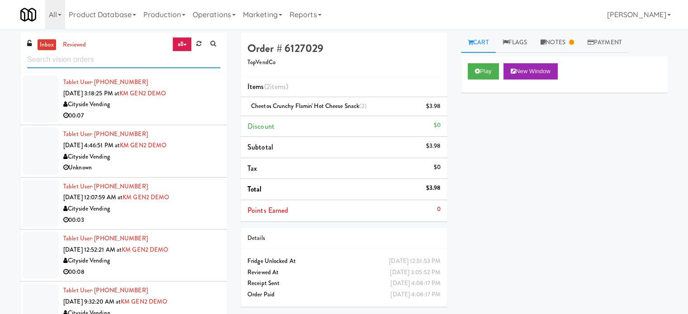
scroll to position [226, 0]
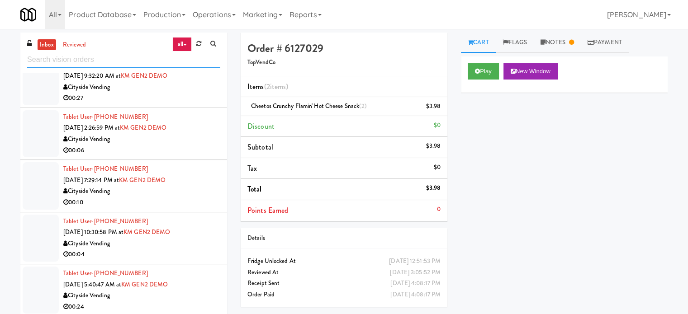
click at [113, 70] on div "inbox reviewed all all unclear take inventory issue suspicious failed recent ad…" at bounding box center [123, 53] width 207 height 41
click at [71, 43] on link "reviewed" at bounding box center [75, 44] width 28 height 11
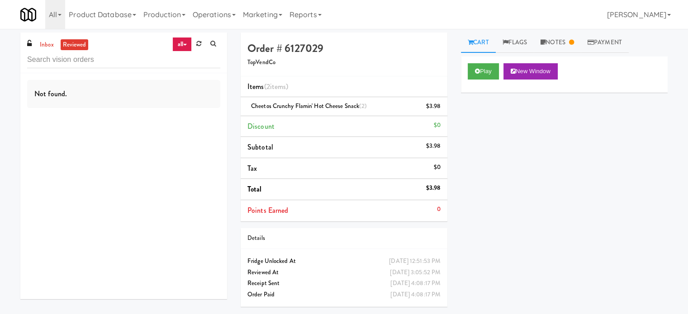
scroll to position [0, 0]
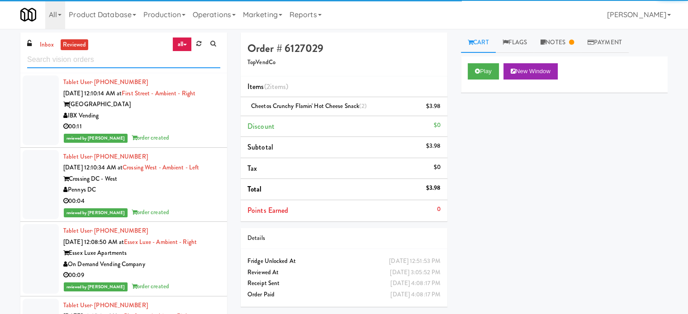
click at [119, 59] on input "text" at bounding box center [123, 60] width 193 height 17
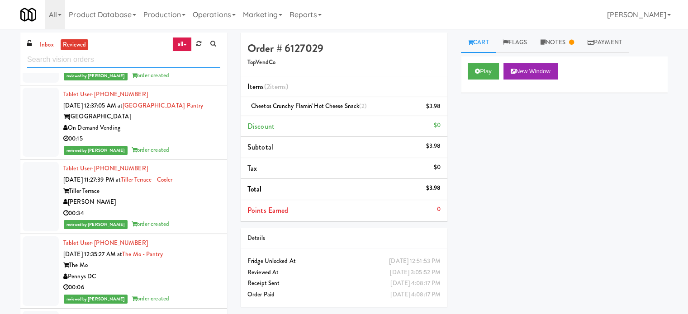
scroll to position [2759, 0]
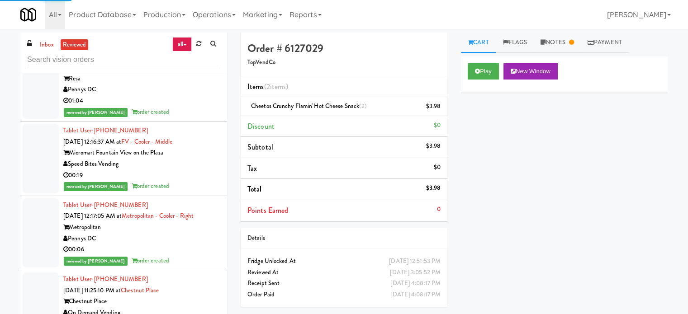
click at [208, 179] on div "00:19" at bounding box center [141, 175] width 157 height 11
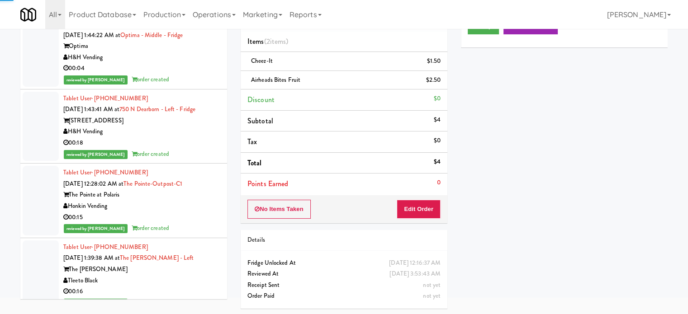
scroll to position [11797, 0]
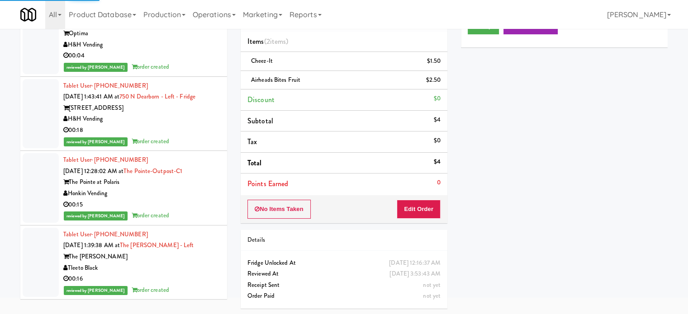
click at [206, 280] on div "00:16" at bounding box center [141, 279] width 157 height 11
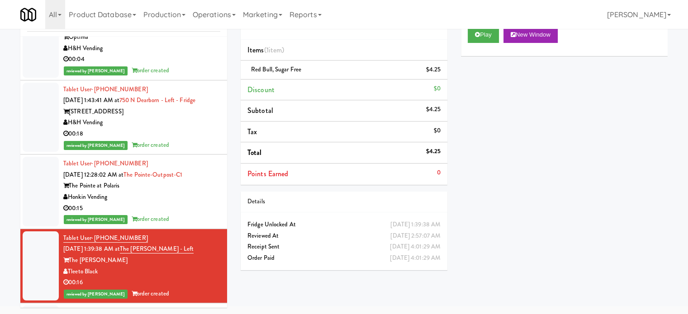
click at [406, 186] on div "Order # 3224410 Tleeto Black Items (1 item ) Red Bull, Sugar Free $4.25 Discoun…" at bounding box center [344, 136] width 220 height 281
click at [408, 186] on div "Order # 3224410 Tleeto Black Items (1 item ) Red Bull, Sugar Free $4.25 Discoun…" at bounding box center [344, 136] width 220 height 281
click at [410, 184] on div "Order # 3224410 Tleeto Black Items (1 item ) Red Bull, Sugar Free $4.25 Discoun…" at bounding box center [344, 136] width 220 height 281
click at [414, 183] on li "Points Earned 0" at bounding box center [344, 174] width 207 height 21
click at [403, 184] on div "Items (1 item ) Red Bull, Sugar Free $4.25 Discount $0 Subtotal $4.25 Tax $0 To…" at bounding box center [344, 113] width 207 height 146
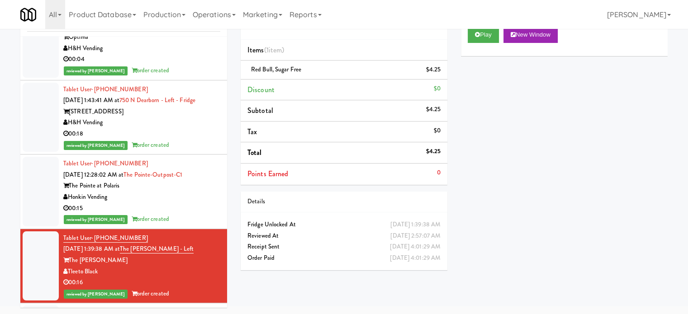
click at [404, 185] on div "Order # 3224410 Tleeto Black Items (1 item ) Red Bull, Sugar Free $4.25 Discoun…" at bounding box center [344, 136] width 220 height 281
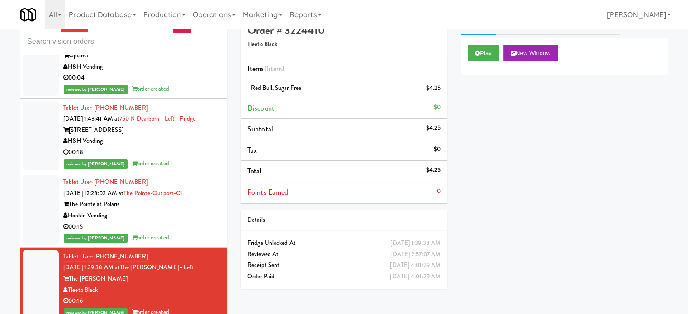
scroll to position [0, 0]
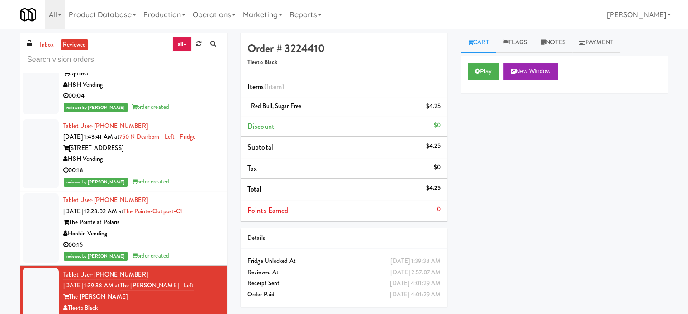
click at [430, 234] on div "Details" at bounding box center [343, 238] width 193 height 11
click at [429, 233] on div "Details" at bounding box center [343, 238] width 193 height 11
click at [430, 238] on div "Details" at bounding box center [343, 238] width 193 height 11
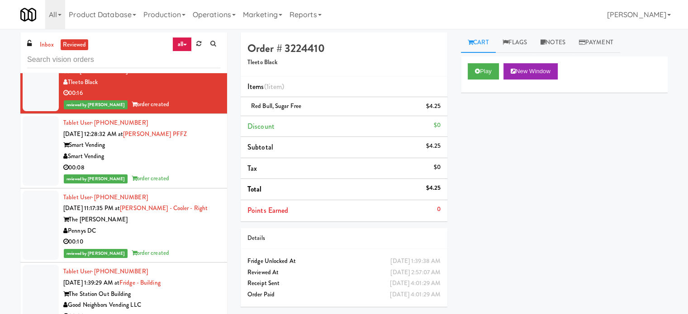
click at [198, 185] on div "reviewed by Jomari Y order created" at bounding box center [141, 178] width 157 height 11
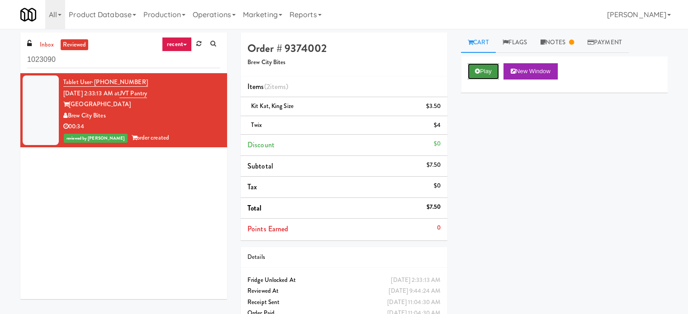
click at [488, 71] on button "Play" at bounding box center [483, 71] width 31 height 16
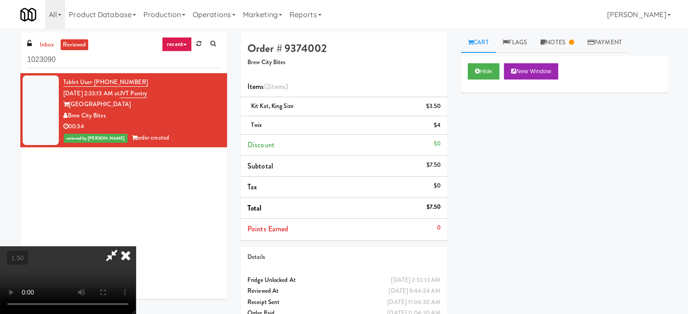
click at [136, 246] on video at bounding box center [68, 280] width 136 height 68
drag, startPoint x: 247, startPoint y: 171, endPoint x: 248, endPoint y: 165, distance: 5.9
click at [136, 246] on video at bounding box center [68, 280] width 136 height 68
drag, startPoint x: 248, startPoint y: 165, endPoint x: 262, endPoint y: 200, distance: 38.1
click at [136, 246] on video at bounding box center [68, 280] width 136 height 68
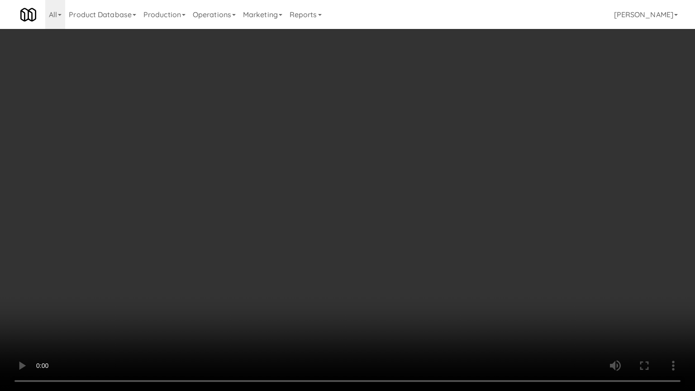
click at [277, 190] on video at bounding box center [347, 195] width 695 height 391
click at [343, 212] on video at bounding box center [347, 195] width 695 height 391
click at [367, 171] on video at bounding box center [347, 195] width 695 height 391
click at [359, 178] on video at bounding box center [347, 195] width 695 height 391
click at [398, 177] on video at bounding box center [347, 195] width 695 height 391
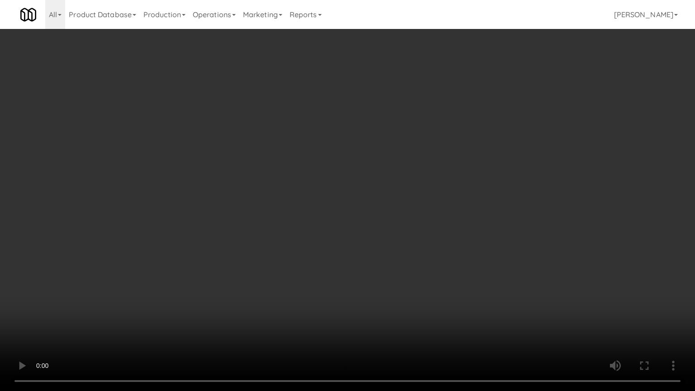
click at [409, 203] on video at bounding box center [347, 195] width 695 height 391
drag, startPoint x: 430, startPoint y: 198, endPoint x: 431, endPoint y: 191, distance: 6.5
click at [431, 199] on video at bounding box center [347, 195] width 695 height 391
click at [447, 193] on video at bounding box center [347, 195] width 695 height 391
drag, startPoint x: 437, startPoint y: 185, endPoint x: 441, endPoint y: 179, distance: 6.5
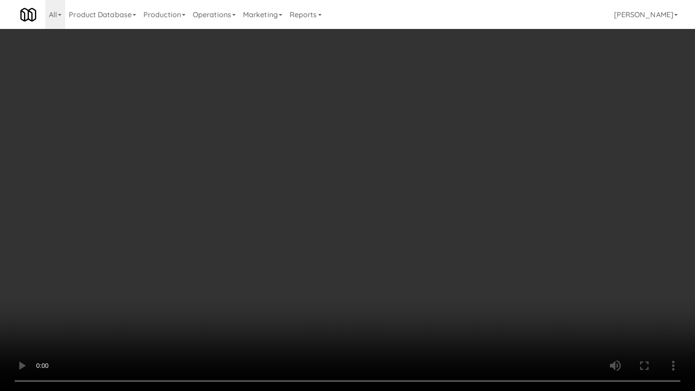
click at [437, 185] on video at bounding box center [347, 195] width 695 height 391
click at [371, 145] on video at bounding box center [347, 195] width 695 height 391
click at [350, 147] on video at bounding box center [347, 195] width 695 height 391
click at [349, 141] on video at bounding box center [347, 195] width 695 height 391
click at [345, 143] on video at bounding box center [347, 195] width 695 height 391
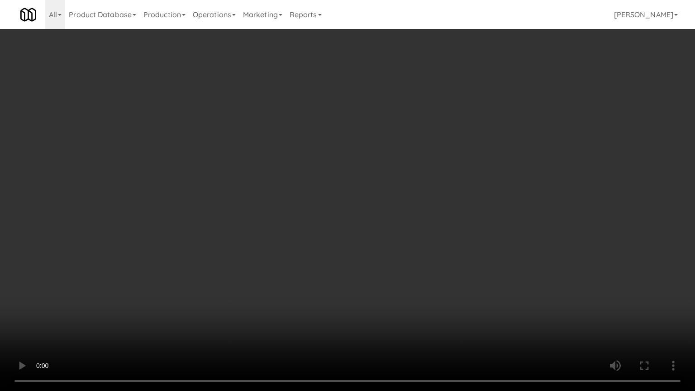
click at [381, 154] on video at bounding box center [347, 195] width 695 height 391
drag, startPoint x: 357, startPoint y: 190, endPoint x: 361, endPoint y: 171, distance: 19.3
click at [358, 192] on video at bounding box center [347, 195] width 695 height 391
click at [338, 190] on video at bounding box center [347, 195] width 695 height 391
click at [352, 185] on video at bounding box center [347, 195] width 695 height 391
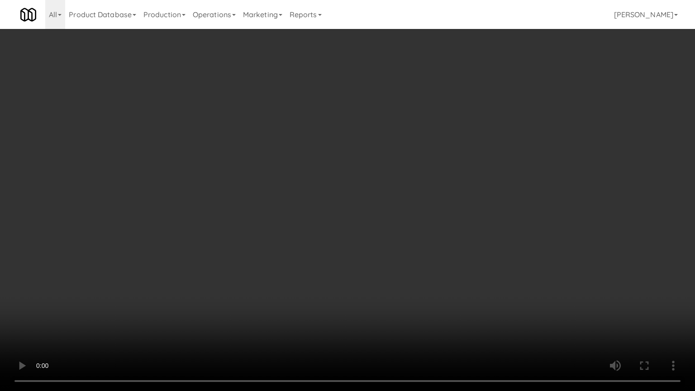
drag, startPoint x: 355, startPoint y: 180, endPoint x: 360, endPoint y: 182, distance: 5.2
click at [360, 183] on video at bounding box center [347, 195] width 695 height 391
click at [302, 230] on video at bounding box center [347, 195] width 695 height 391
click at [299, 204] on video at bounding box center [347, 195] width 695 height 391
click at [319, 176] on video at bounding box center [347, 195] width 695 height 391
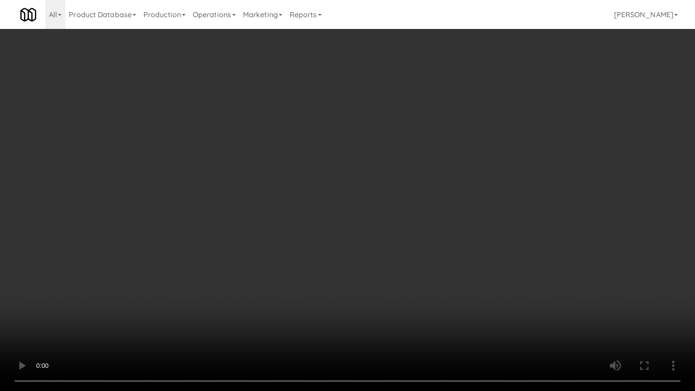
drag, startPoint x: 318, startPoint y: 182, endPoint x: 331, endPoint y: 168, distance: 18.9
click at [320, 182] on video at bounding box center [347, 195] width 695 height 391
click at [328, 199] on video at bounding box center [347, 195] width 695 height 391
click at [313, 194] on video at bounding box center [347, 195] width 695 height 391
click at [337, 210] on video at bounding box center [347, 195] width 695 height 391
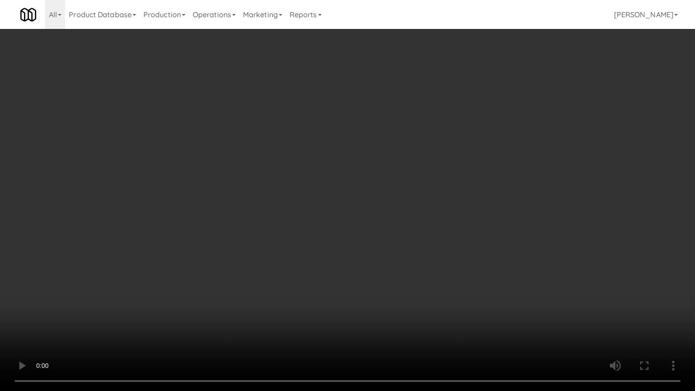
click at [311, 208] on video at bounding box center [347, 195] width 695 height 391
click at [392, 201] on video at bounding box center [347, 195] width 695 height 391
click at [366, 202] on video at bounding box center [347, 195] width 695 height 391
click at [374, 192] on video at bounding box center [347, 195] width 695 height 391
click at [376, 195] on video at bounding box center [347, 195] width 695 height 391
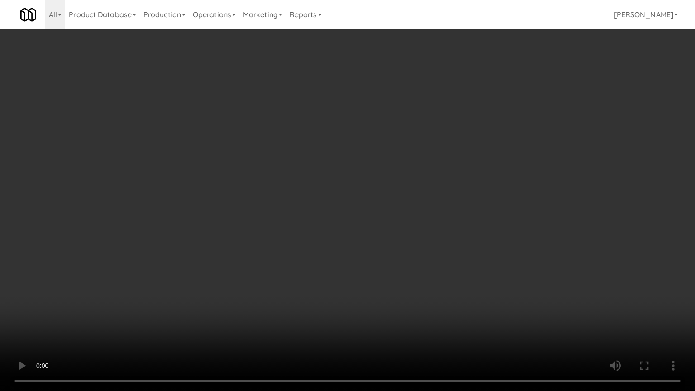
click at [395, 187] on video at bounding box center [347, 195] width 695 height 391
click at [337, 199] on video at bounding box center [347, 195] width 695 height 391
click at [327, 155] on video at bounding box center [347, 195] width 695 height 391
click at [329, 149] on video at bounding box center [347, 195] width 695 height 391
click at [329, 146] on video at bounding box center [347, 195] width 695 height 391
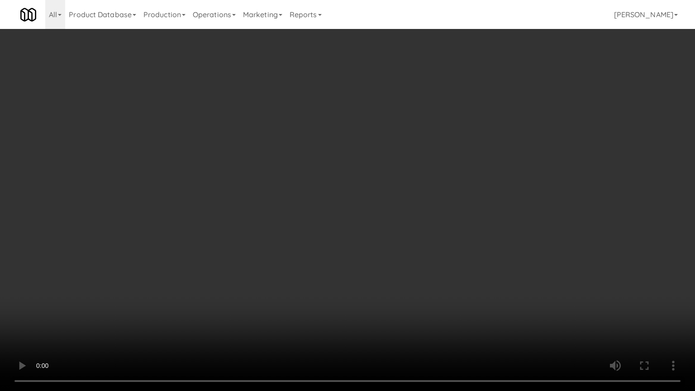
click at [294, 216] on video at bounding box center [347, 195] width 695 height 391
click at [371, 147] on video at bounding box center [347, 195] width 695 height 391
click at [417, 154] on video at bounding box center [347, 195] width 695 height 391
click at [469, 146] on video at bounding box center [347, 195] width 695 height 391
click at [393, 212] on video at bounding box center [347, 195] width 695 height 391
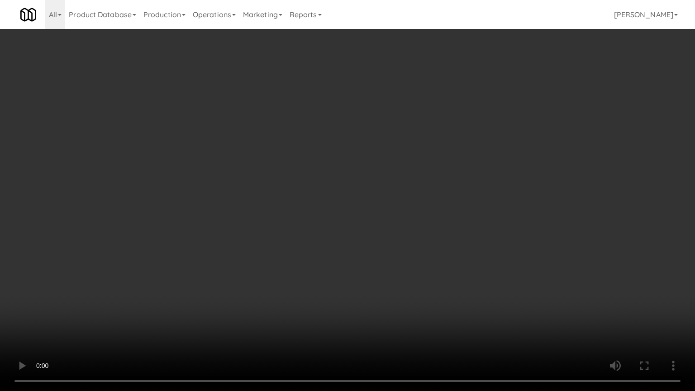
click at [406, 182] on video at bounding box center [347, 195] width 695 height 391
click at [414, 167] on video at bounding box center [347, 195] width 695 height 391
click at [313, 187] on video at bounding box center [347, 195] width 695 height 391
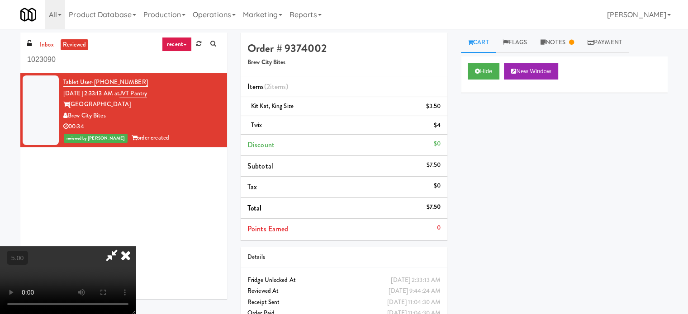
drag, startPoint x: 400, startPoint y: 36, endPoint x: 396, endPoint y: 43, distance: 7.7
click at [136, 246] on icon at bounding box center [126, 255] width 20 height 18
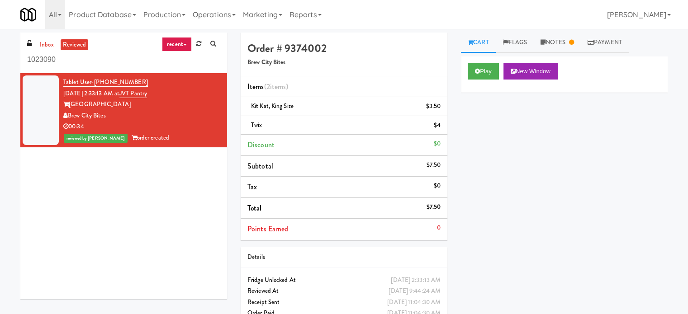
click at [560, 45] on link "Notes" at bounding box center [557, 43] width 47 height 20
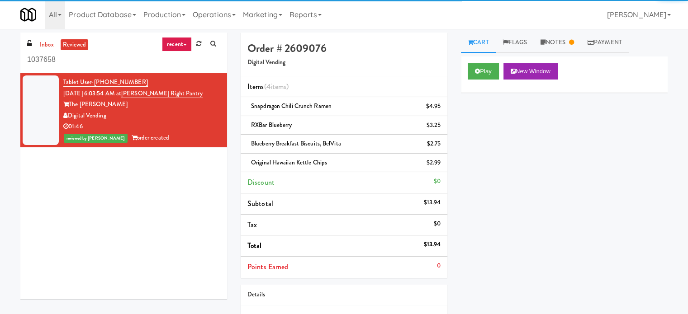
click at [185, 43] on link "recent" at bounding box center [177, 44] width 30 height 14
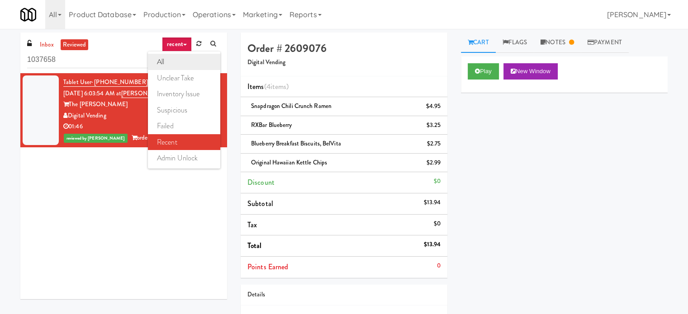
click at [174, 64] on link "all" at bounding box center [184, 62] width 72 height 16
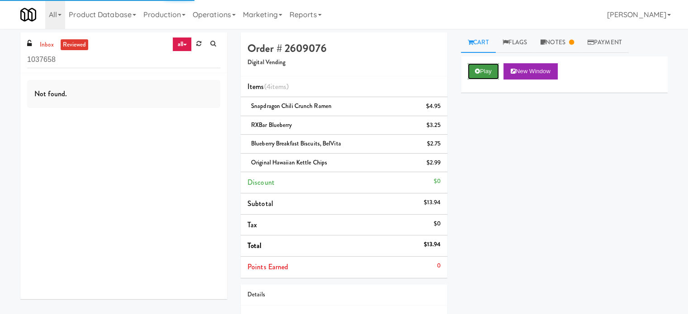
click at [480, 74] on button "Play" at bounding box center [483, 71] width 31 height 16
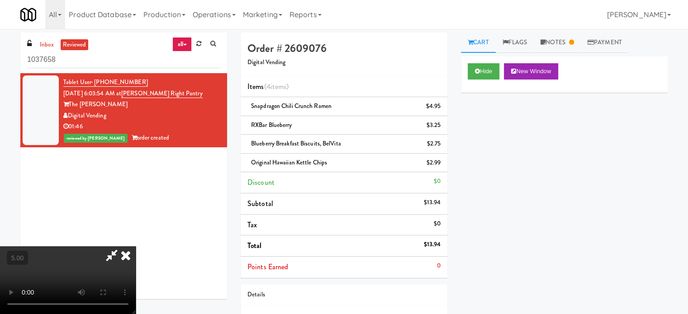
click at [136, 246] on video at bounding box center [68, 280] width 136 height 68
drag, startPoint x: 213, startPoint y: 160, endPoint x: 280, endPoint y: 120, distance: 77.7
click at [136, 246] on video at bounding box center [68, 280] width 136 height 68
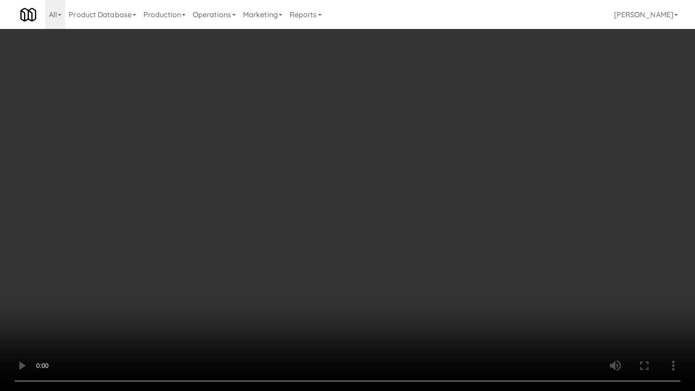
click at [318, 133] on video at bounding box center [347, 195] width 695 height 391
click at [327, 151] on video at bounding box center [347, 195] width 695 height 391
drag, startPoint x: 324, startPoint y: 149, endPoint x: 336, endPoint y: 143, distance: 13.1
click at [325, 149] on video at bounding box center [347, 195] width 695 height 391
click at [309, 277] on video at bounding box center [347, 195] width 695 height 391
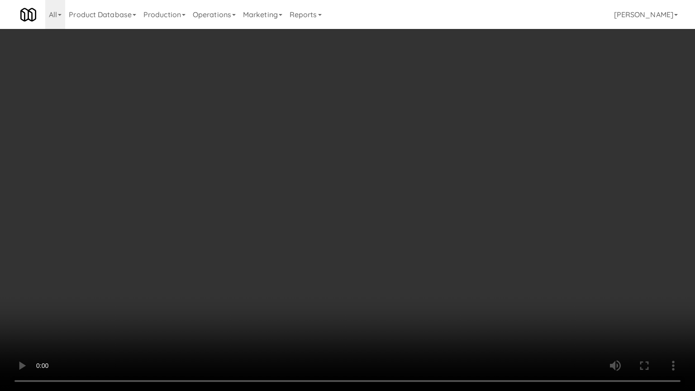
click at [311, 268] on video at bounding box center [347, 195] width 695 height 391
drag, startPoint x: 301, startPoint y: 249, endPoint x: 305, endPoint y: 239, distance: 11.3
click at [303, 246] on video at bounding box center [347, 195] width 695 height 391
drag, startPoint x: 305, startPoint y: 239, endPoint x: 310, endPoint y: 148, distance: 91.0
click at [305, 238] on video at bounding box center [347, 195] width 695 height 391
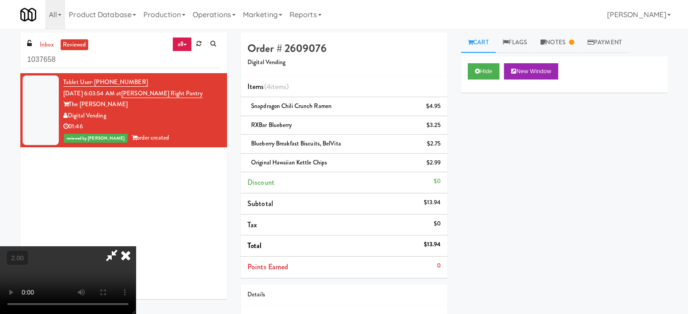
click at [136, 246] on icon at bounding box center [126, 255] width 20 height 18
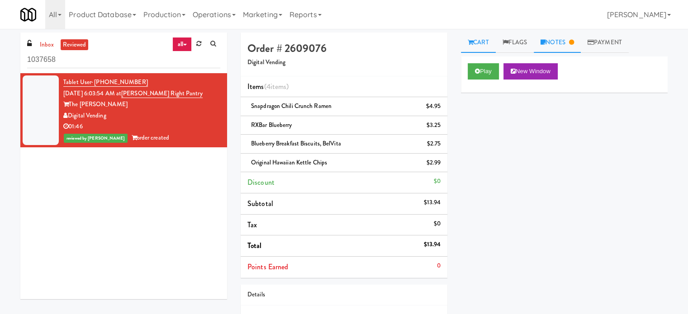
click at [571, 42] on link "Notes" at bounding box center [557, 43] width 47 height 20
